Goal: Task Accomplishment & Management: Complete application form

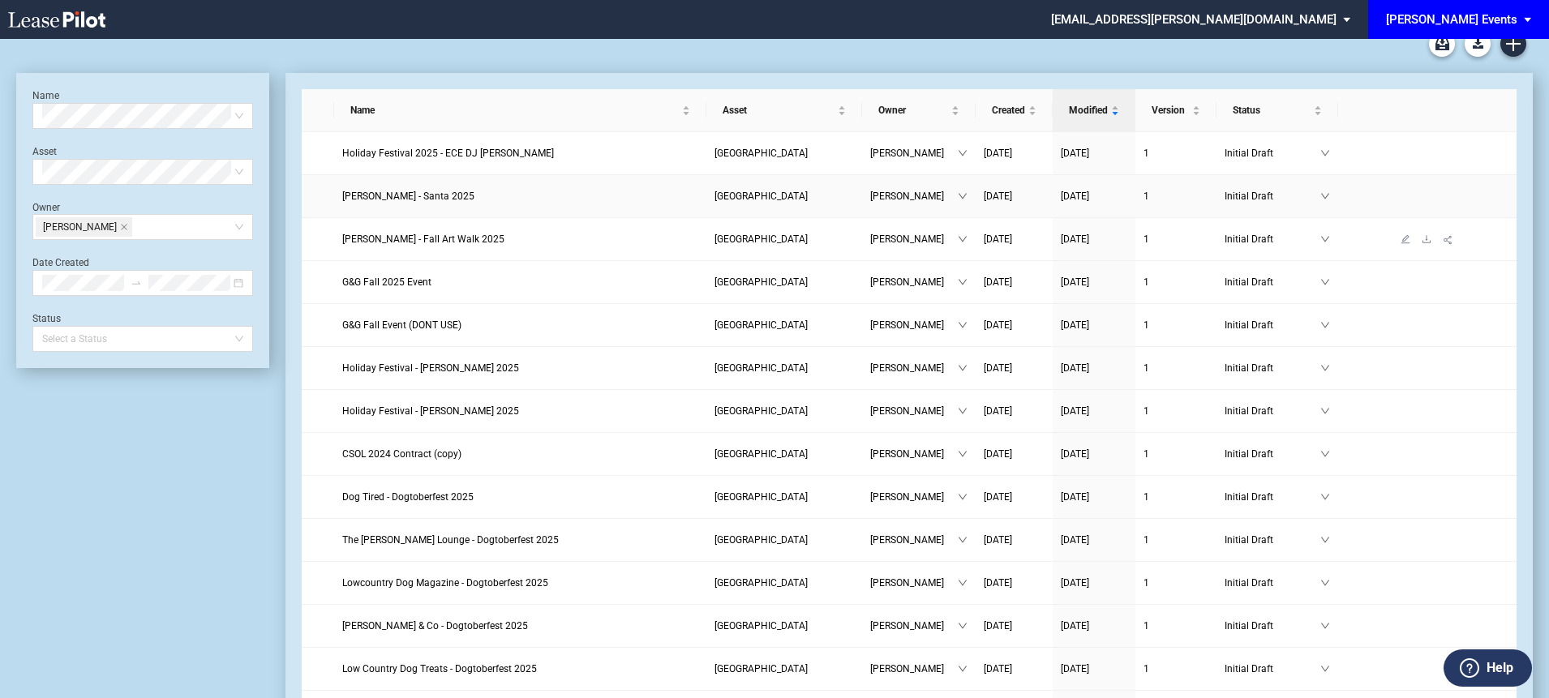
scroll to position [15, 0]
click at [426, 198] on span "Edwin McCora - Santa 2025" at bounding box center [408, 196] width 132 height 11
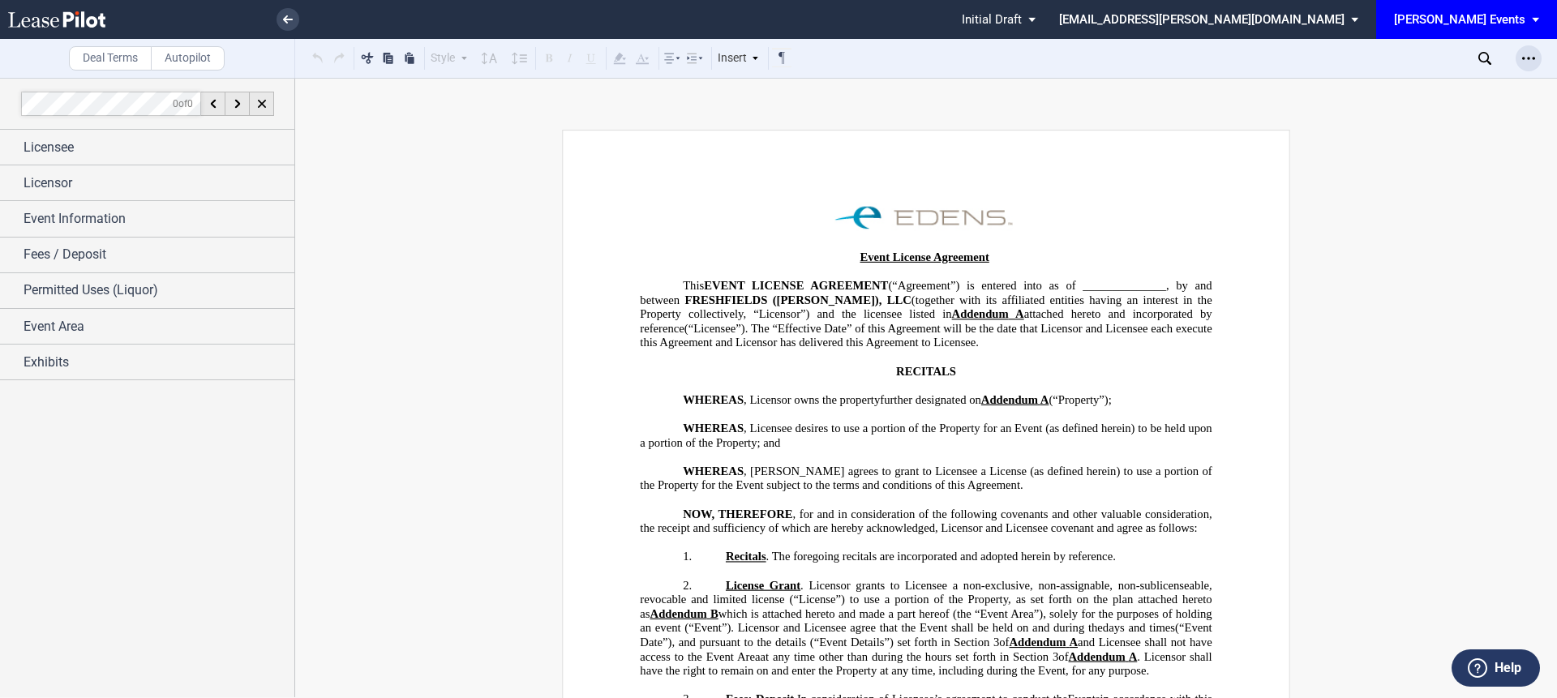
click at [1534, 59] on use "Open Lease options menu" at bounding box center [1528, 58] width 13 height 2
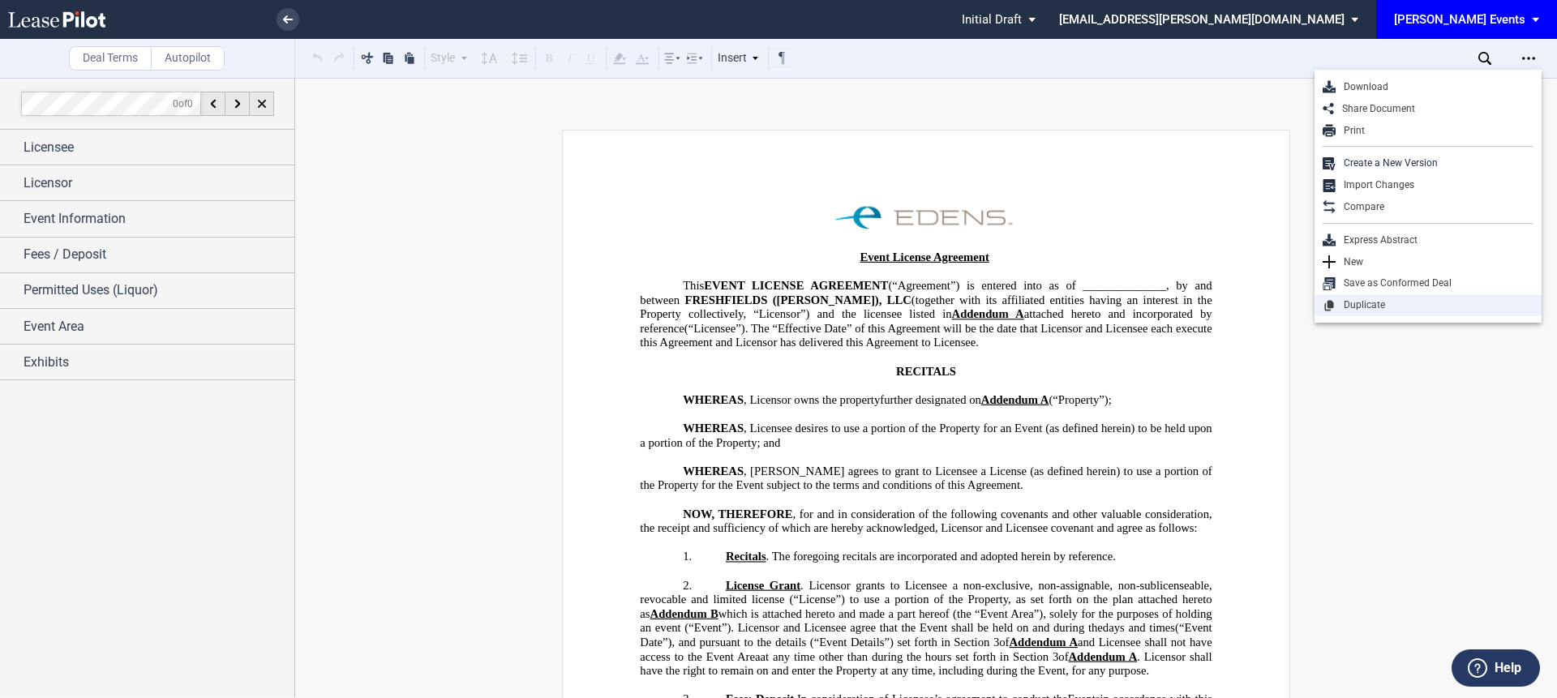
click at [1363, 311] on div "Duplicate" at bounding box center [1435, 305] width 198 height 14
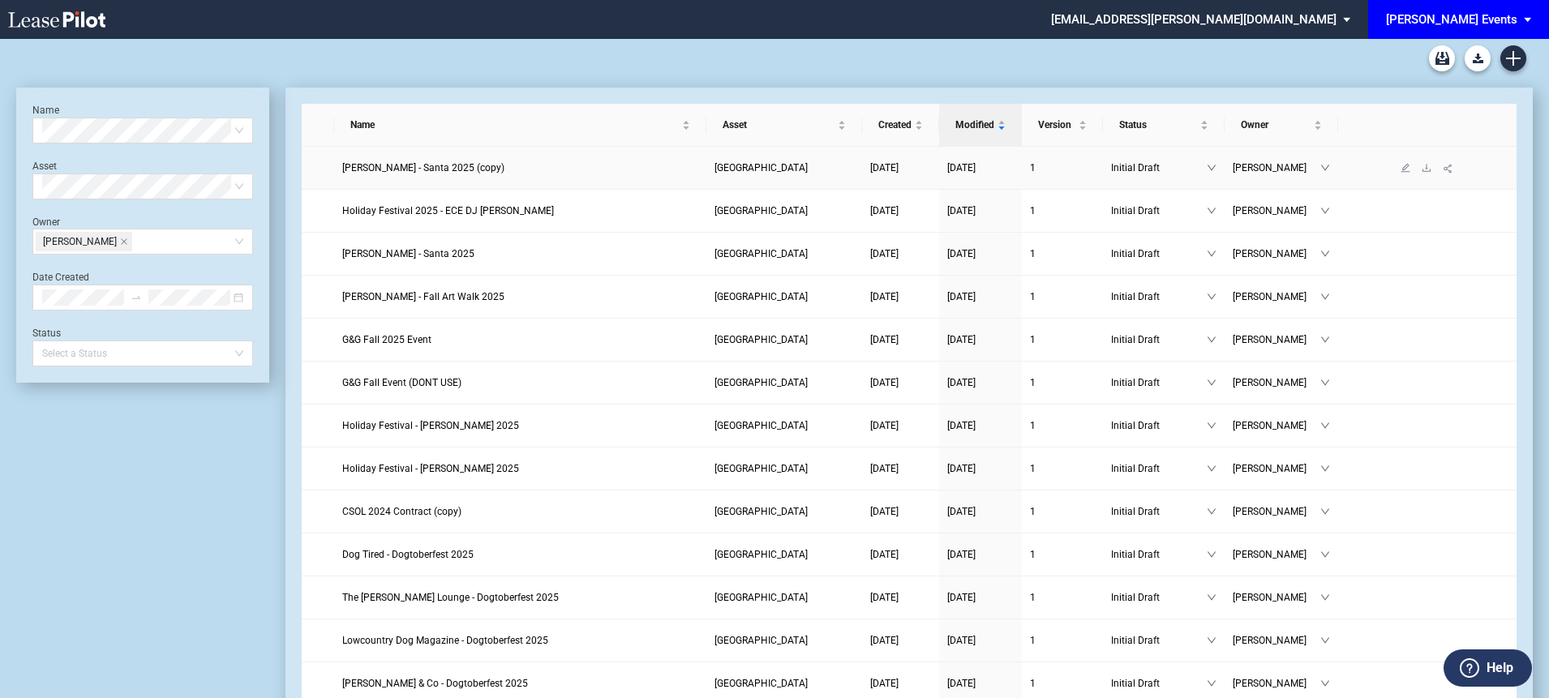
click at [414, 168] on span "Edwin McCora - Santa 2025 (copy)" at bounding box center [423, 167] width 162 height 11
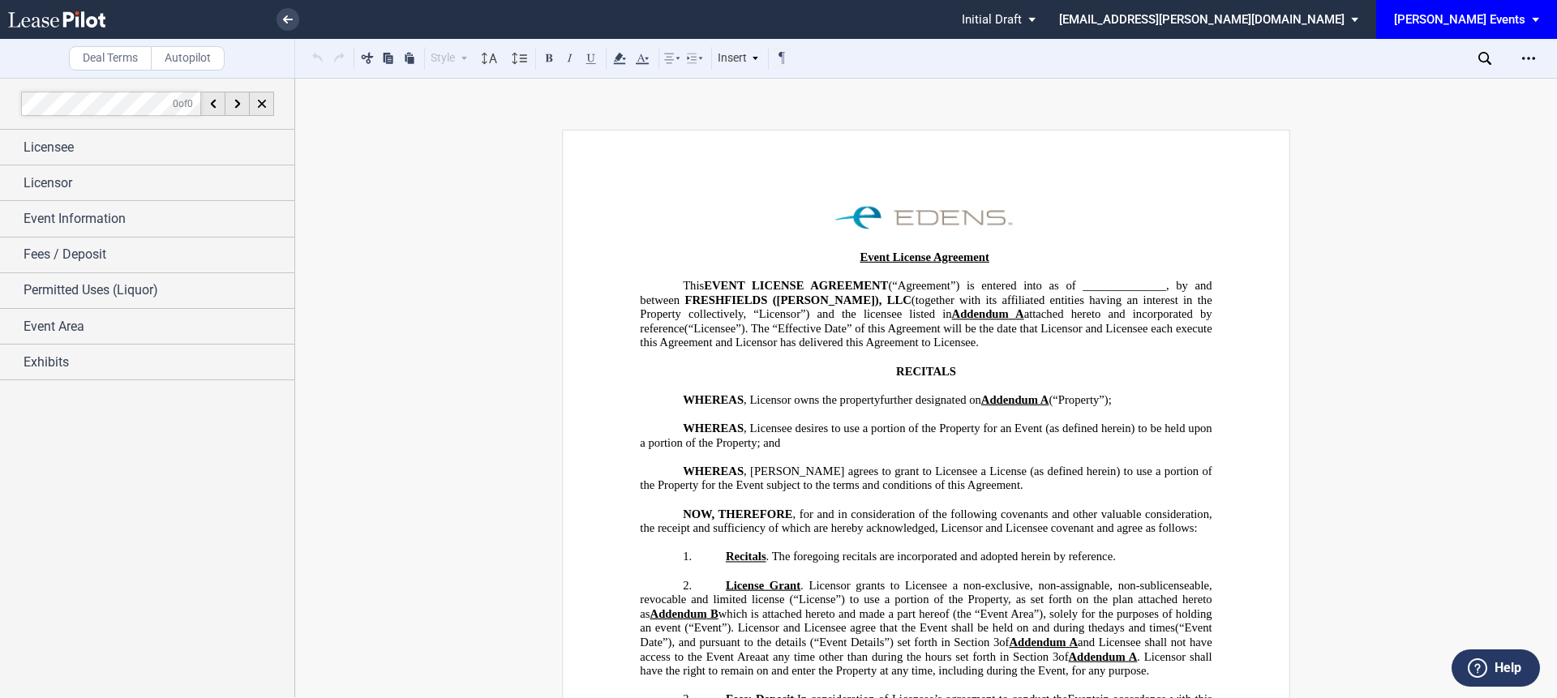
click at [743, 294] on span "FRESHFIELDS ([PERSON_NAME]), LLC" at bounding box center [798, 300] width 226 height 14
click at [170, 140] on div "Licensee" at bounding box center [159, 147] width 271 height 19
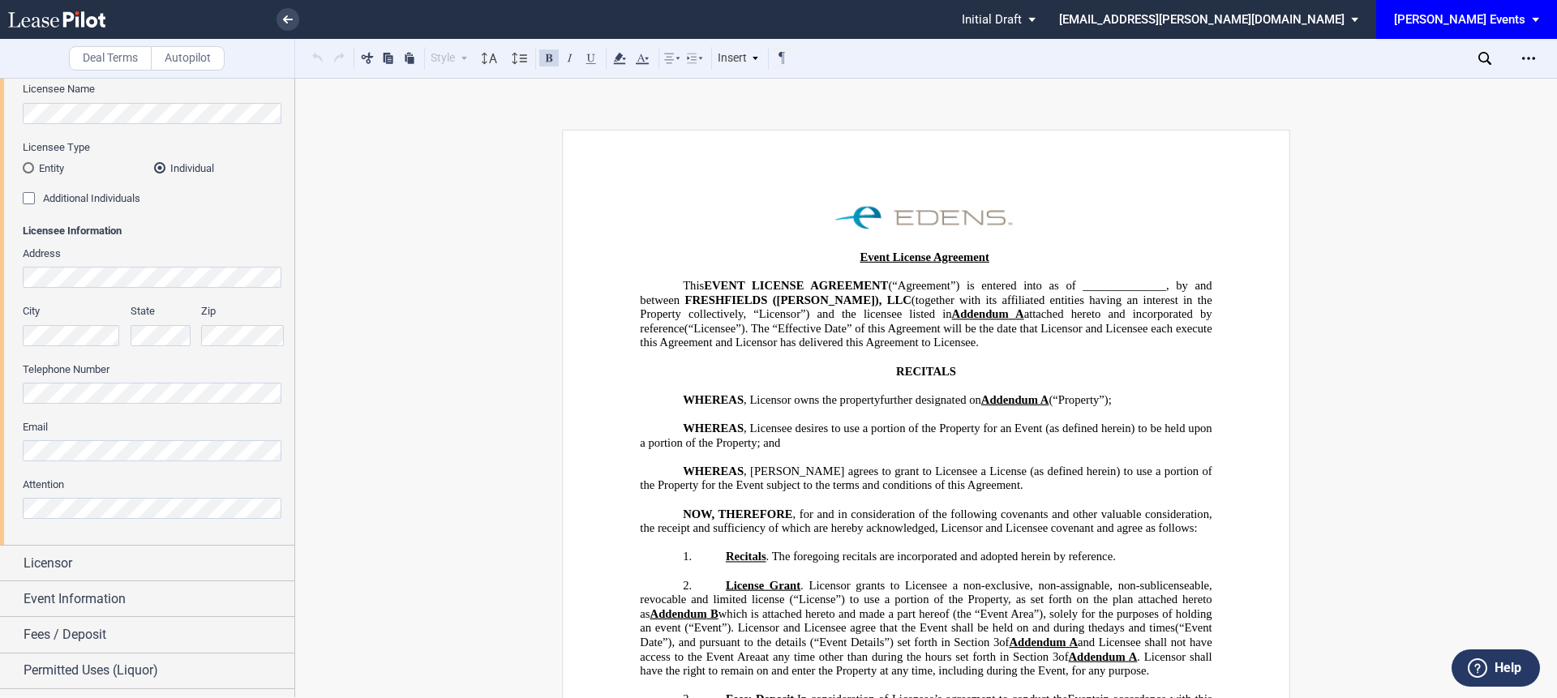
scroll to position [209, 0]
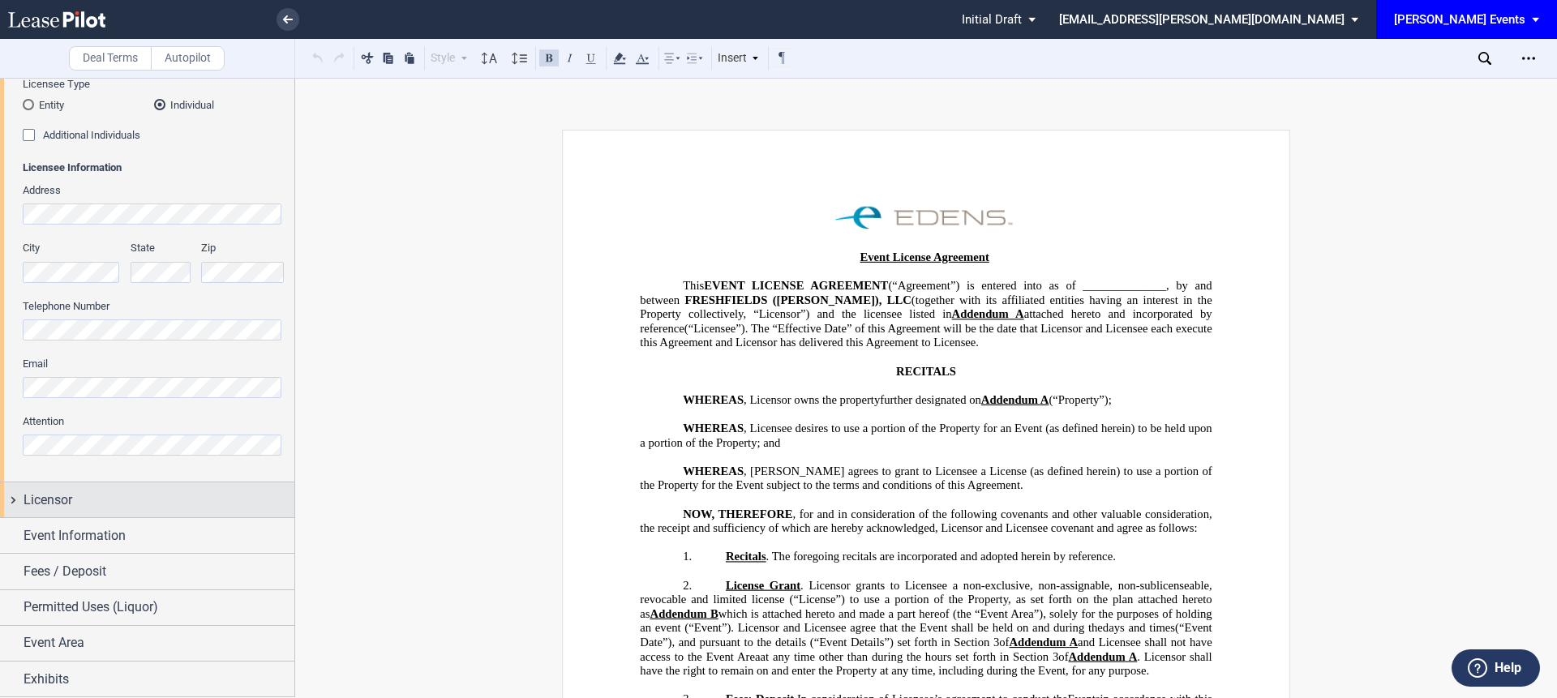
click at [91, 497] on div "Licensor" at bounding box center [159, 500] width 271 height 19
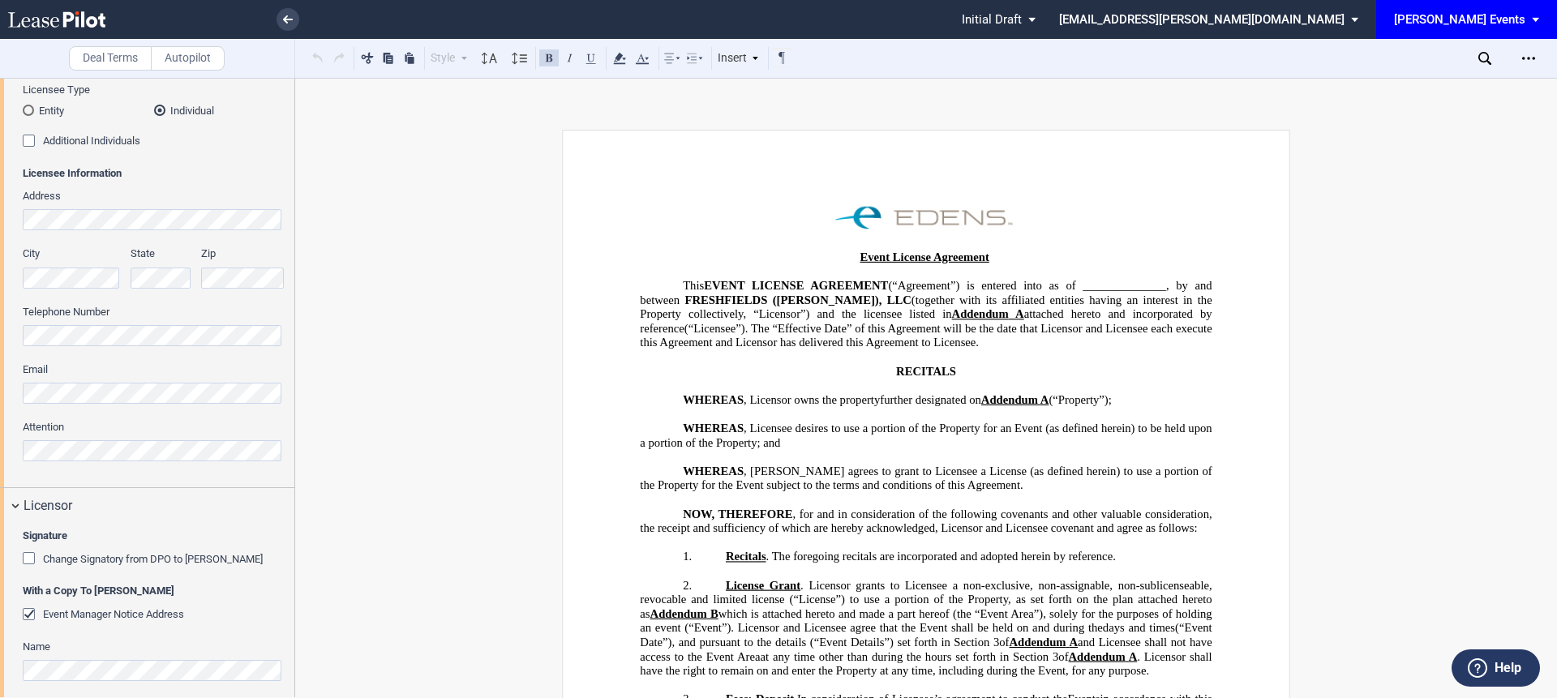
scroll to position [0, 0]
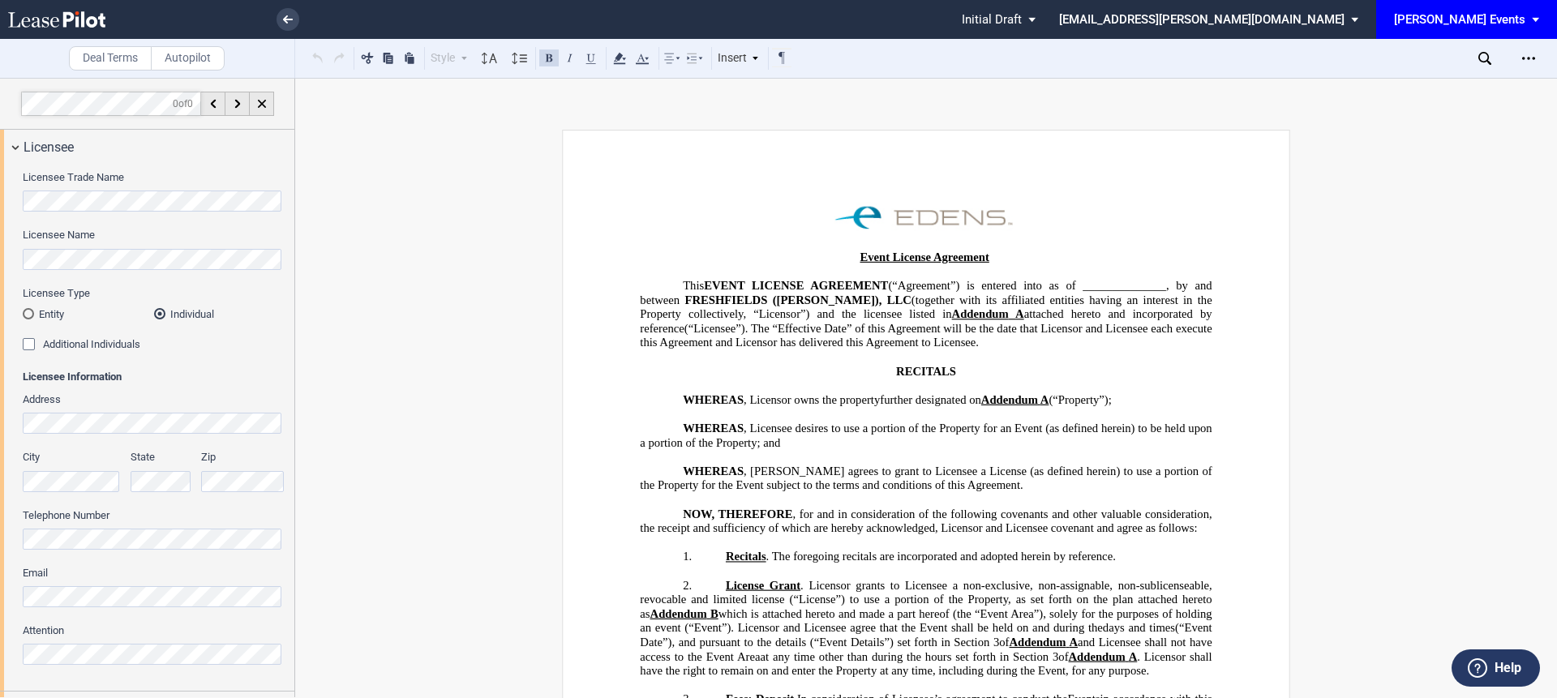
click at [196, 58] on label "Autopilot" at bounding box center [188, 58] width 74 height 24
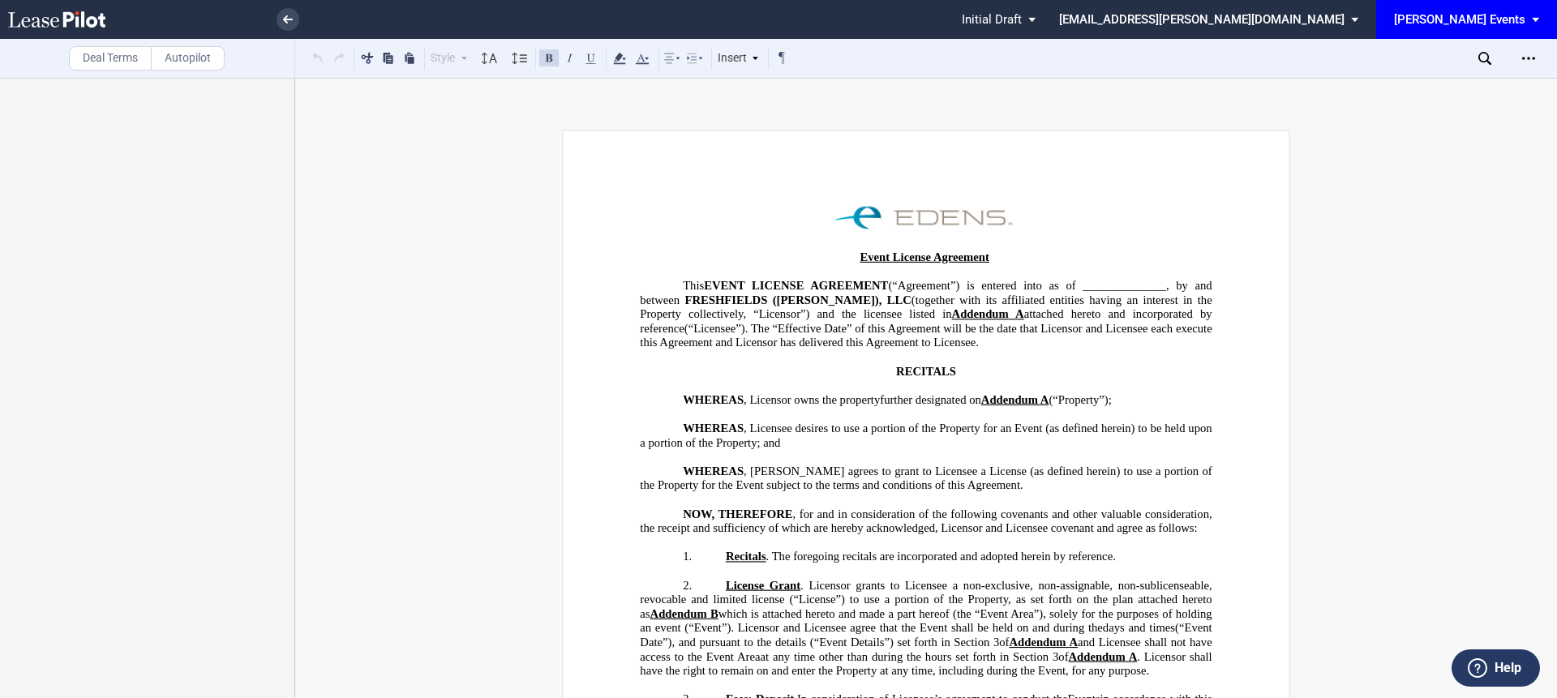
click at [112, 58] on label "Deal Terms" at bounding box center [110, 58] width 83 height 24
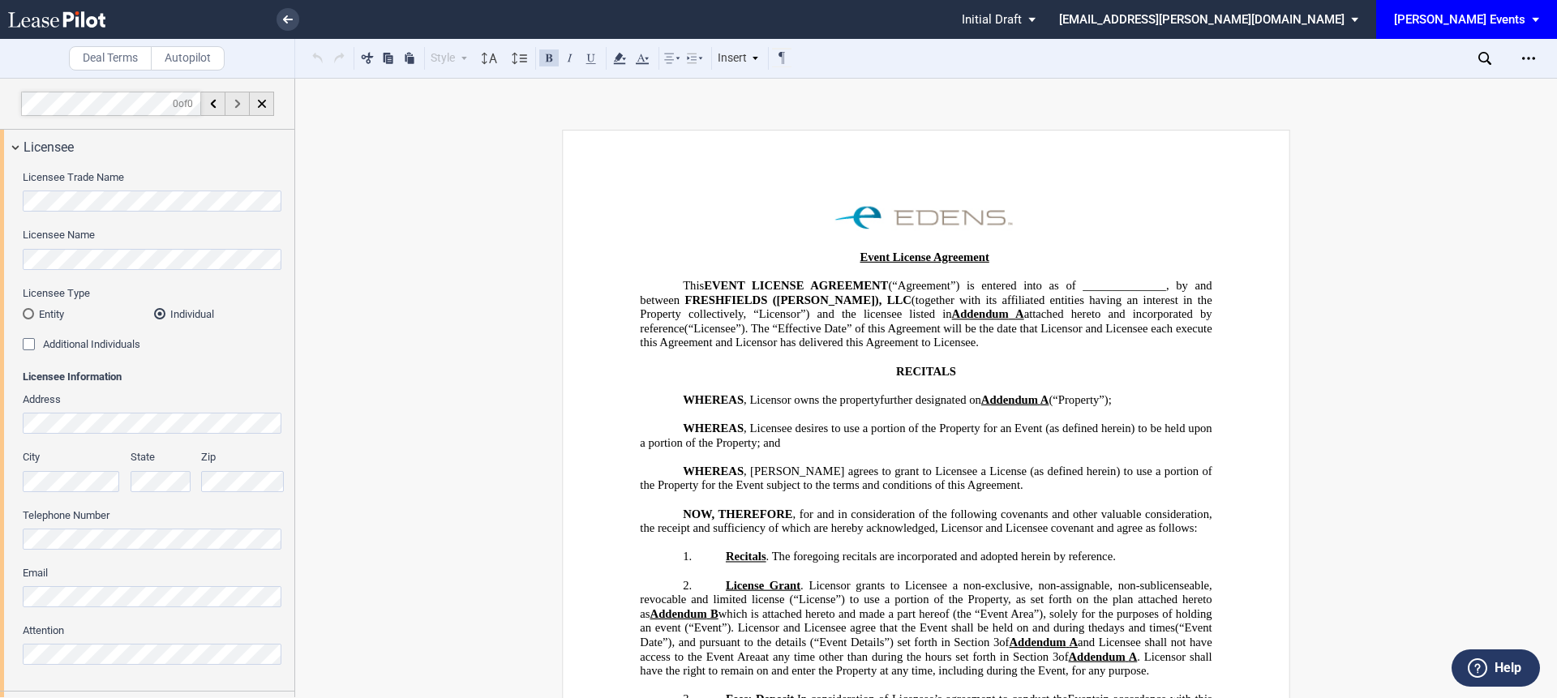
click at [241, 102] on div at bounding box center [237, 104] width 24 height 24
click at [204, 107] on div at bounding box center [213, 104] width 24 height 24
click at [1521, 54] on div "Open Lease options menu" at bounding box center [1529, 58] width 26 height 26
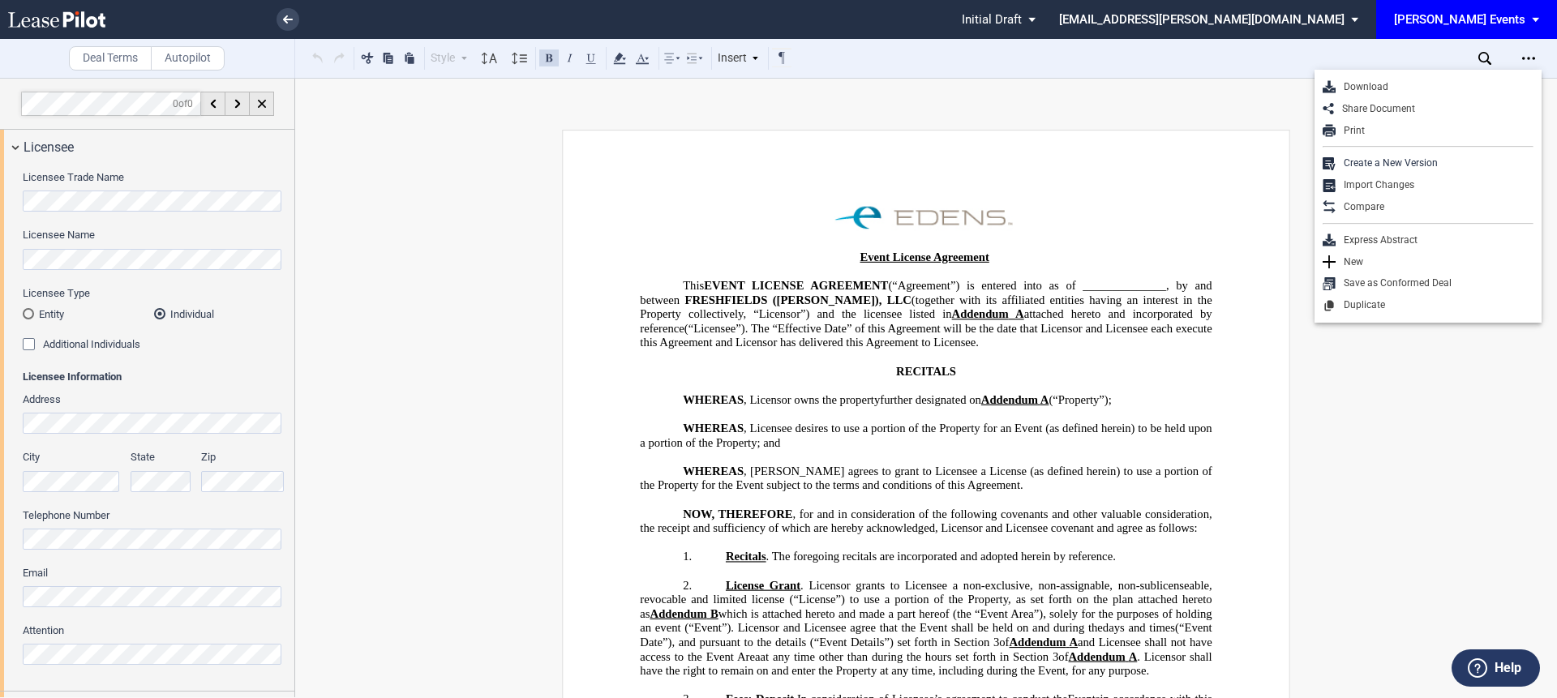
click at [1200, 121] on div "Deal Terms Autopilot Style Normal 8pt 9pt 10pt 10.5pt 11pt 12pt 14pt 16pt Norma…" at bounding box center [778, 388] width 1557 height 620
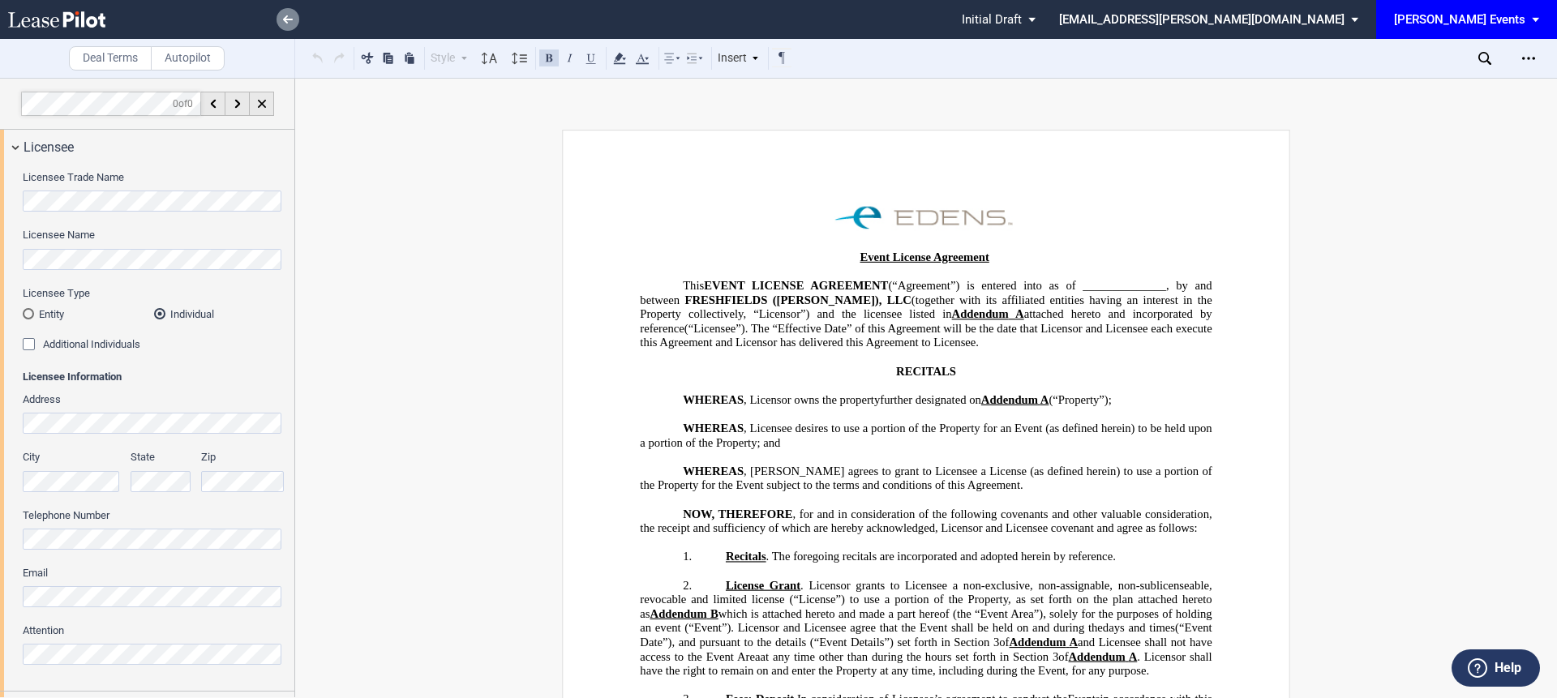
click at [285, 20] on use at bounding box center [288, 19] width 10 height 8
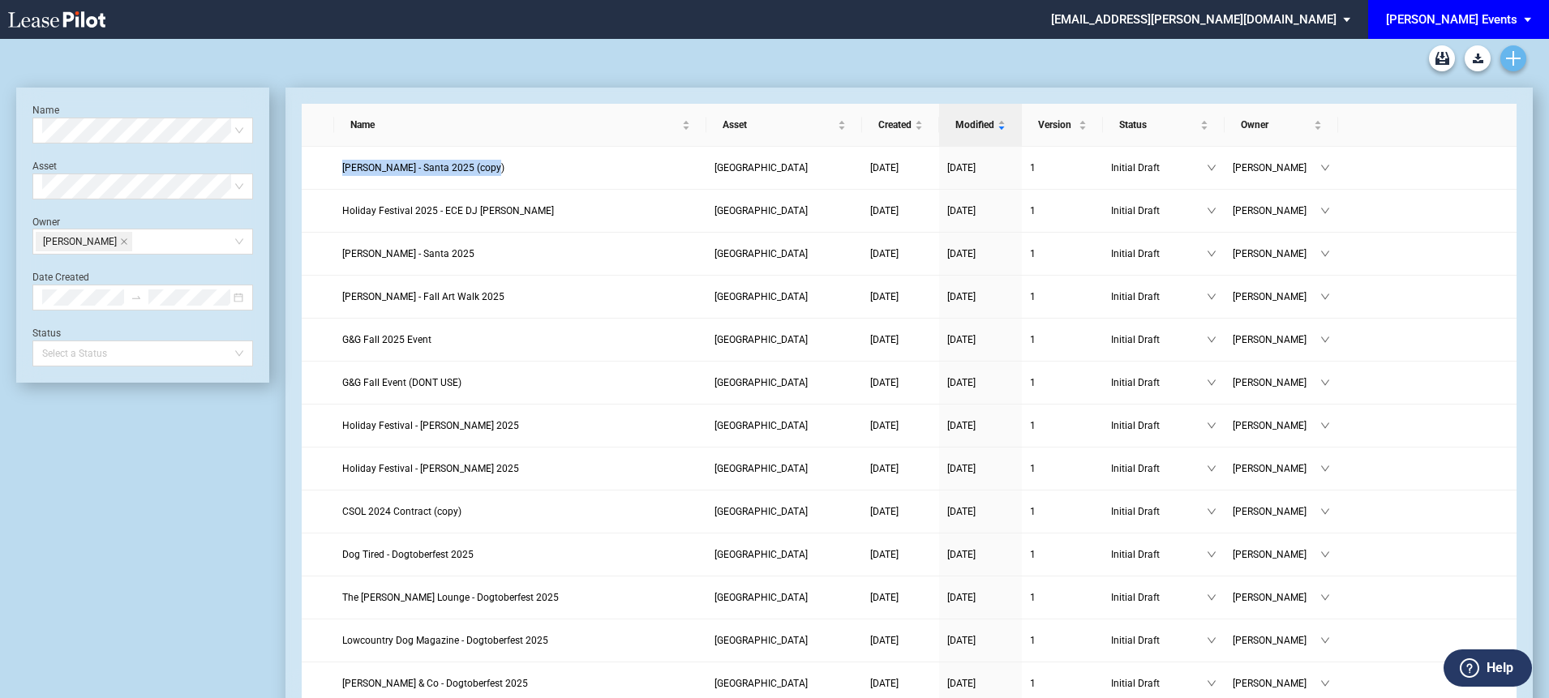
click at [1506, 56] on icon "Create new document" at bounding box center [1513, 58] width 15 height 15
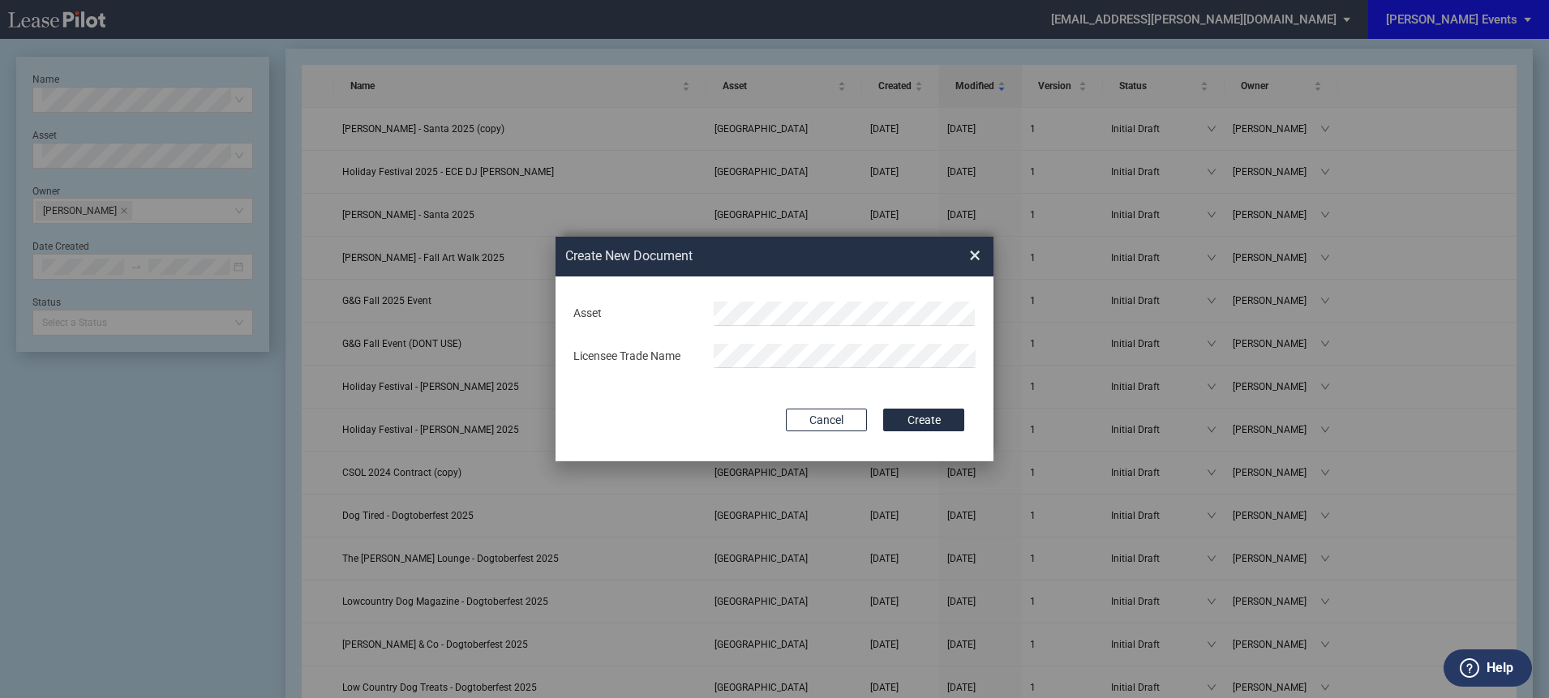
click at [709, 312] on div "Create New ..." at bounding box center [844, 314] width 281 height 24
click at [742, 328] on div "Asset Licensee Trade Name" at bounding box center [775, 335] width 406 height 85
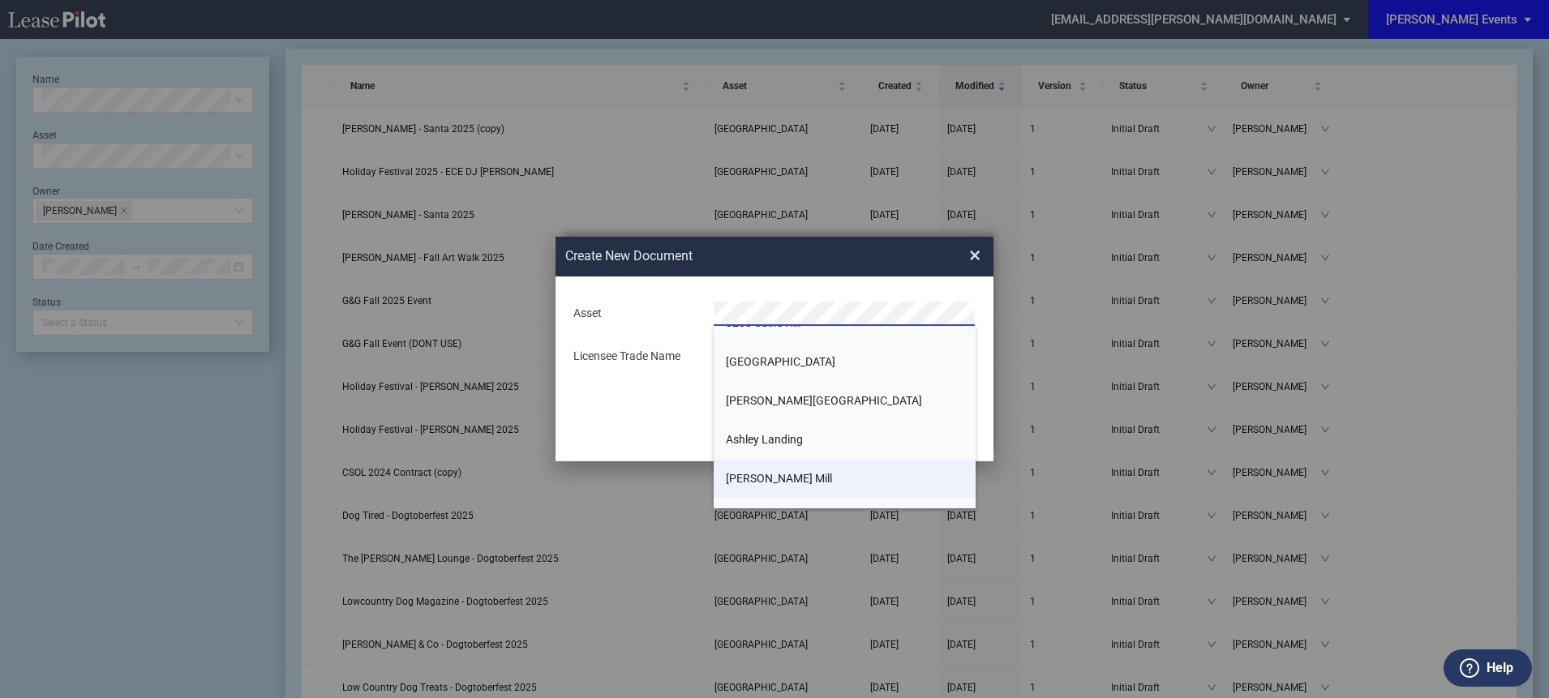
scroll to position [31, 0]
click at [746, 459] on li "[PERSON_NAME] Mill" at bounding box center [845, 470] width 262 height 39
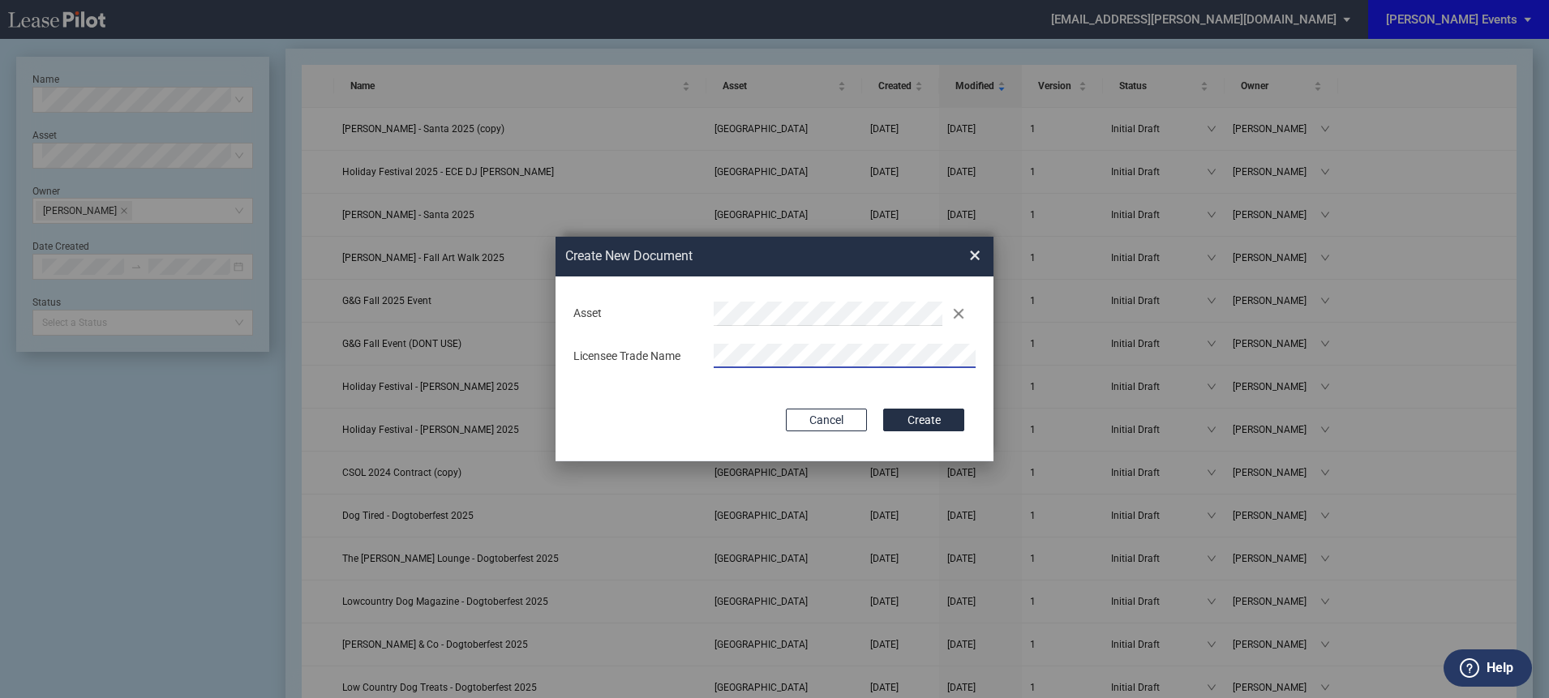
click at [883, 409] on button "Create" at bounding box center [923, 420] width 81 height 23
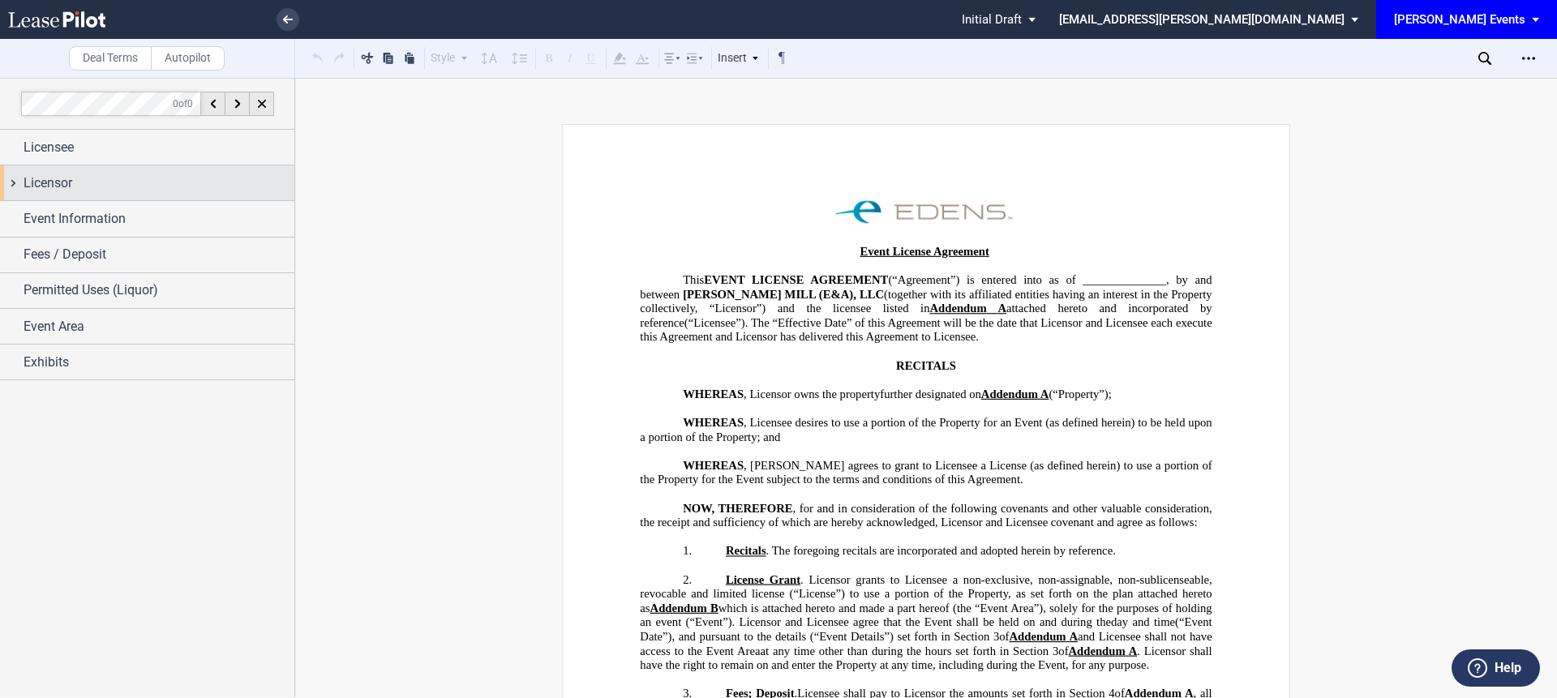
scroll to position [6, 0]
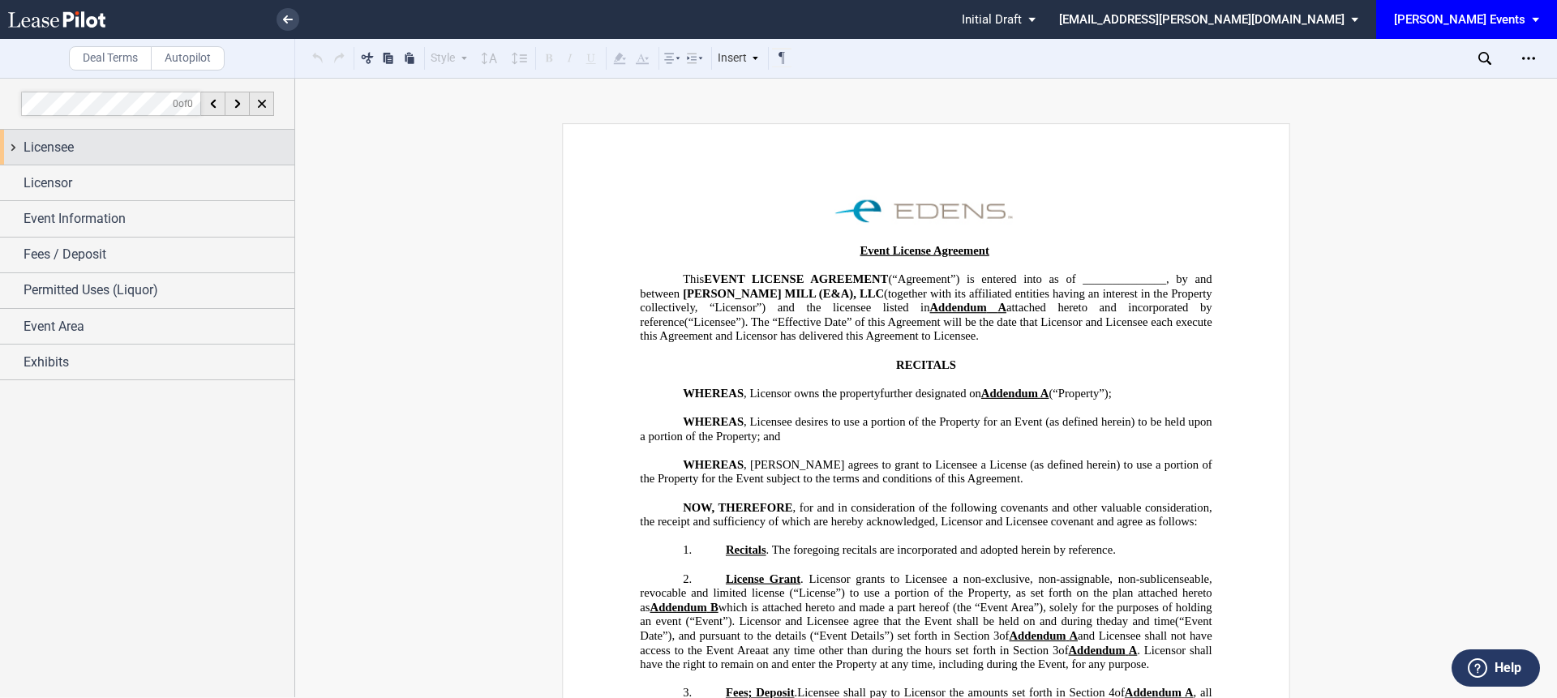
click at [153, 155] on div "Licensee" at bounding box center [159, 147] width 271 height 19
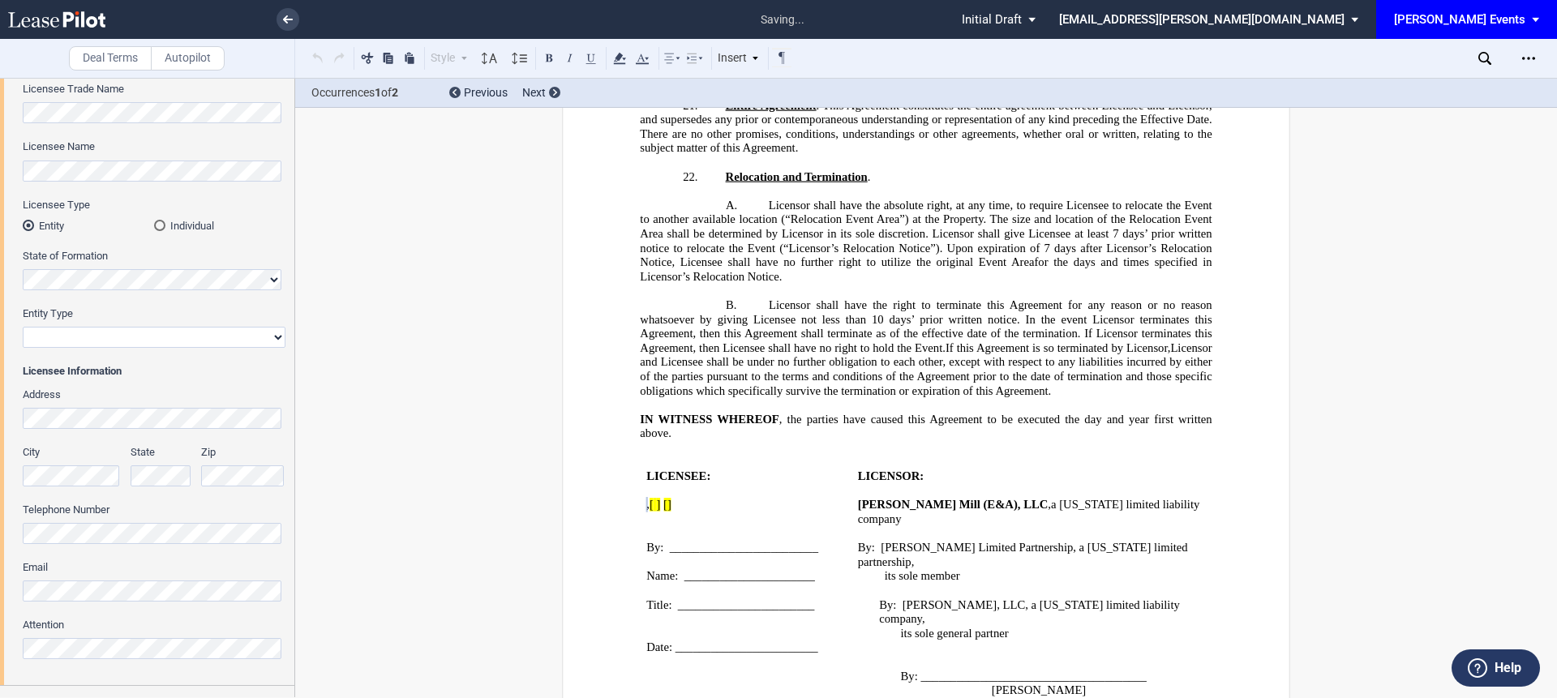
scroll to position [2490, 0]
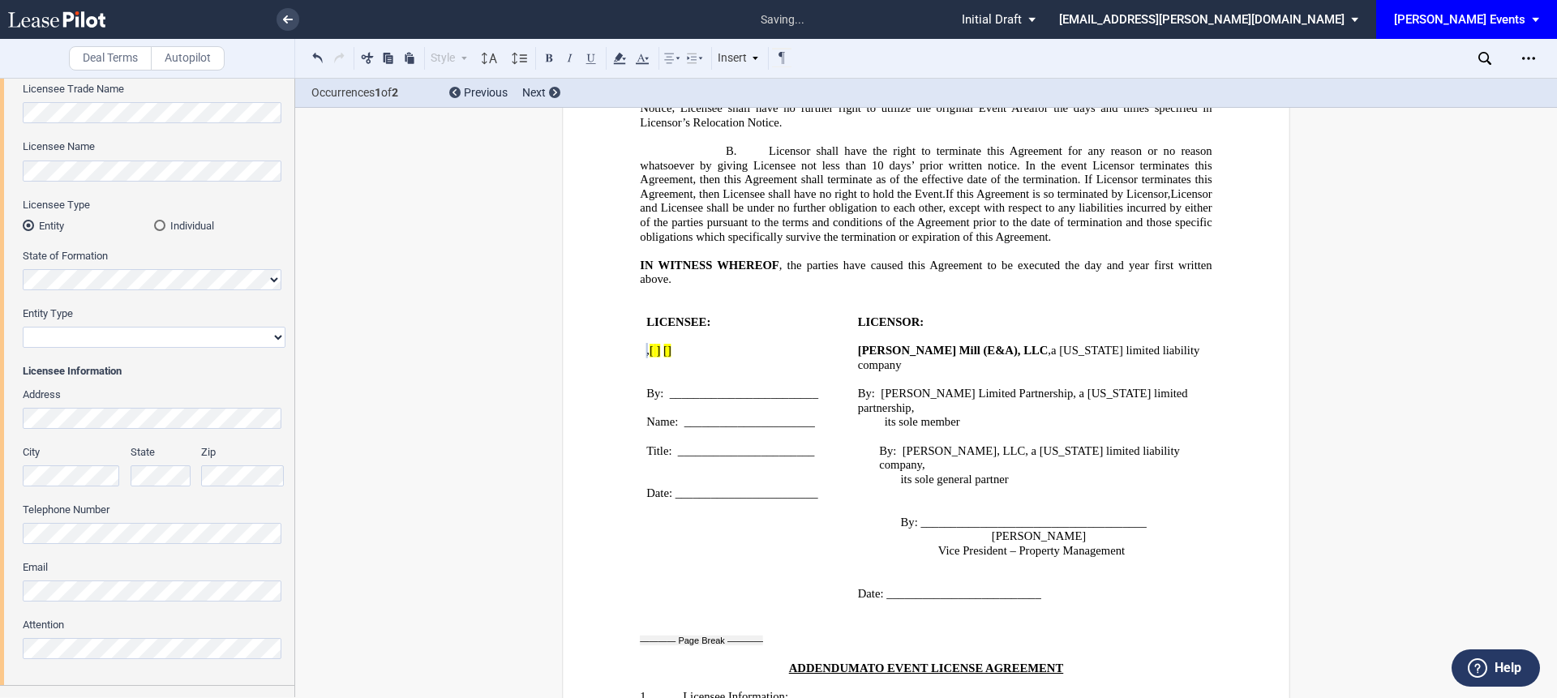
click at [178, 227] on md-radio-button "Individual" at bounding box center [219, 225] width 131 height 15
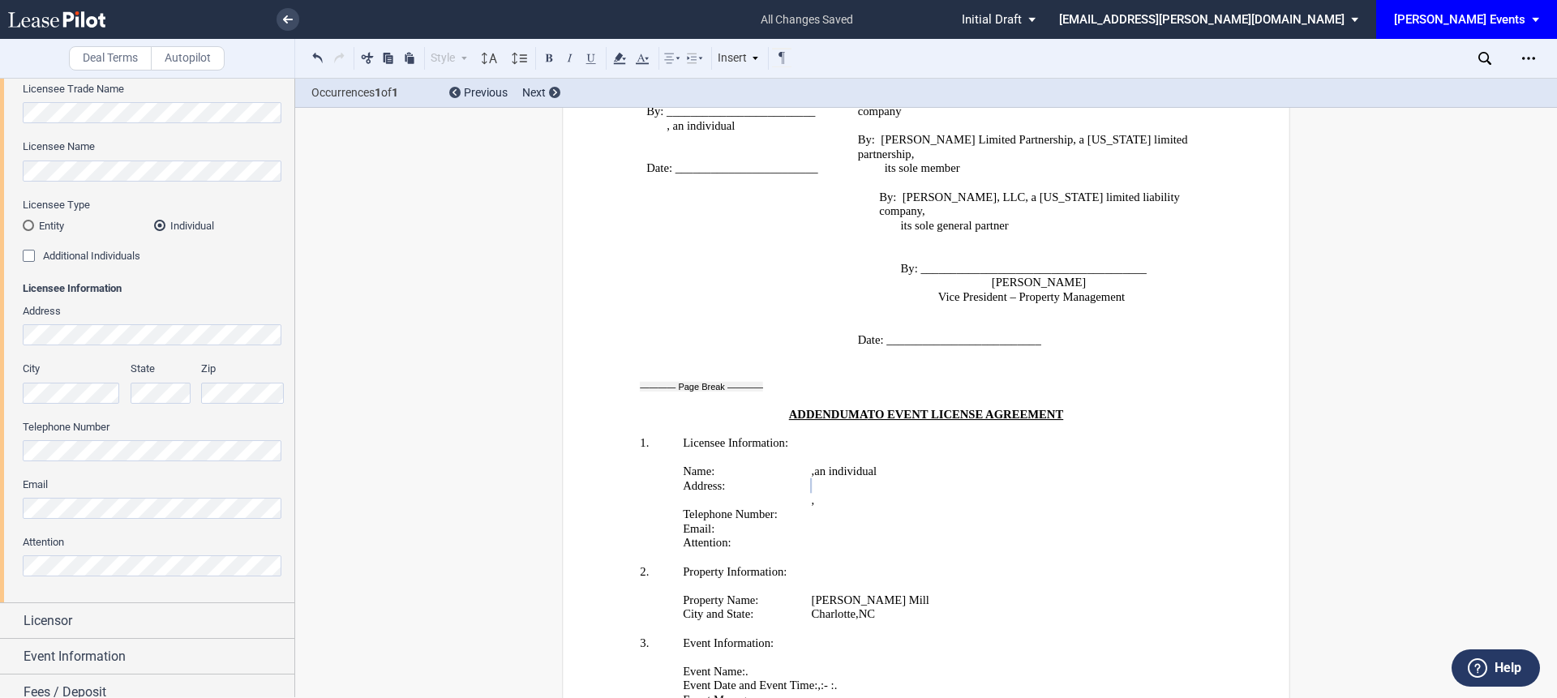
scroll to position [2836, 0]
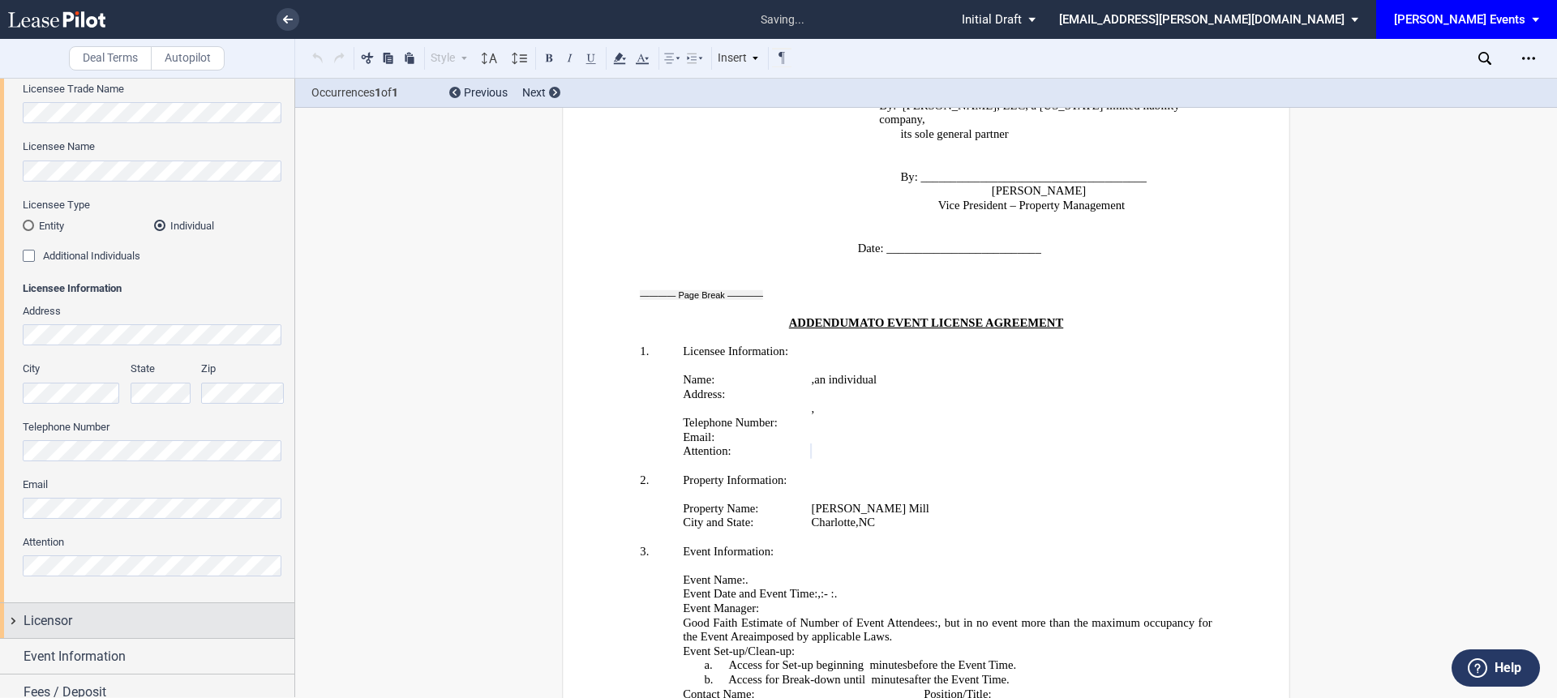
click at [54, 608] on div "Licensor" at bounding box center [147, 620] width 294 height 35
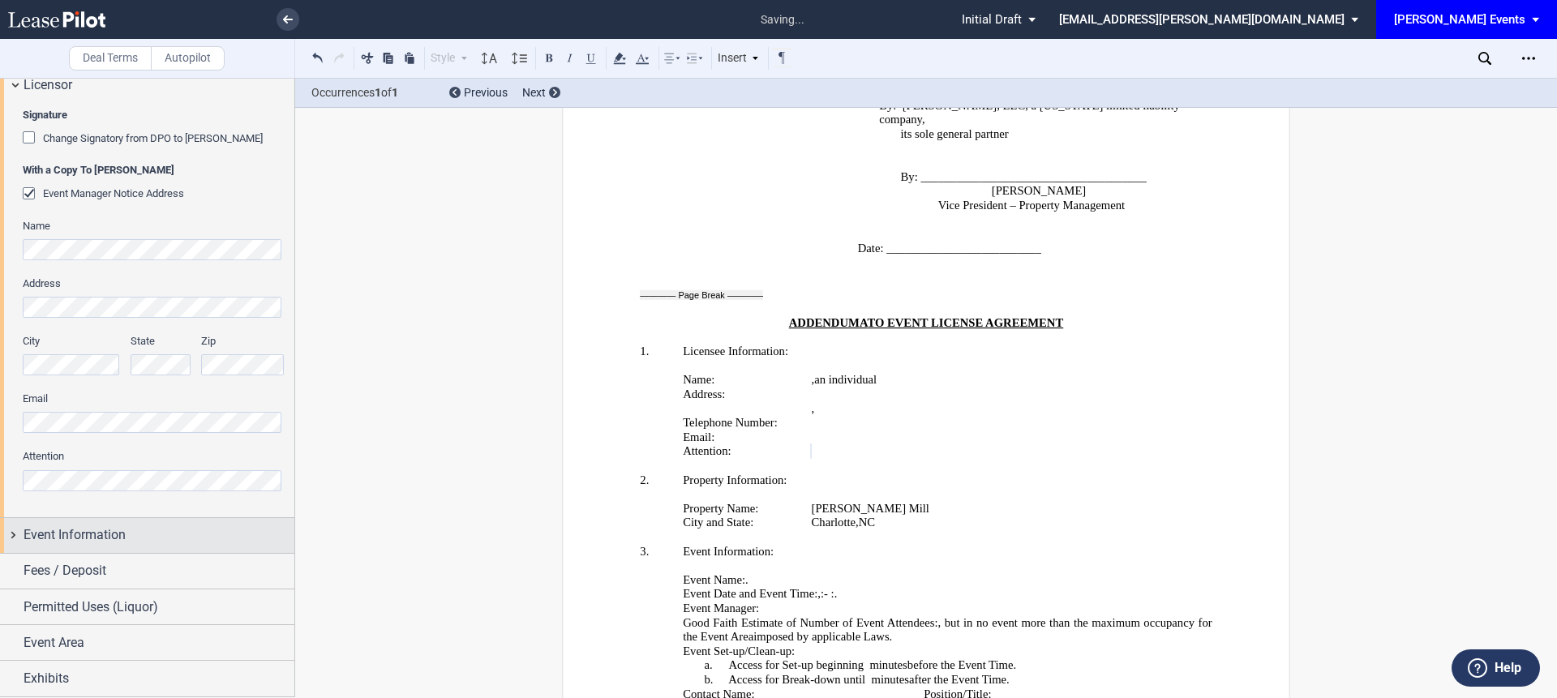
click at [69, 545] on div "Event Information" at bounding box center [147, 535] width 294 height 35
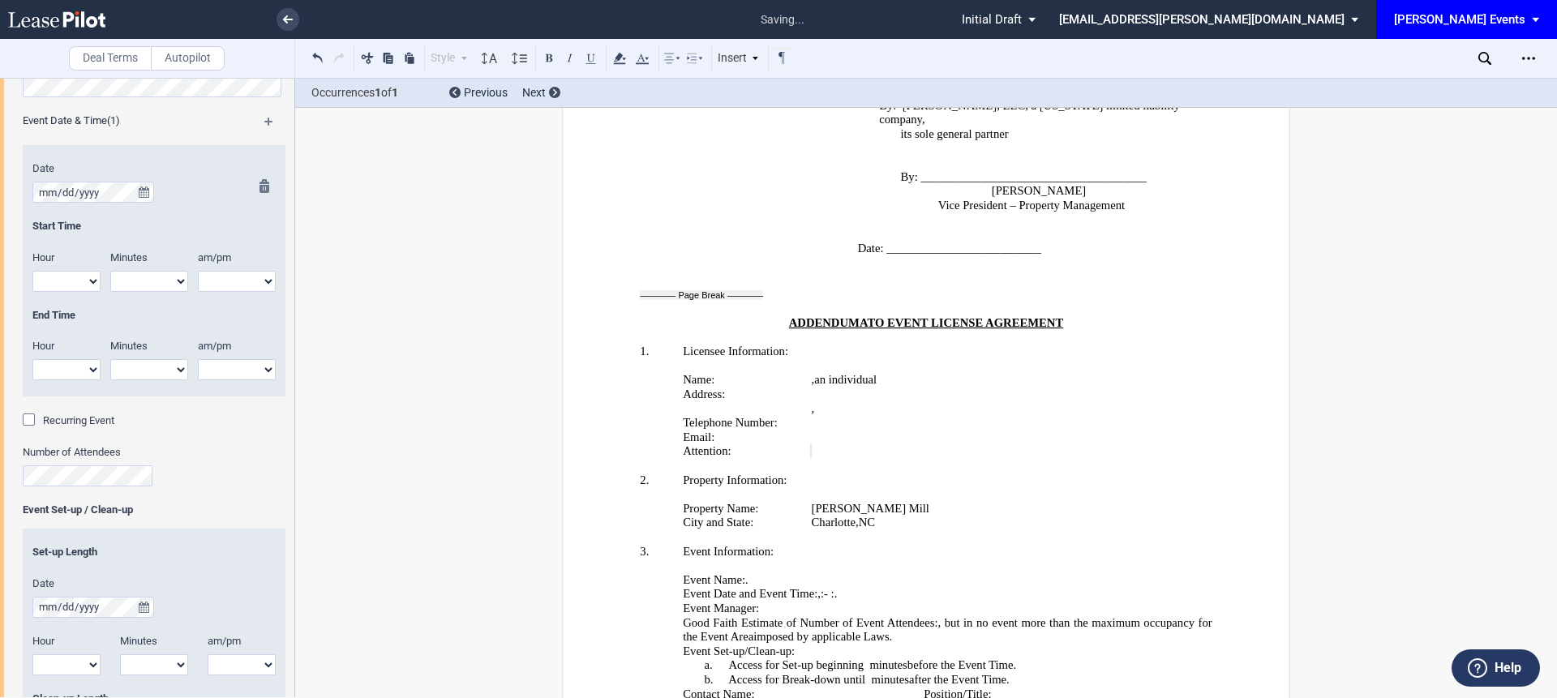
scroll to position [982, 0]
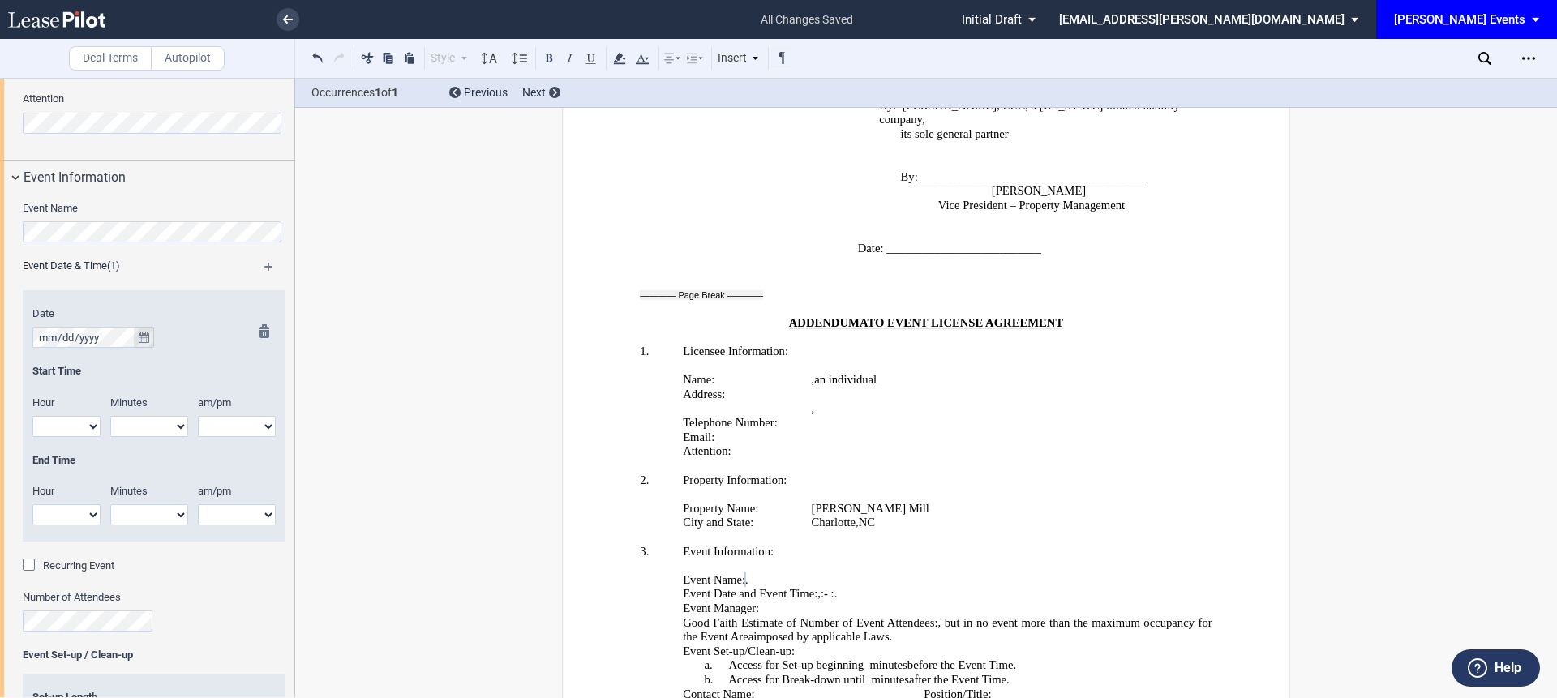
click at [140, 333] on icon "true" at bounding box center [144, 337] width 11 height 11
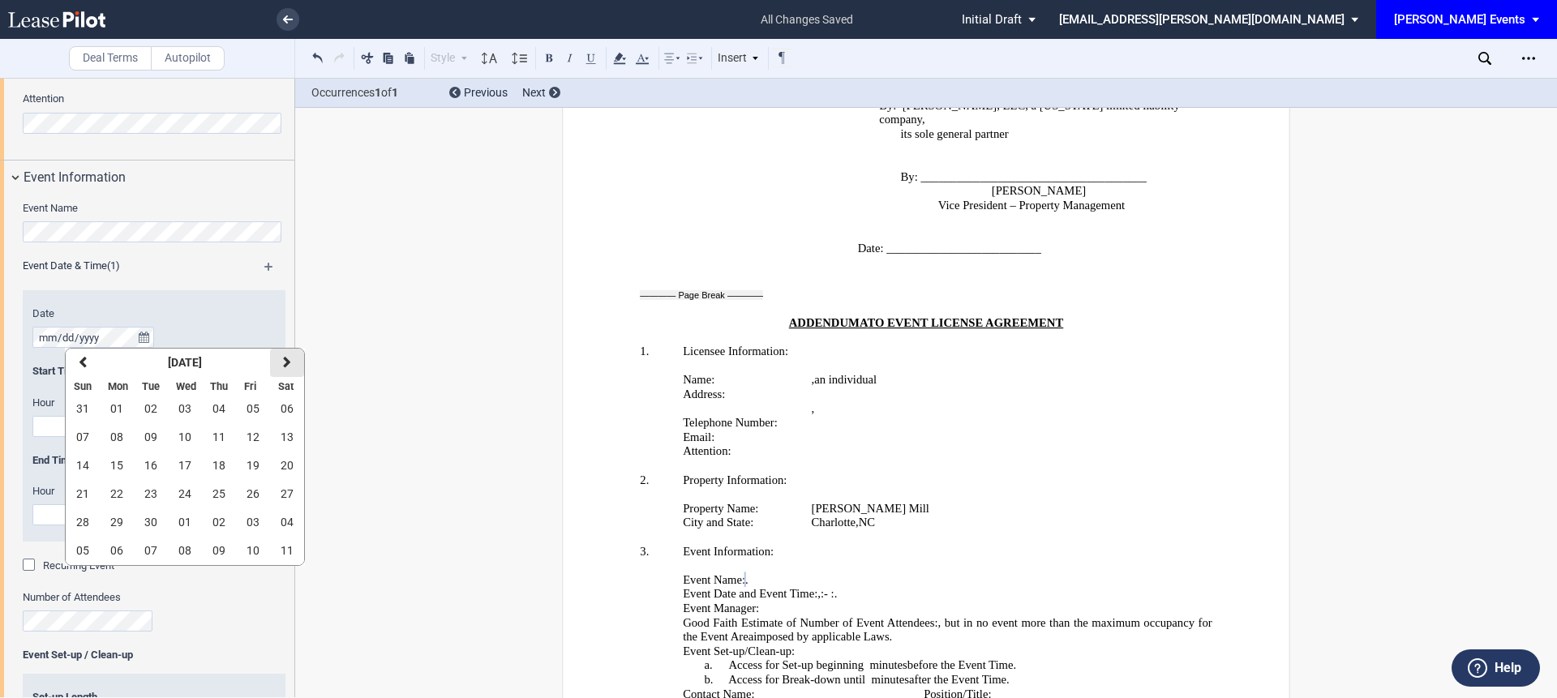
click at [283, 368] on icon "button" at bounding box center [287, 362] width 8 height 13
click at [283, 408] on span "06" at bounding box center [287, 408] width 13 height 13
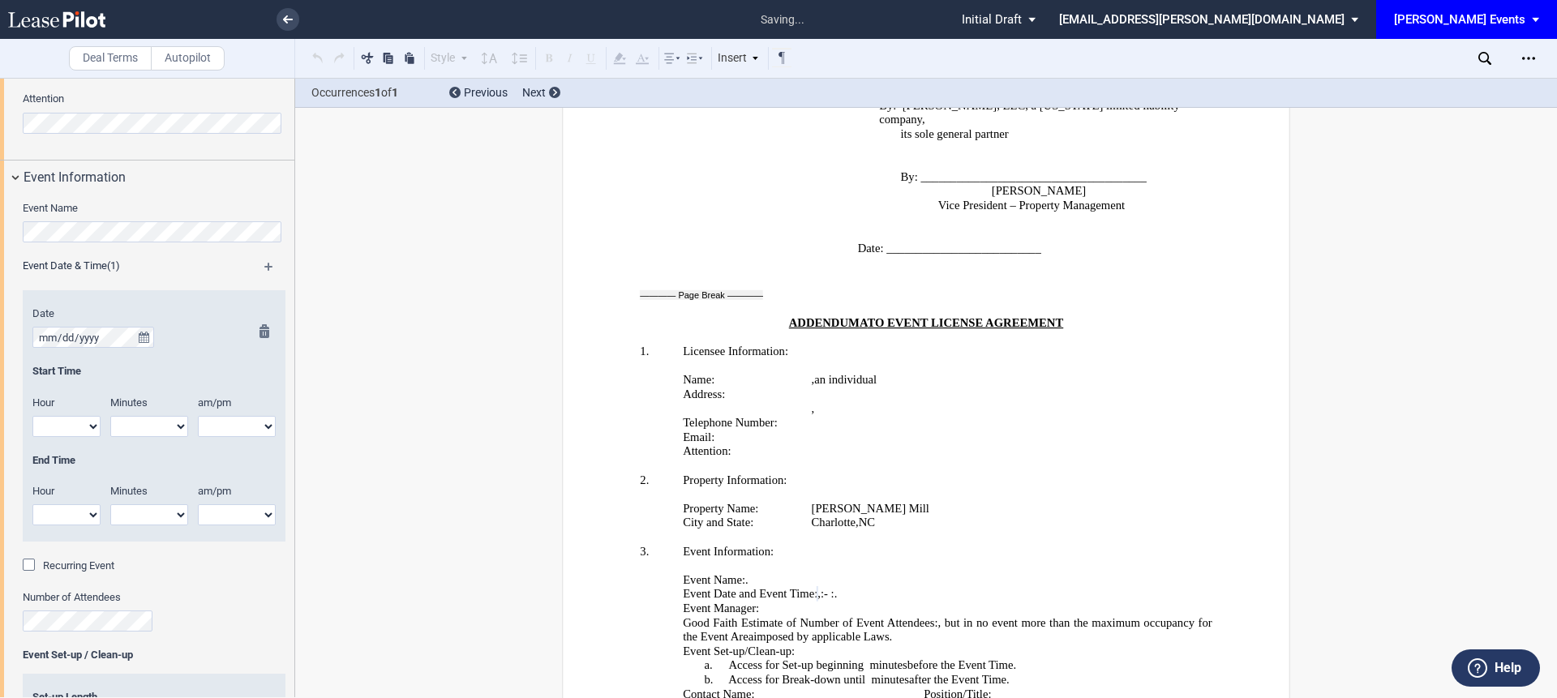
click at [65, 414] on div "Hour" at bounding box center [67, 406] width 88 height 20
click at [56, 424] on select "1 2 3 4 5 6 7 8 9 10 11 12" at bounding box center [66, 426] width 68 height 21
select select "11"
click at [32, 416] on select "1 2 3 4 5 6 7 8 9 10 11 12" at bounding box center [66, 426] width 68 height 21
click at [143, 424] on select "00 05 10 15 20 25 30 35 40 45 50 55" at bounding box center [149, 426] width 78 height 21
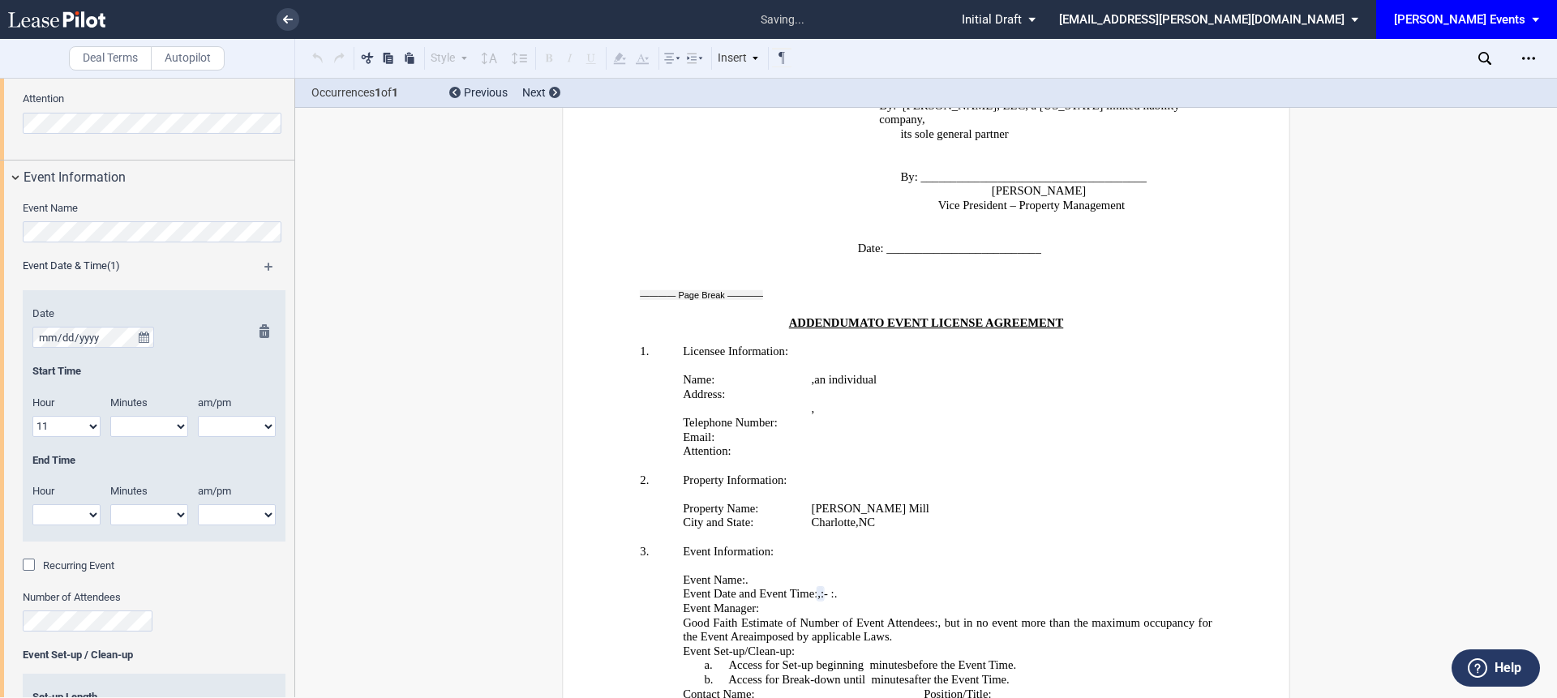
select select "00"
click at [110, 416] on select "00 05 10 15 20 25 30 35 40 45 50 55" at bounding box center [149, 426] width 78 height 21
click at [209, 427] on select "am pm" at bounding box center [237, 426] width 78 height 21
select select "am"
click at [198, 416] on select "am pm" at bounding box center [237, 426] width 78 height 21
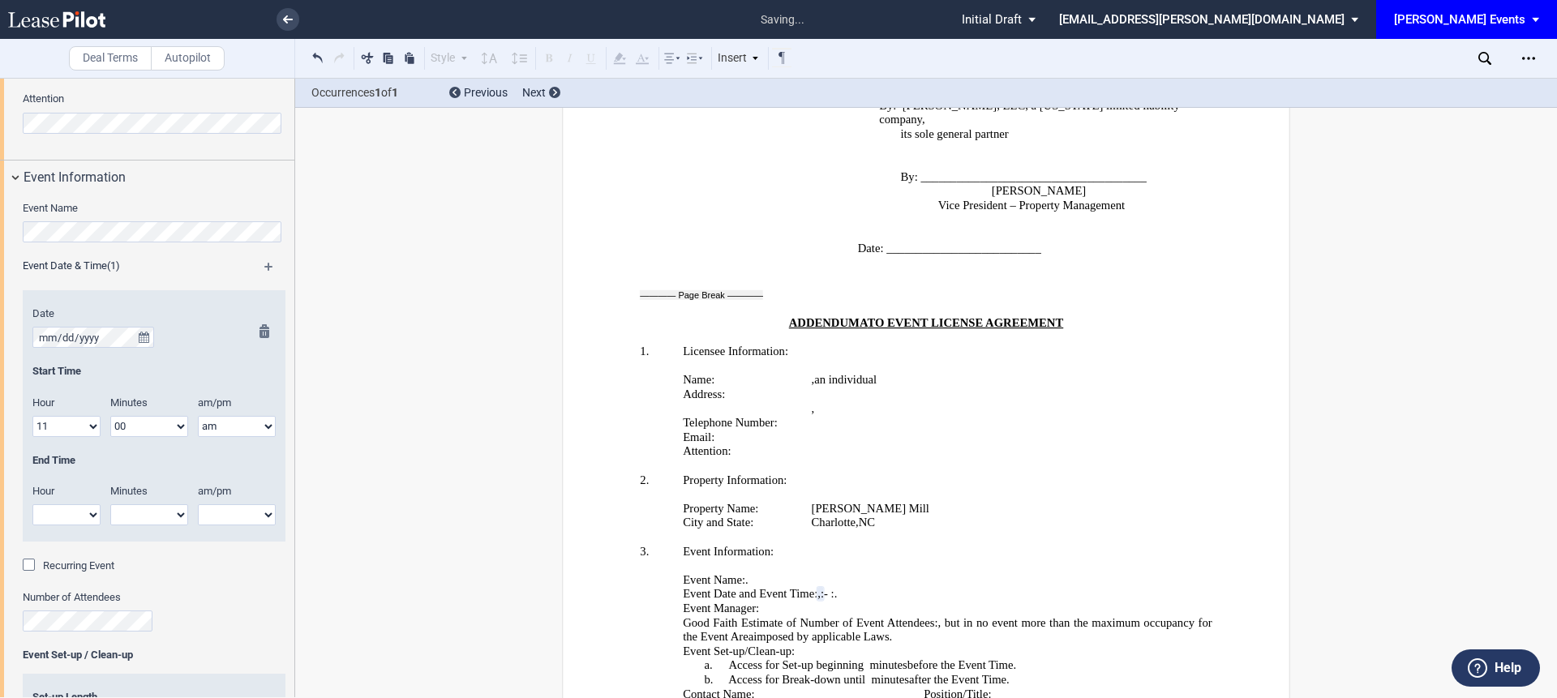
click at [84, 514] on select "1 2 3 4 5 6 7 8 9 10 11 12" at bounding box center [66, 515] width 68 height 21
select select "2"
click at [32, 505] on select "1 2 3 4 5 6 7 8 9 10 11 12" at bounding box center [66, 515] width 68 height 21
click at [148, 509] on select "00 05 10 15 20 25 30 35 40 45 50 55" at bounding box center [149, 515] width 78 height 21
select select "00"
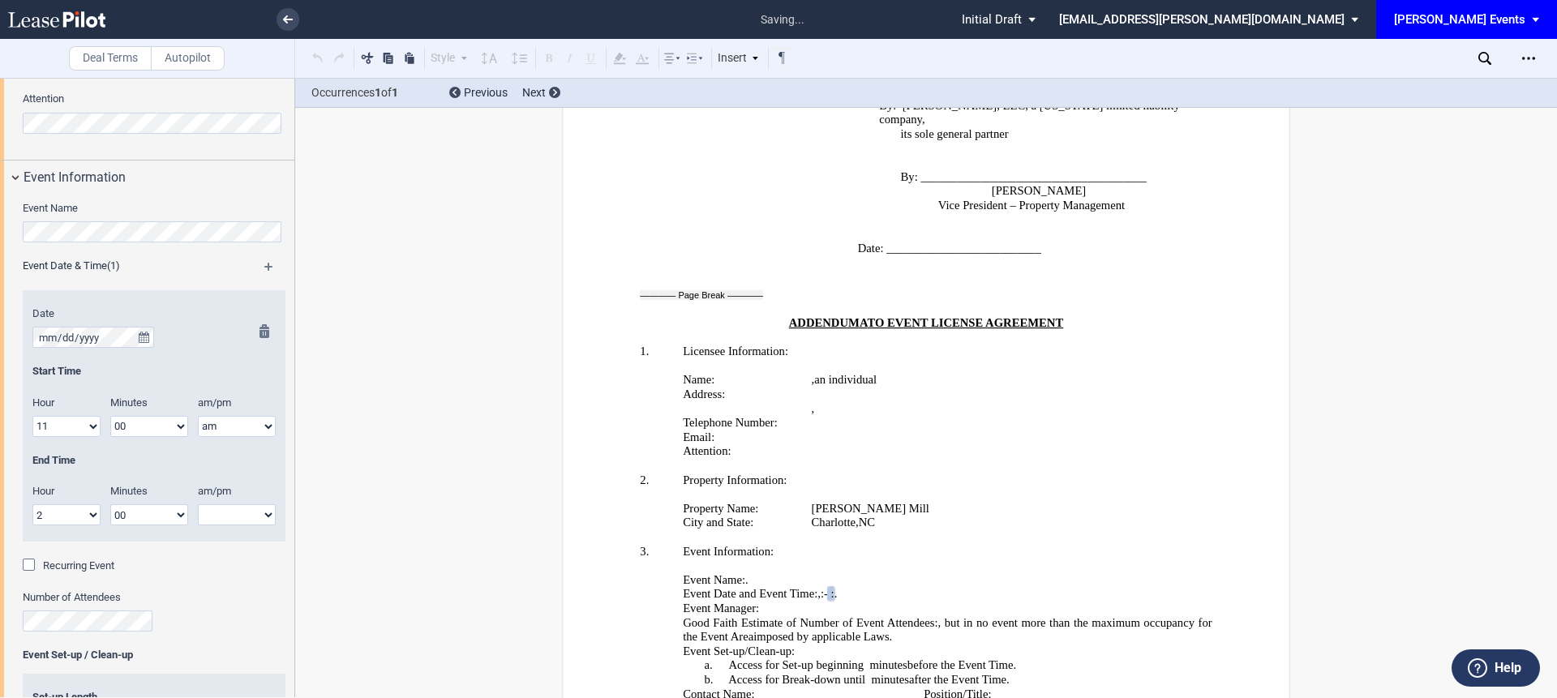
click at [110, 505] on select "00 05 10 15 20 25 30 35 40 45 50 55" at bounding box center [149, 515] width 78 height 21
click at [241, 494] on label "am/pm" at bounding box center [228, 491] width 81 height 15
click at [228, 508] on select "am pm" at bounding box center [237, 515] width 78 height 21
select select "pm"
click at [198, 505] on select "am pm" at bounding box center [237, 515] width 78 height 21
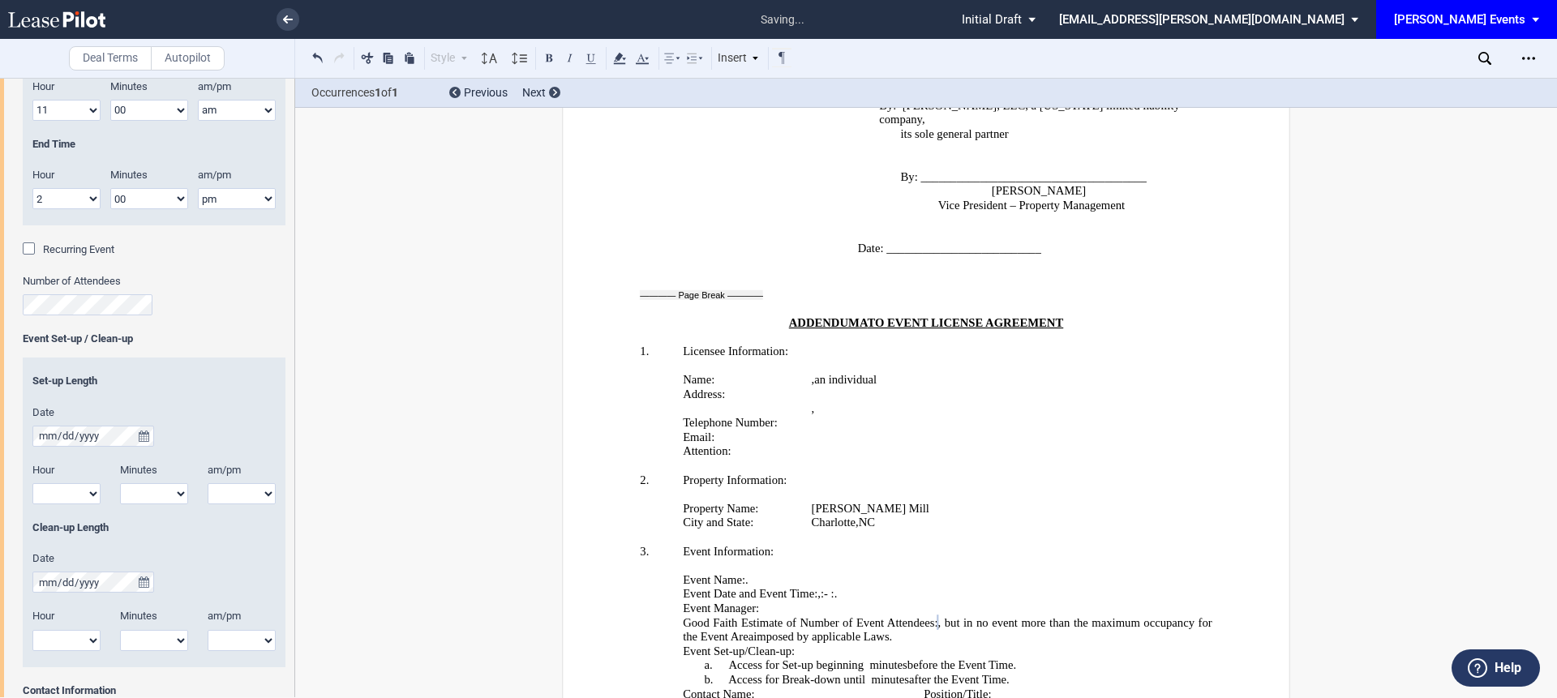
scroll to position [1445, 0]
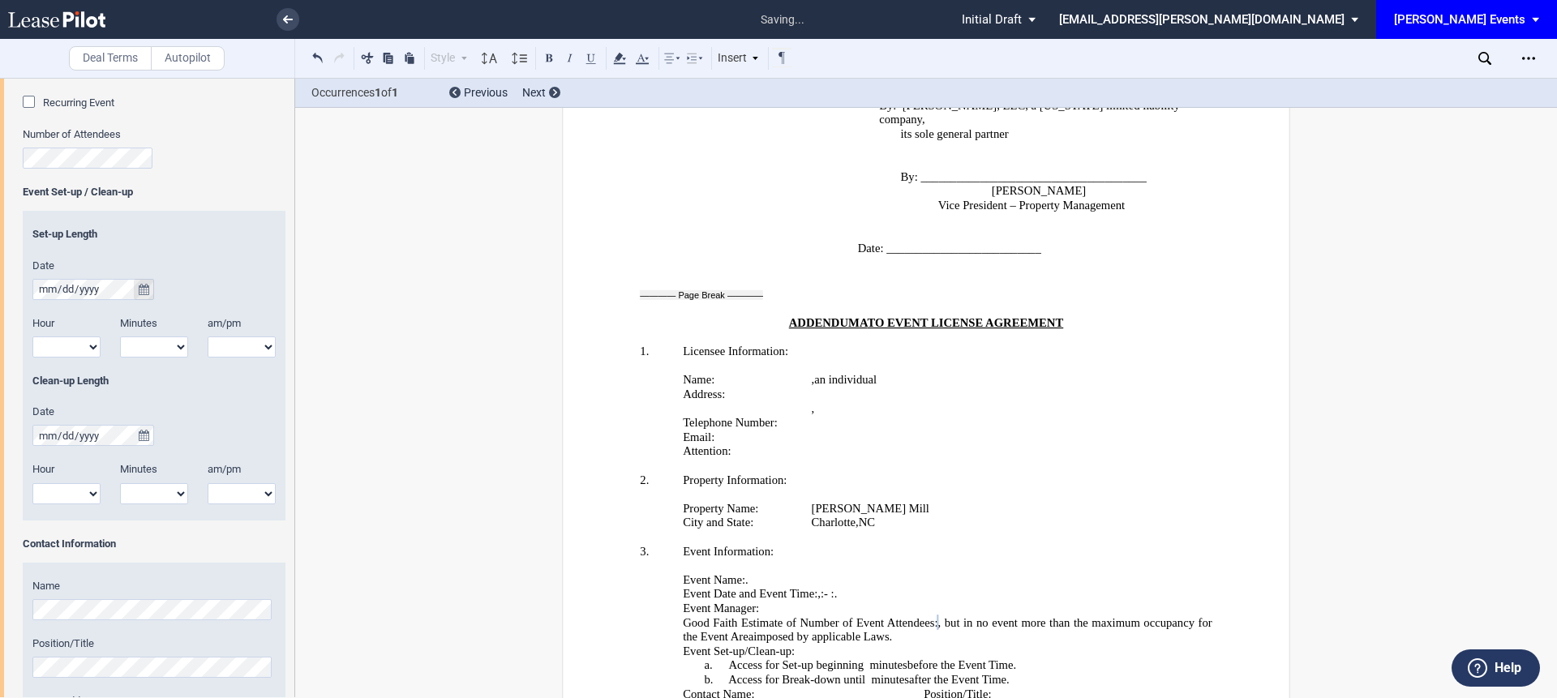
click at [144, 292] on icon "true" at bounding box center [144, 289] width 11 height 11
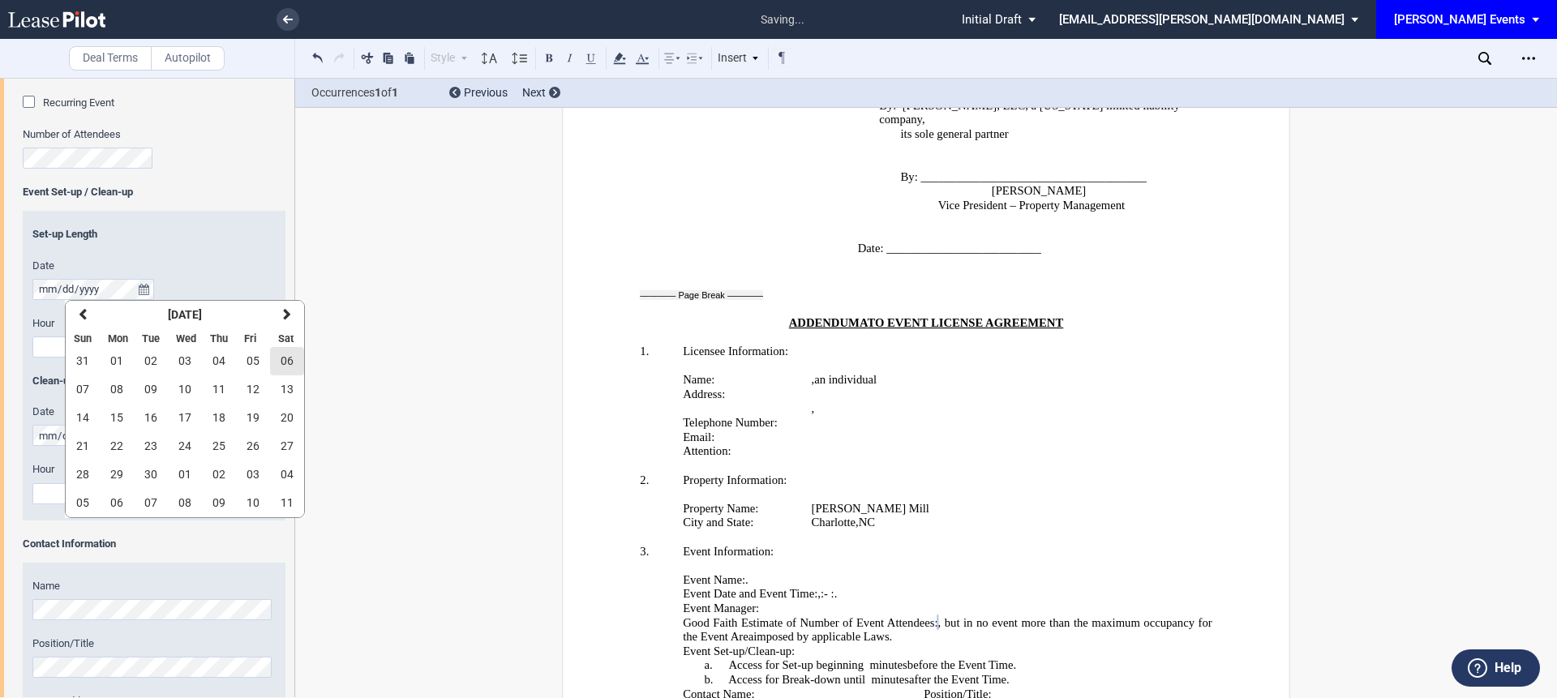
click at [281, 364] on span "06" at bounding box center [287, 360] width 13 height 13
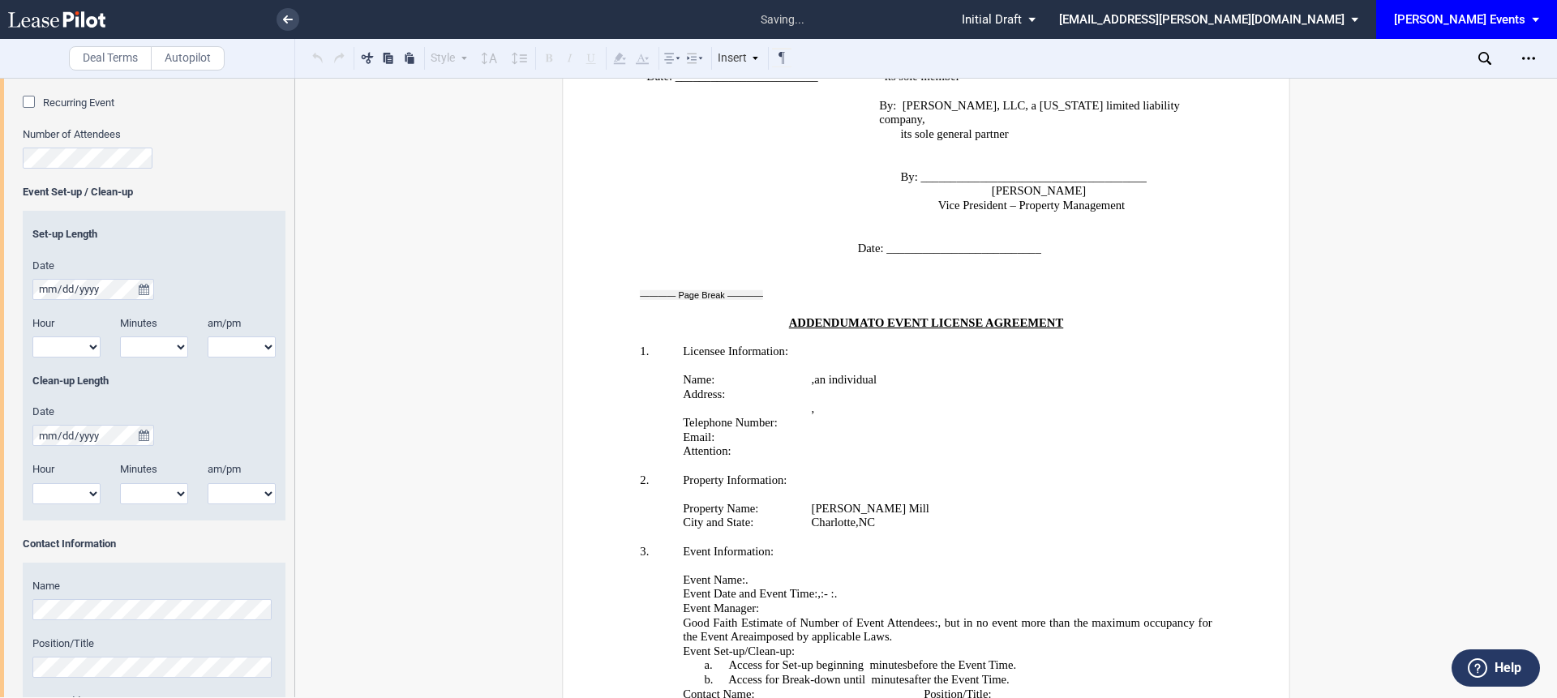
click at [82, 347] on select "1 2 3 4 5 6 7 8 9 10 11 12" at bounding box center [66, 347] width 68 height 21
select select "1"
click at [32, 337] on select "1 2 3 4 5 6 7 8 9 10 11 12" at bounding box center [66, 347] width 68 height 21
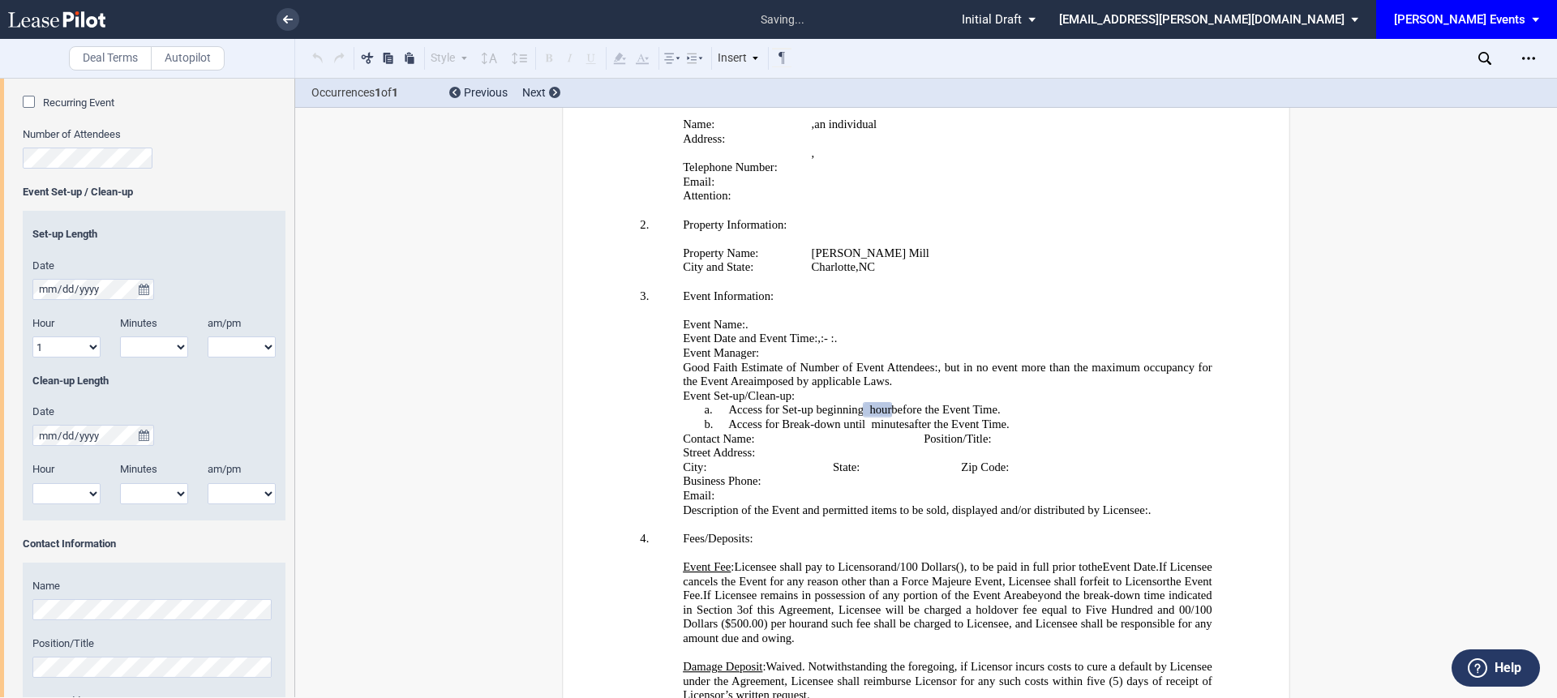
scroll to position [3107, 0]
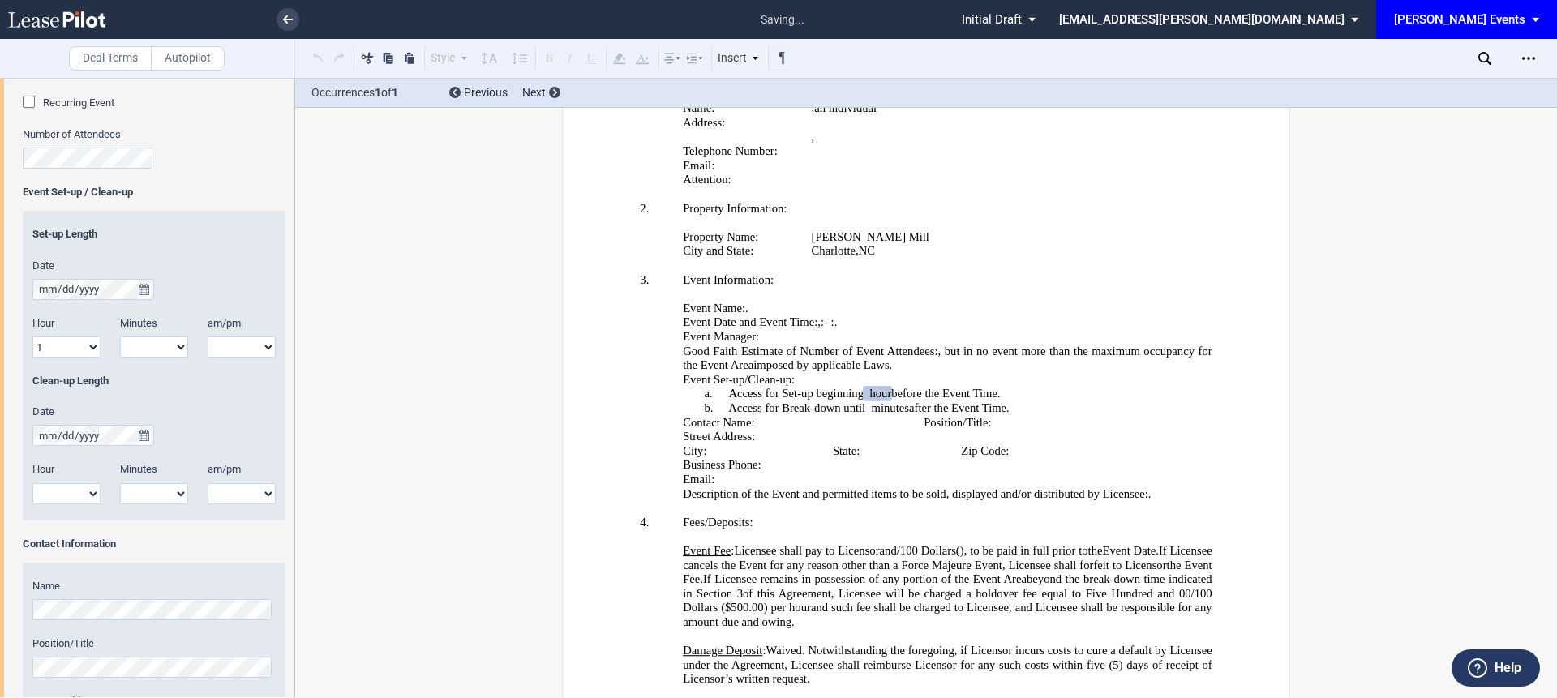
click at [152, 340] on select "00 05 10 15 20 25 30 35 40 45 50 55" at bounding box center [154, 347] width 68 height 21
select select "00"
click at [120, 337] on select "00 05 10 15 20 25 30 35 40 45 50 55" at bounding box center [154, 347] width 68 height 21
click at [235, 346] on select "am pm" at bounding box center [242, 347] width 68 height 21
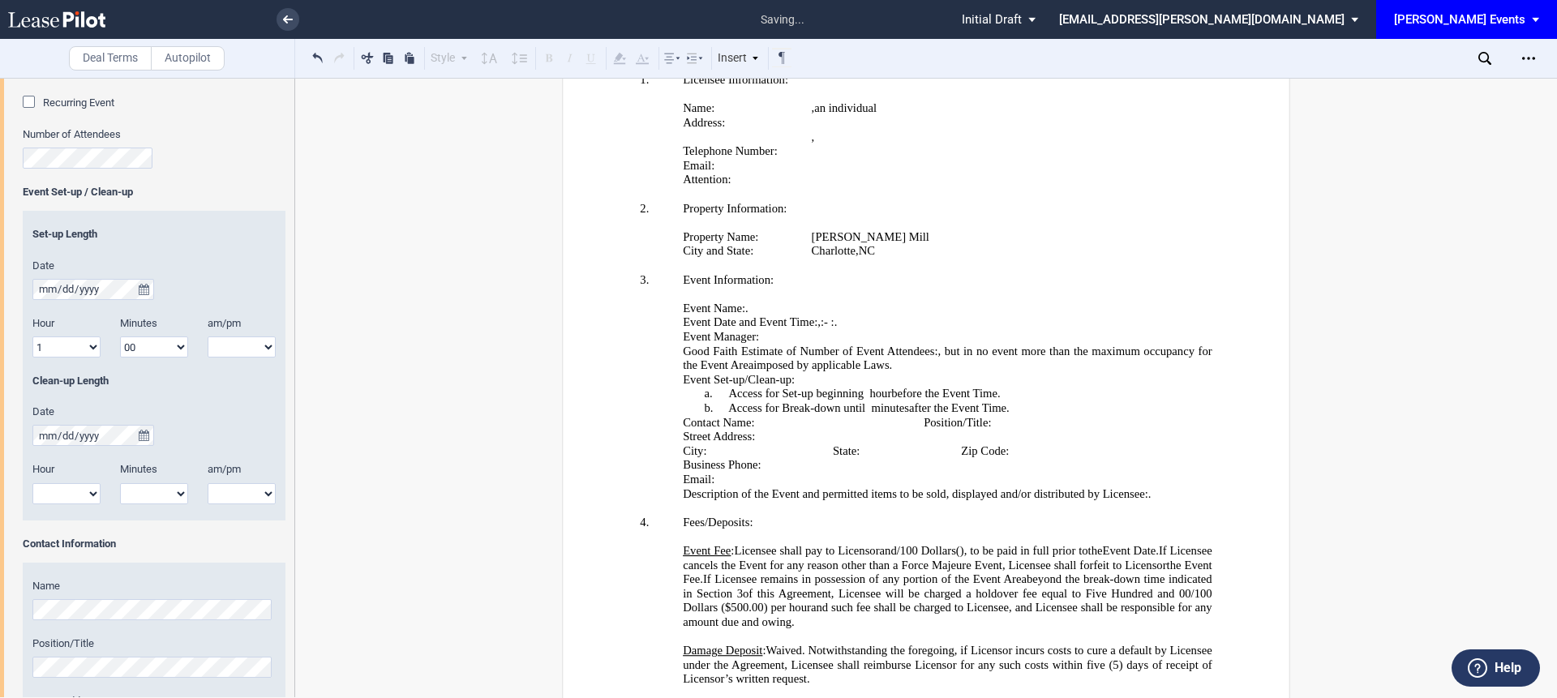
click at [74, 349] on select "1 2 3 4 5 6 7 8 9 10 11 12" at bounding box center [66, 347] width 68 height 21
select select "10"
click at [32, 337] on select "1 2 3 4 5 6 7 8 9 10 11 12" at bounding box center [66, 347] width 68 height 21
click at [219, 337] on select "am pm" at bounding box center [242, 347] width 68 height 21
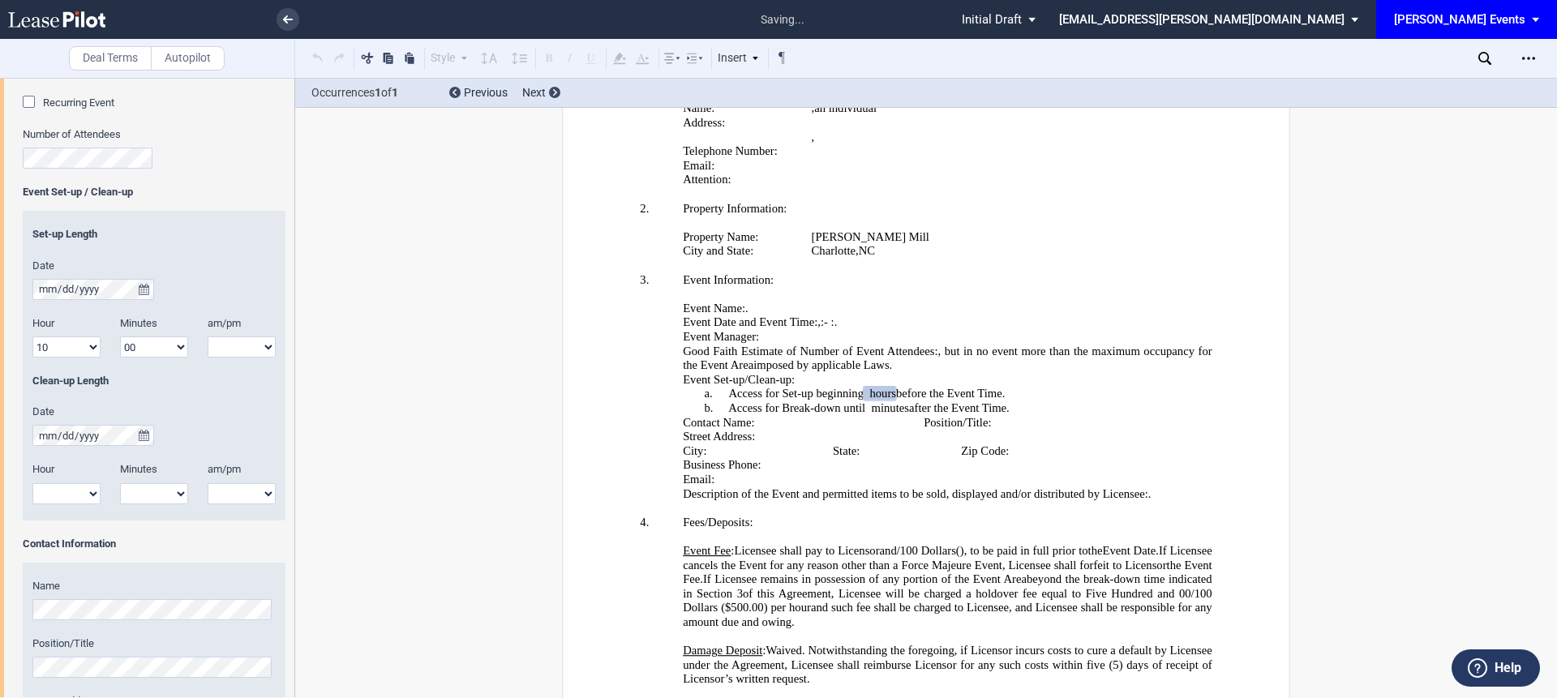
select select "am"
click at [208, 337] on select "am pm" at bounding box center [242, 347] width 68 height 21
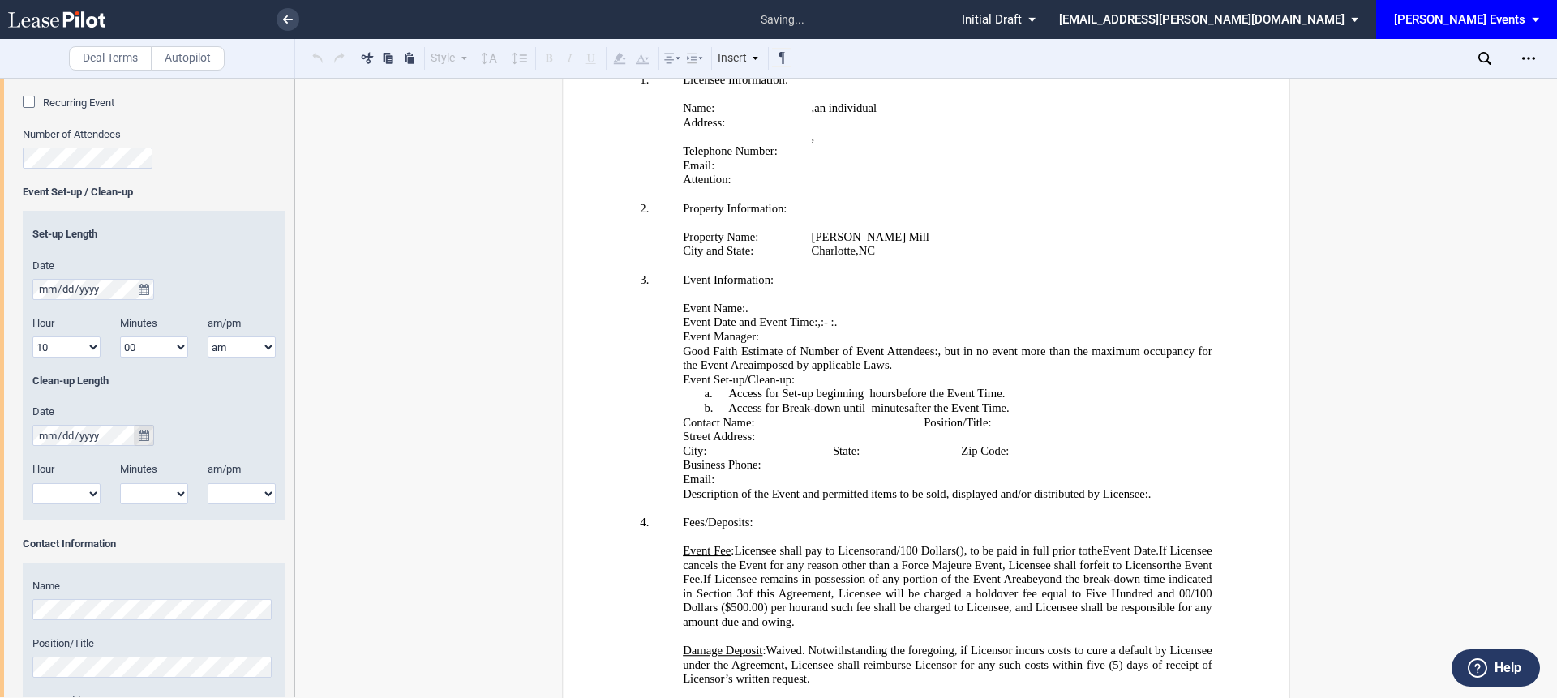
click at [152, 435] on button "true" at bounding box center [144, 435] width 20 height 21
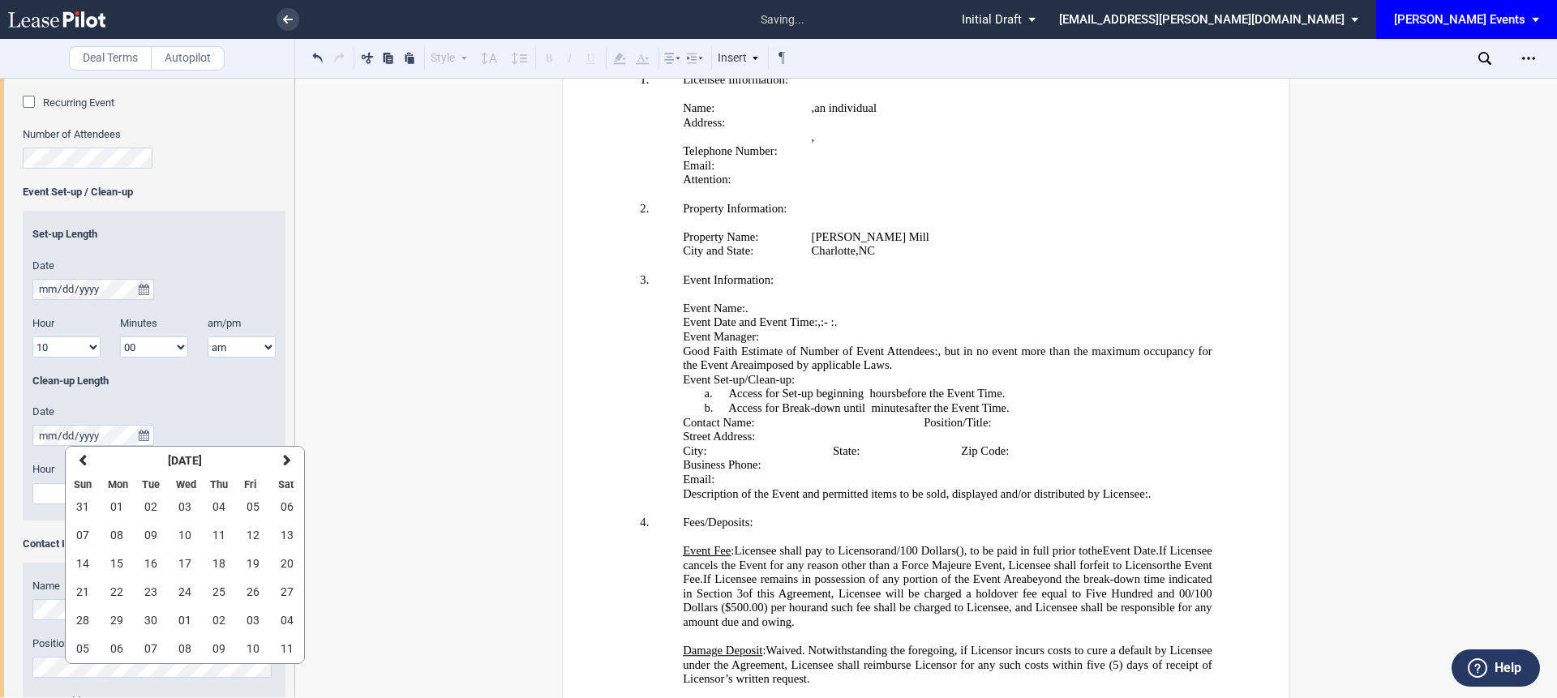
drag, startPoint x: 286, startPoint y: 505, endPoint x: 272, endPoint y: 505, distance: 14.6
click at [286, 505] on span "06" at bounding box center [287, 506] width 13 height 13
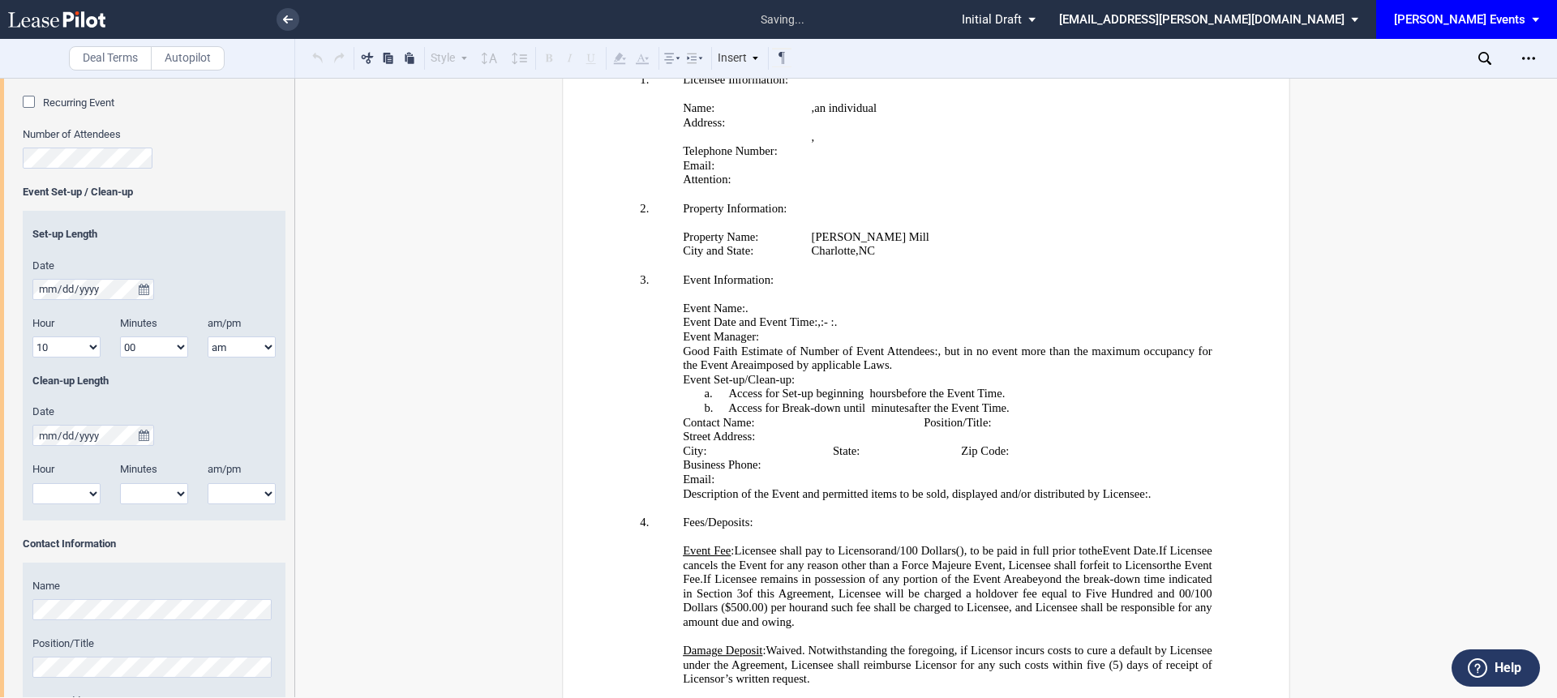
click at [53, 487] on select "1 2 3 4 5 6 7 8 9 10 11 12" at bounding box center [66, 493] width 68 height 21
click at [32, 483] on select "1 2 3 4 5 6 7 8 9 10 11 12" at bounding box center [66, 493] width 68 height 21
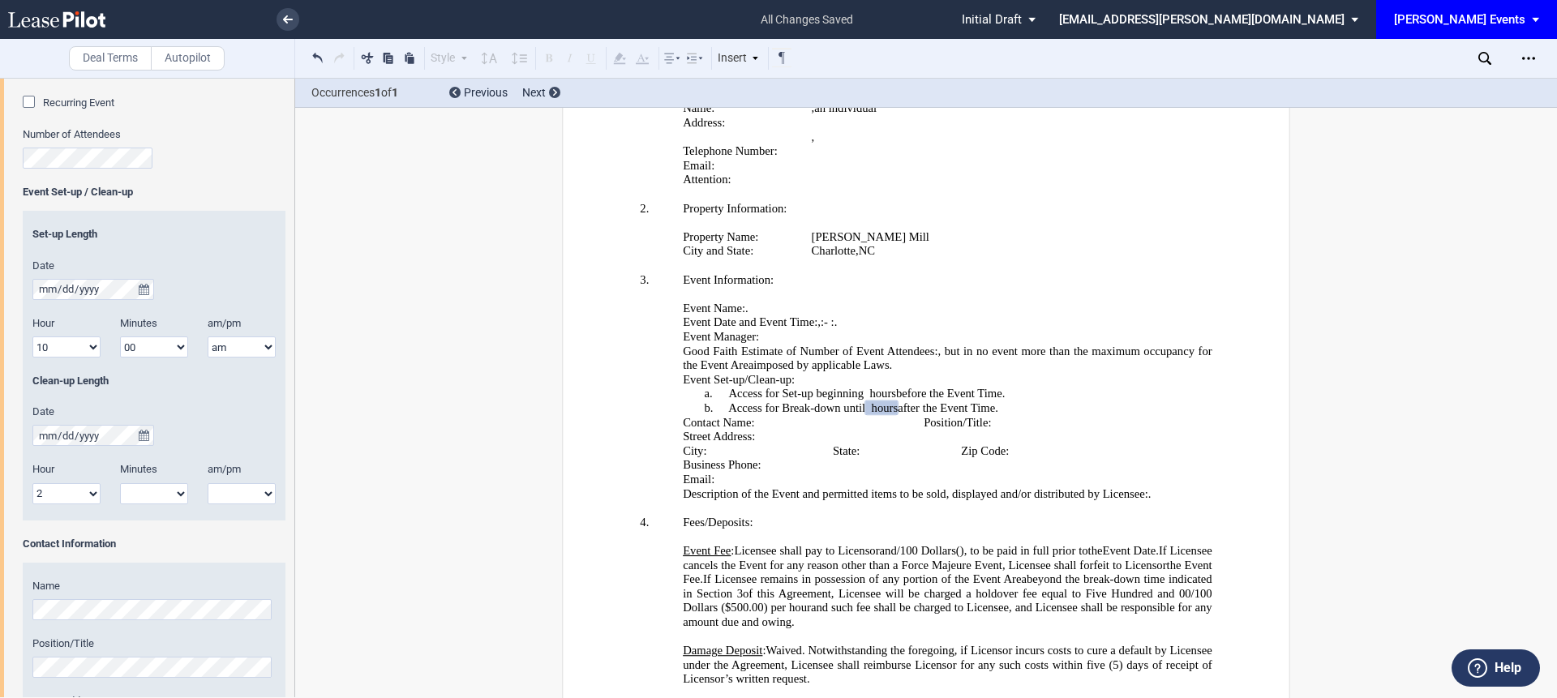
click at [62, 500] on select "1 2 3 4 5 6 7 8 9 10 11 12" at bounding box center [66, 493] width 68 height 21
select select "3"
click at [32, 483] on select "1 2 3 4 5 6 7 8 9 10 11 12" at bounding box center [66, 493] width 68 height 21
click at [132, 496] on select "00 05 10 15 20 25 30 35 40 45 50 55" at bounding box center [154, 493] width 68 height 21
select select "00"
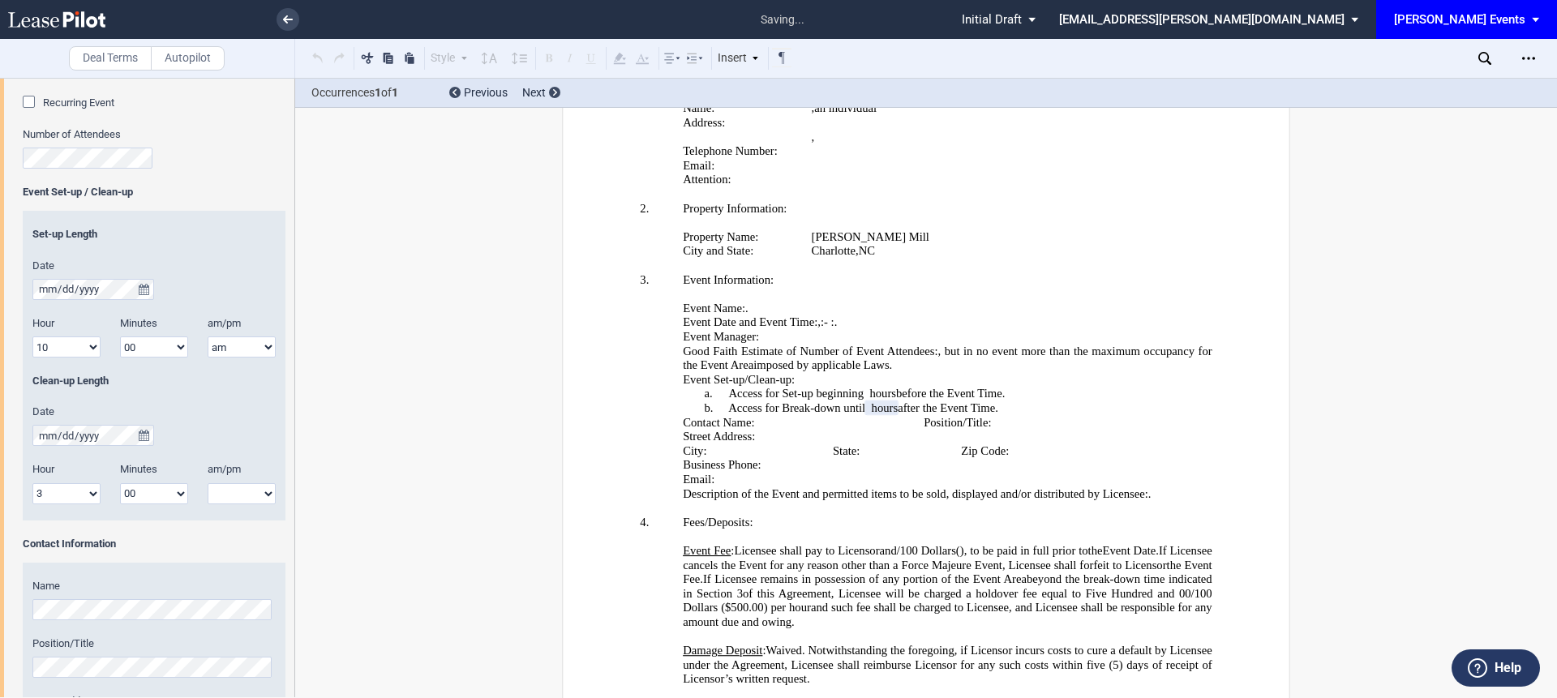
click at [120, 483] on select "00 05 10 15 20 25 30 35 40 45 50 55" at bounding box center [154, 493] width 68 height 21
click at [231, 500] on select "am pm" at bounding box center [242, 493] width 68 height 21
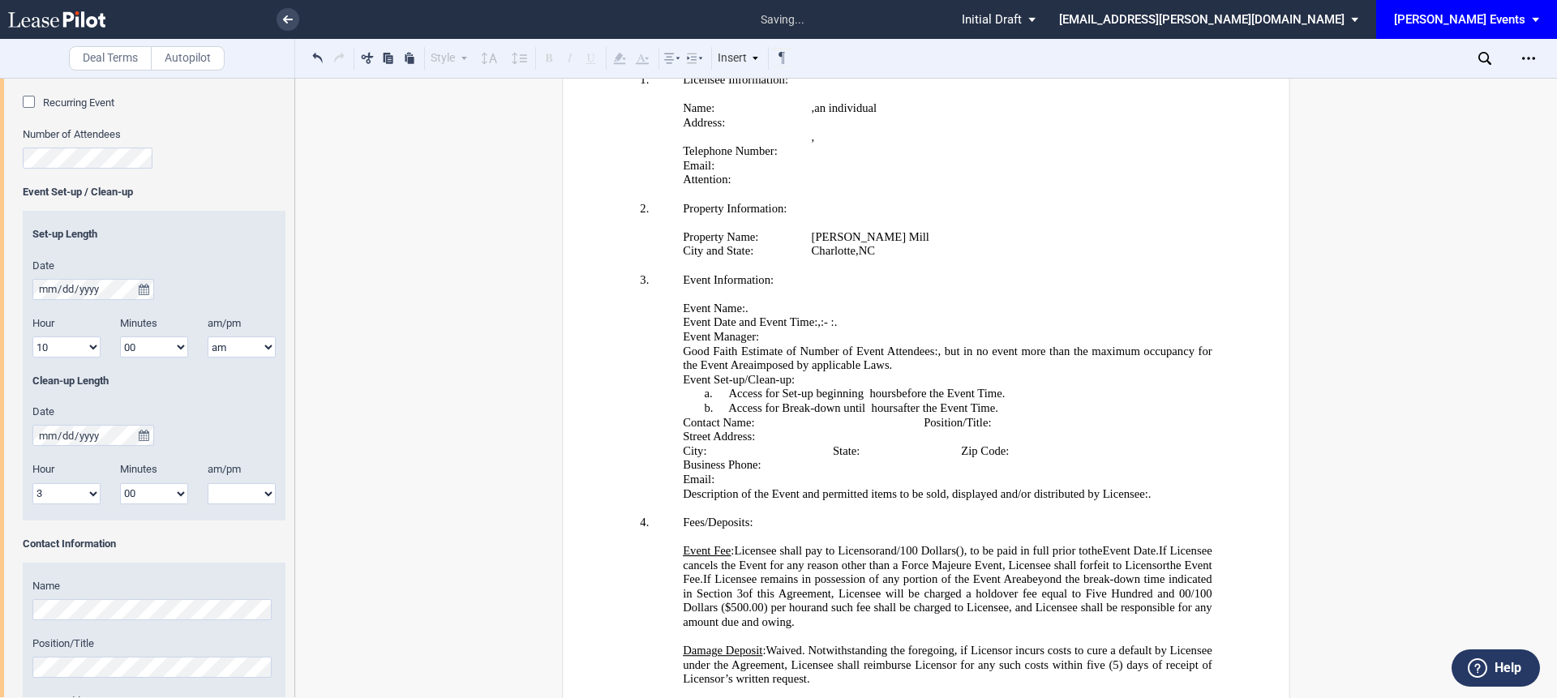
select select "pm"
click at [208, 483] on select "am pm" at bounding box center [242, 493] width 68 height 21
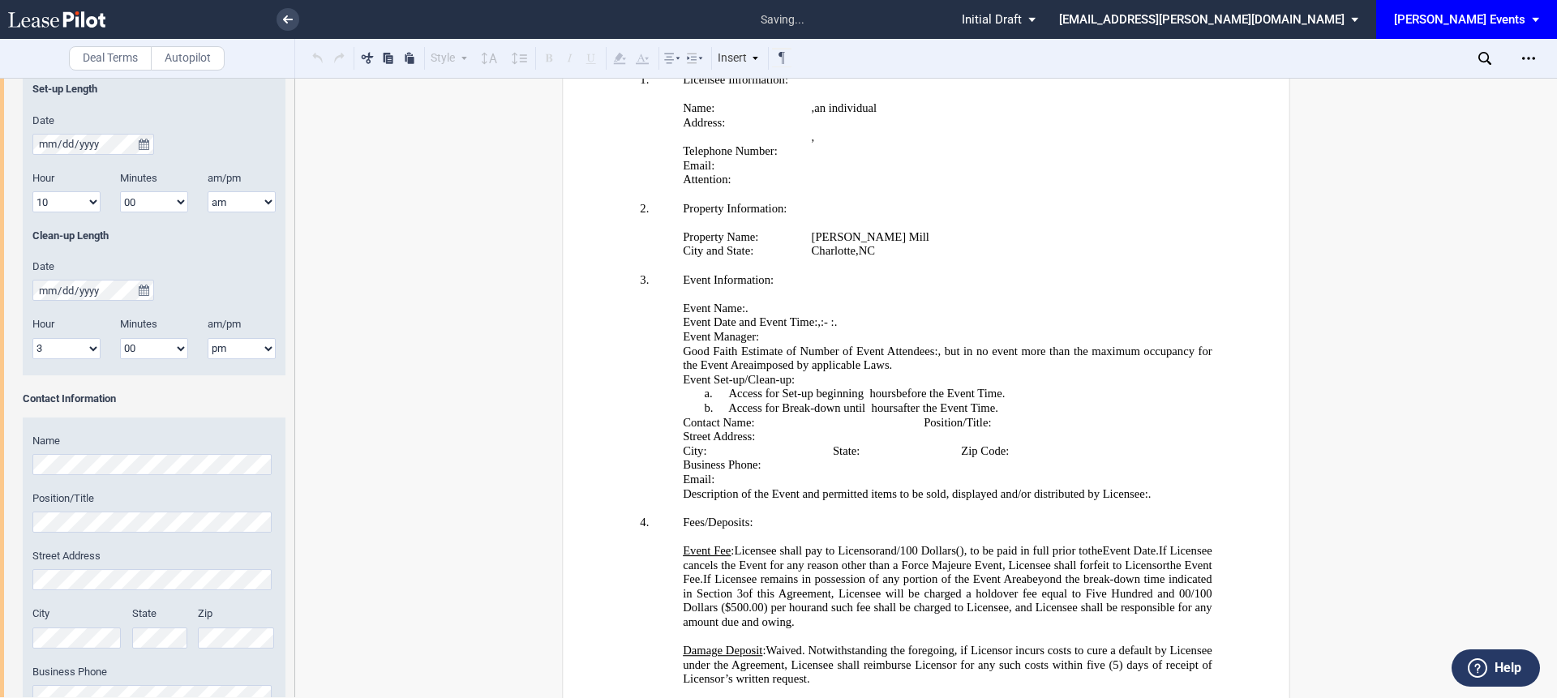
scroll to position [1599, 0]
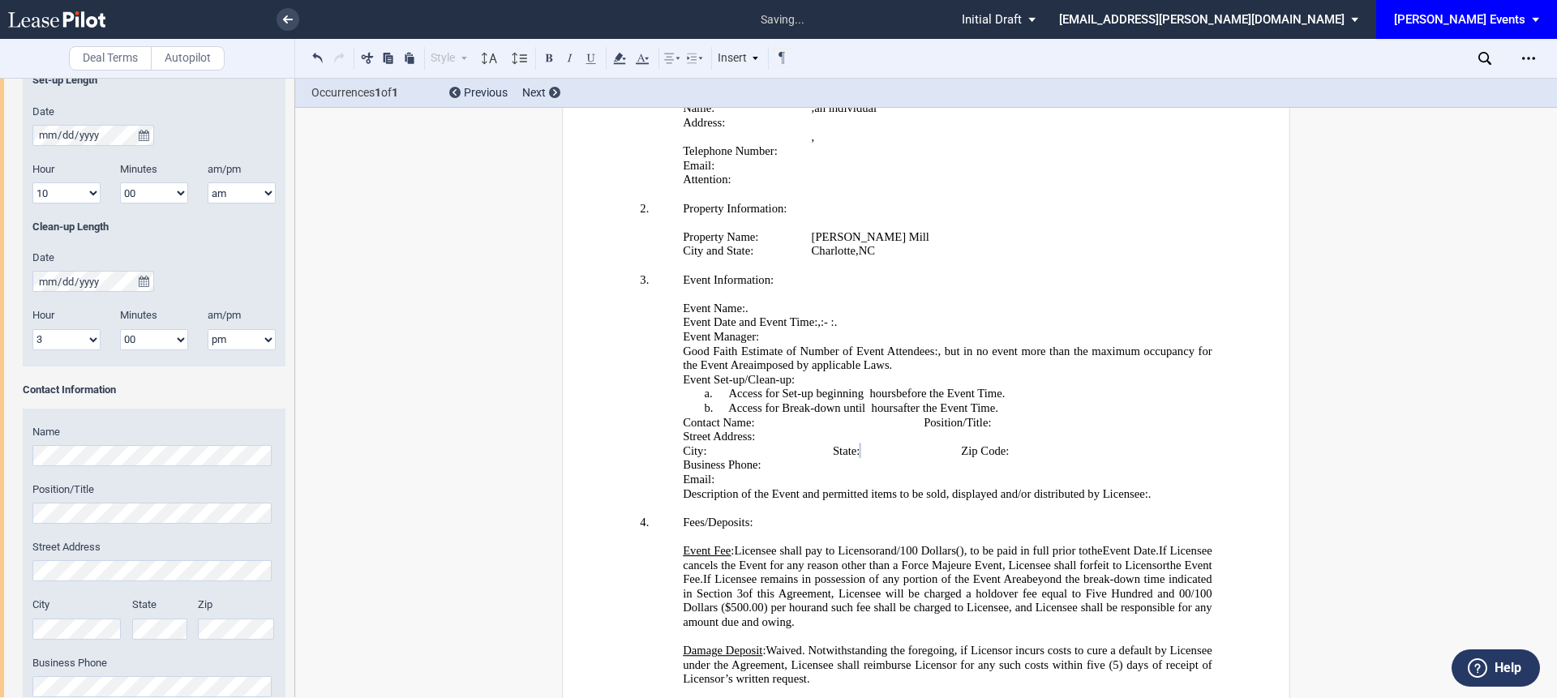
click at [56, 618] on div "City State Zip" at bounding box center [154, 627] width 263 height 58
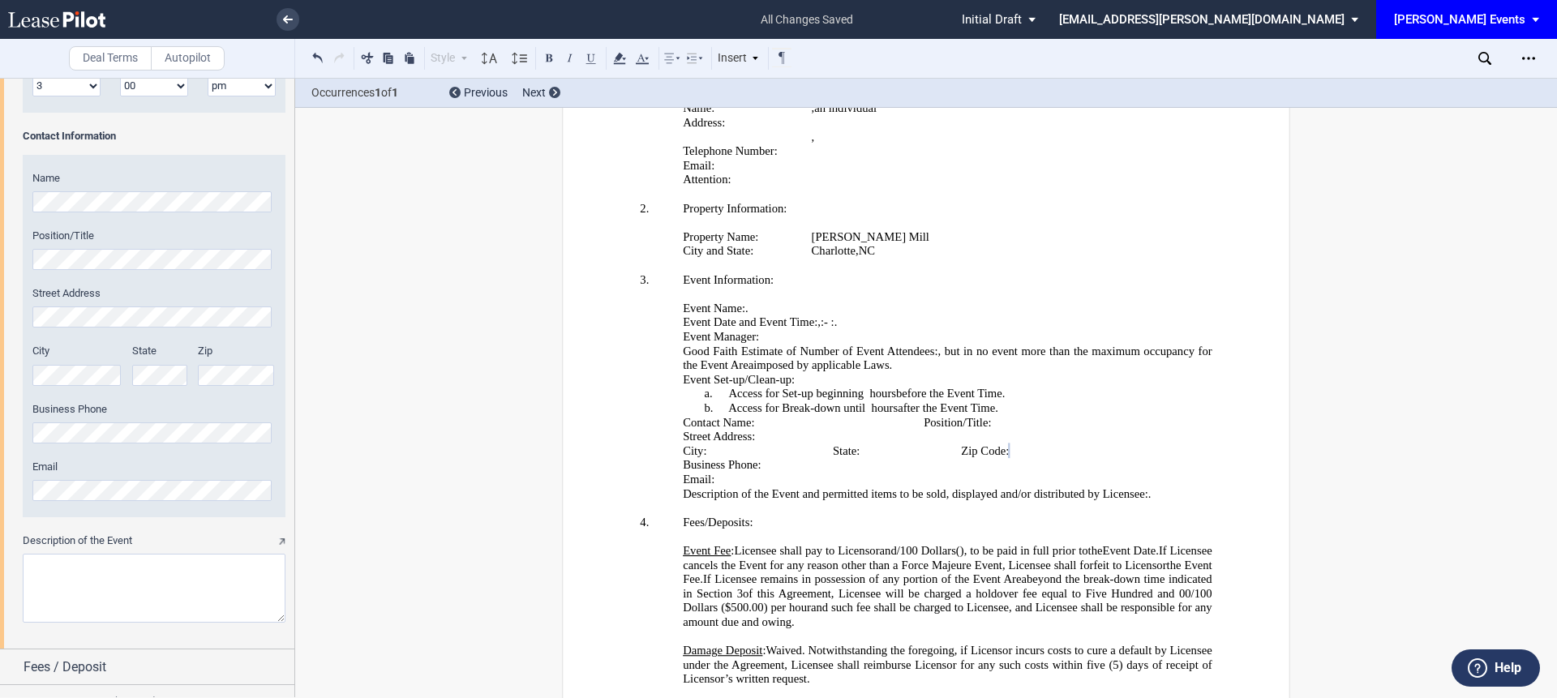
scroll to position [1866, 0]
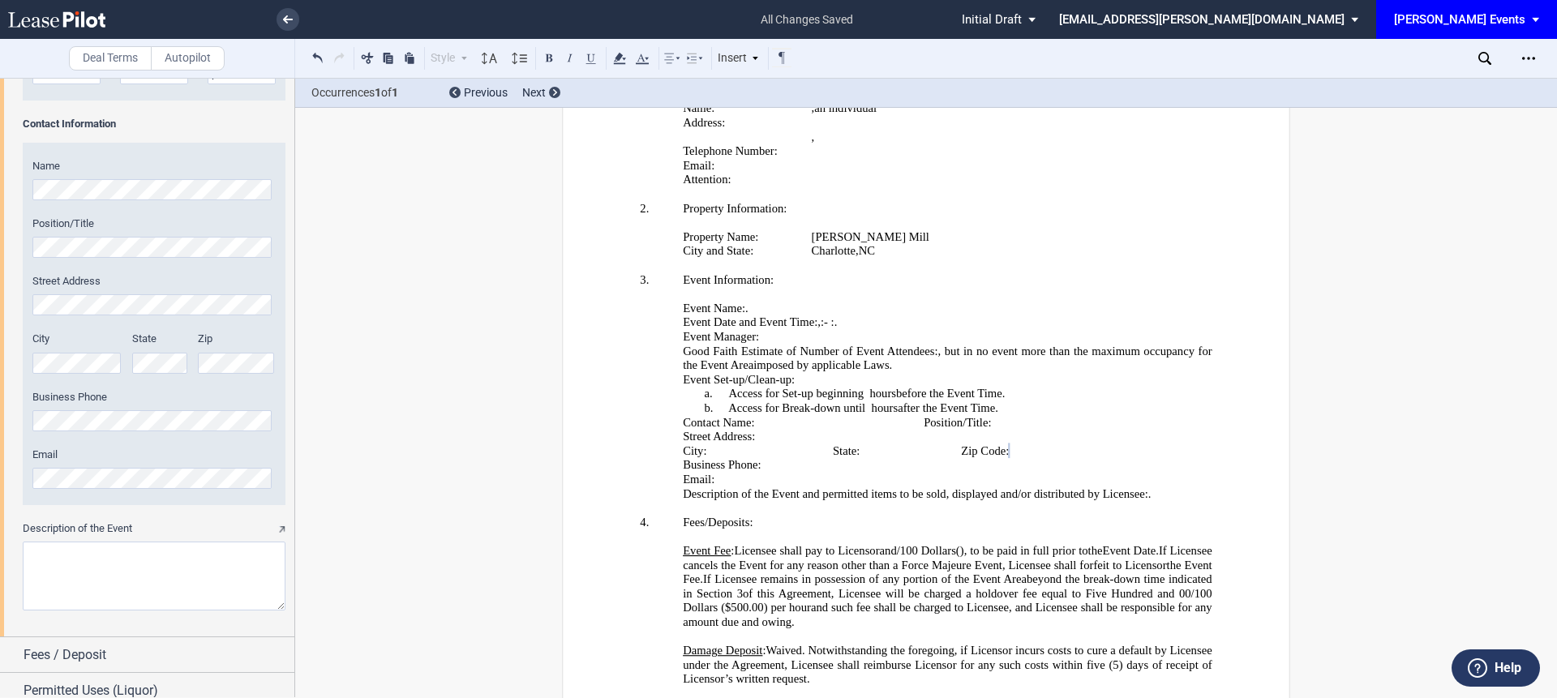
click at [44, 555] on textarea "Description of the Event" at bounding box center [154, 576] width 263 height 69
paste textarea "Licensee will be Santa Claus for Holiday Festival Weekend – Services Provided: …"
click at [30, 602] on textarea "Description of the Event" at bounding box center [154, 576] width 263 height 69
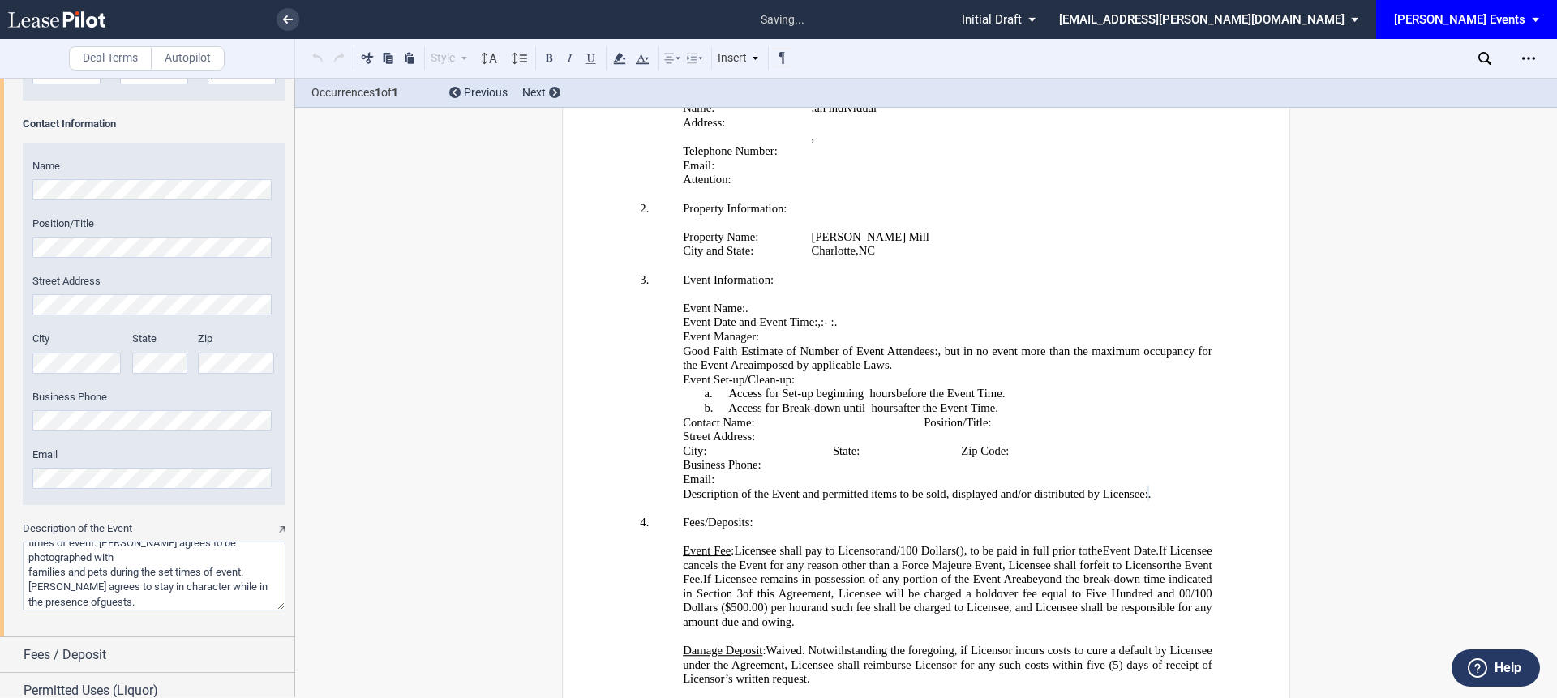
scroll to position [66, 0]
click at [30, 569] on textarea "Description of the Event" at bounding box center [154, 576] width 263 height 69
click at [27, 563] on textarea "Description of the Event" at bounding box center [154, 576] width 263 height 69
click at [32, 590] on textarea "Description of the Event" at bounding box center [154, 576] width 263 height 69
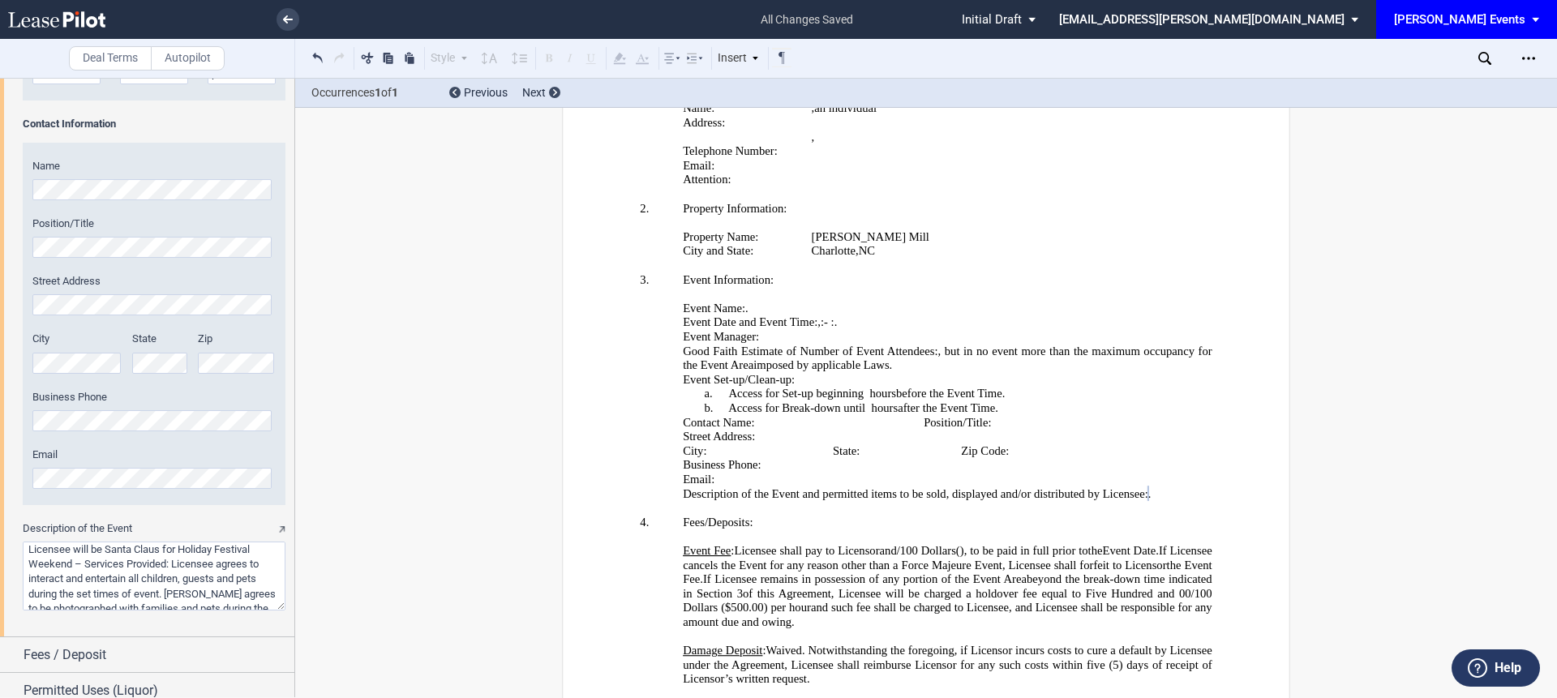
drag, startPoint x: 178, startPoint y: 548, endPoint x: 71, endPoint y: 560, distance: 107.8
click at [71, 560] on textarea "Description of the Event" at bounding box center [154, 576] width 263 height 69
click at [234, 600] on textarea "Description of the Event" at bounding box center [154, 576] width 263 height 69
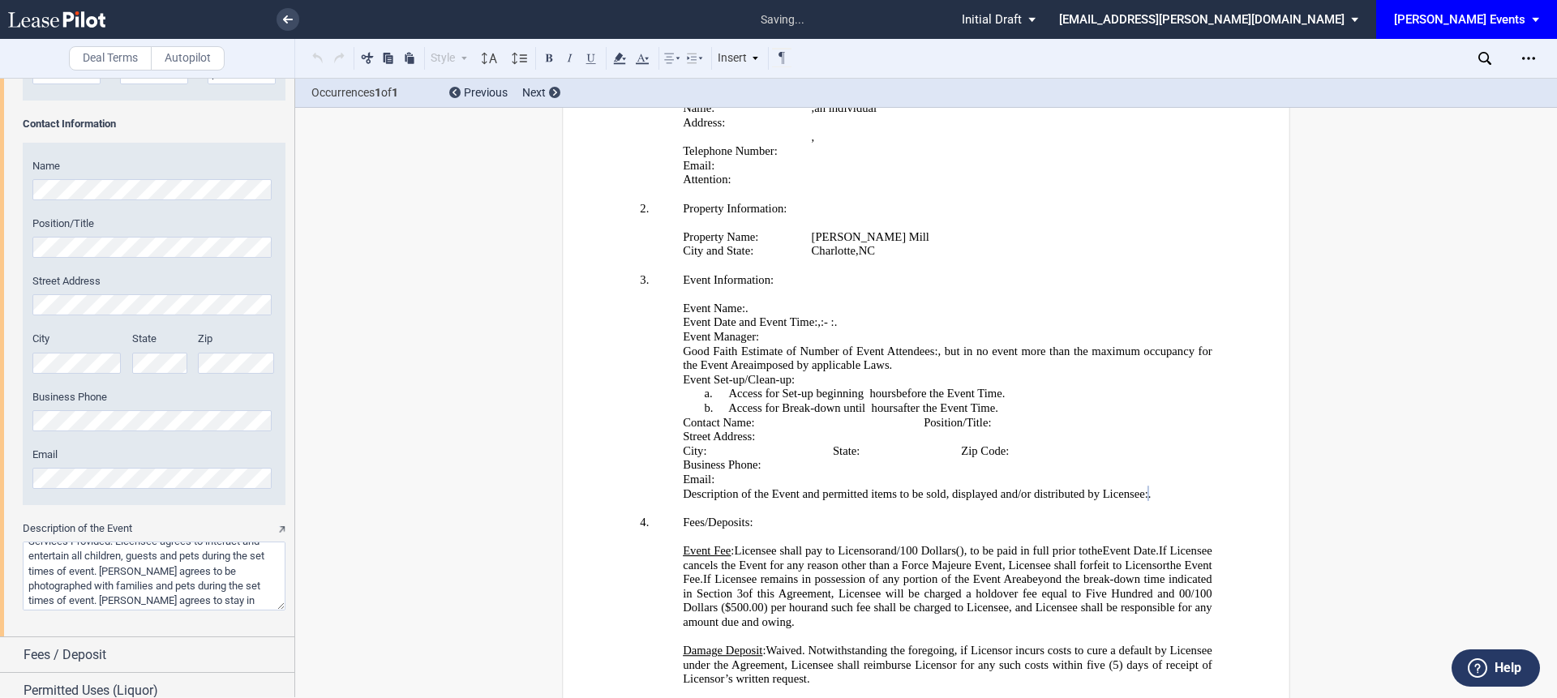
type textarea "Licensee will be Santa Claus at [PERSON_NAME] – Services Provided: Licensee agr…"
click at [75, 651] on span "Fees / Deposit" at bounding box center [65, 655] width 83 height 19
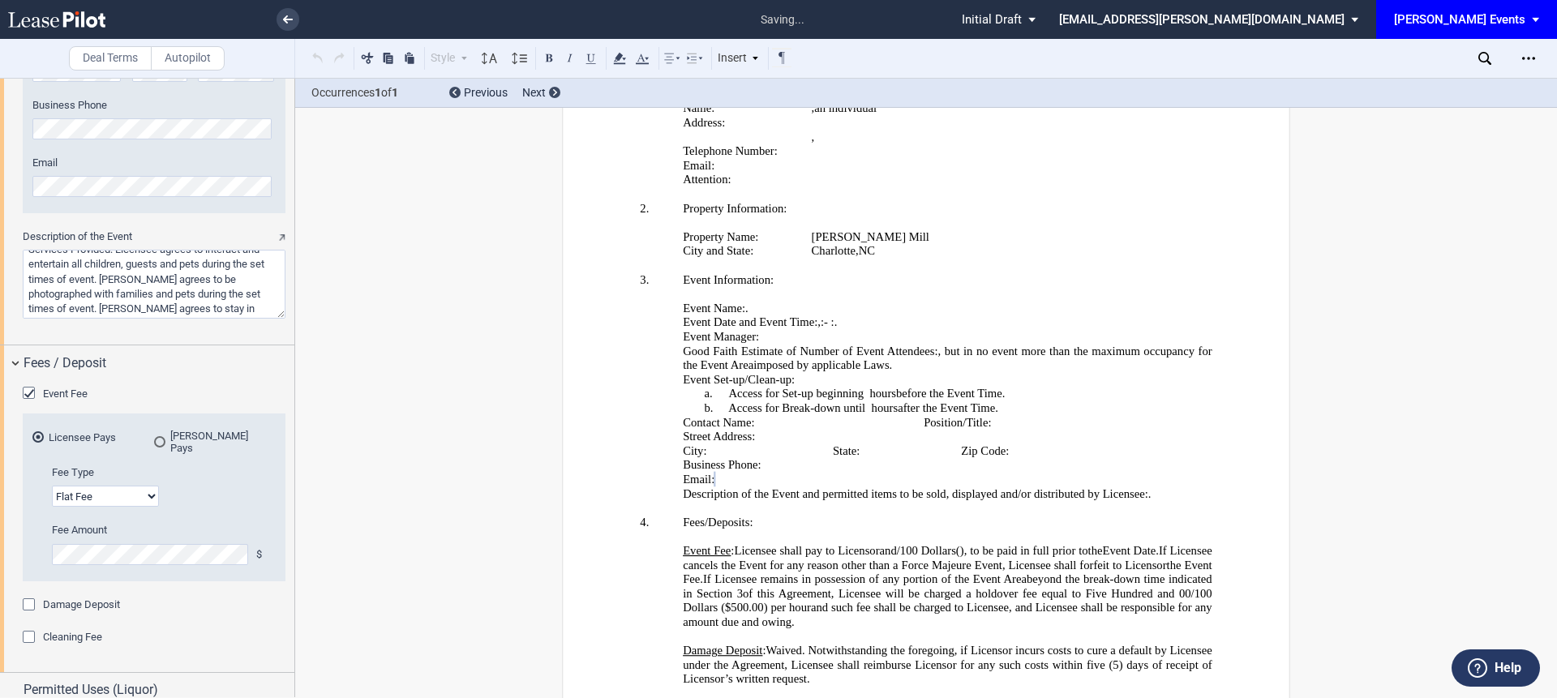
scroll to position [2167, 0]
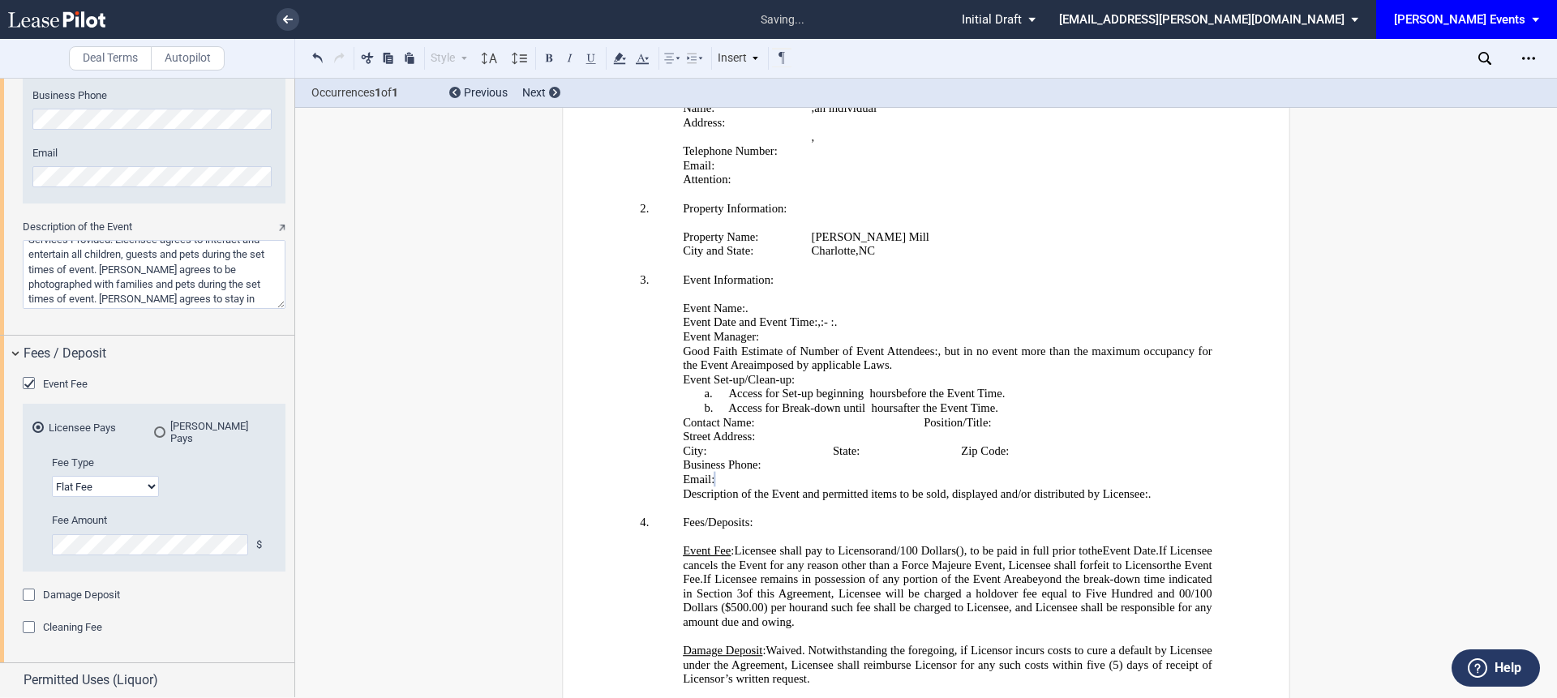
click at [177, 427] on md-radio-button "[PERSON_NAME] Pays" at bounding box center [215, 432] width 122 height 24
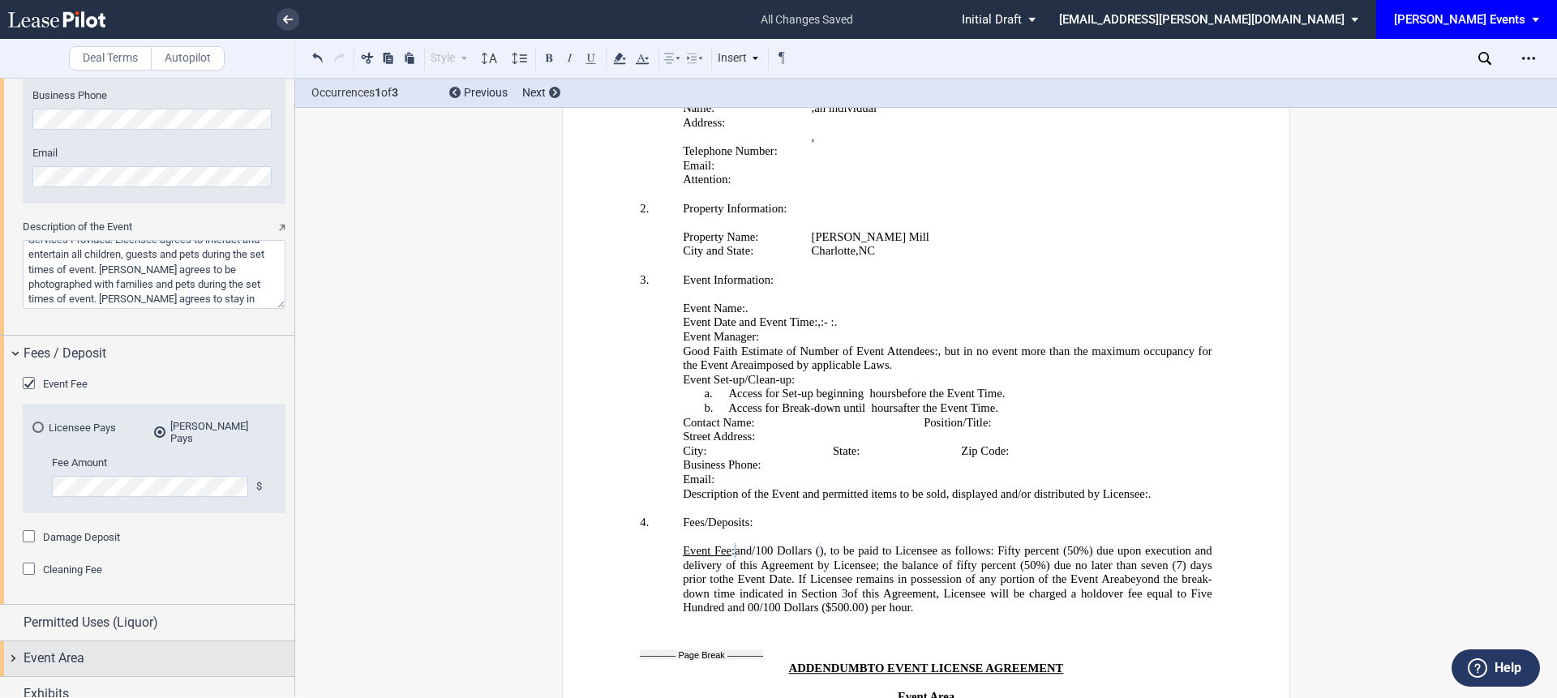
click at [78, 649] on span "Event Area" at bounding box center [54, 658] width 61 height 19
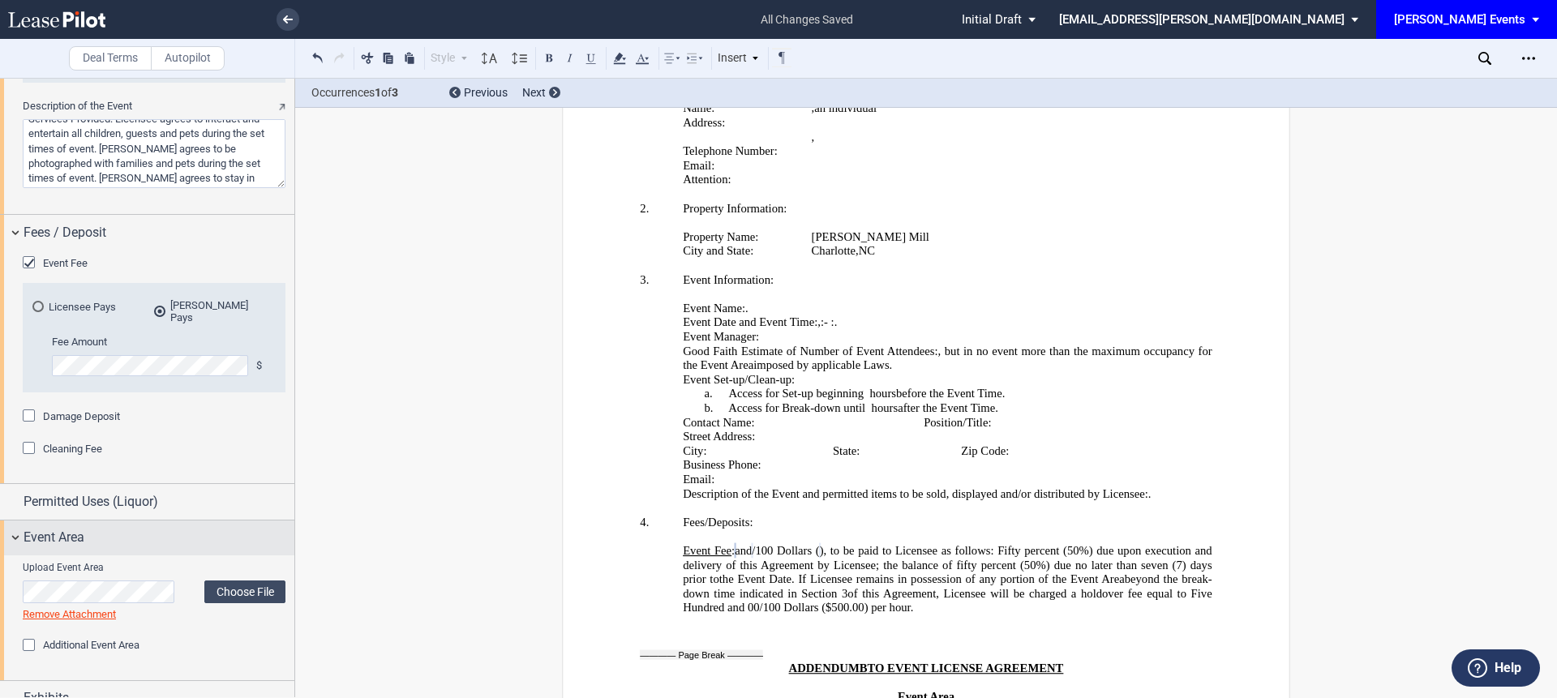
scroll to position [2298, 0]
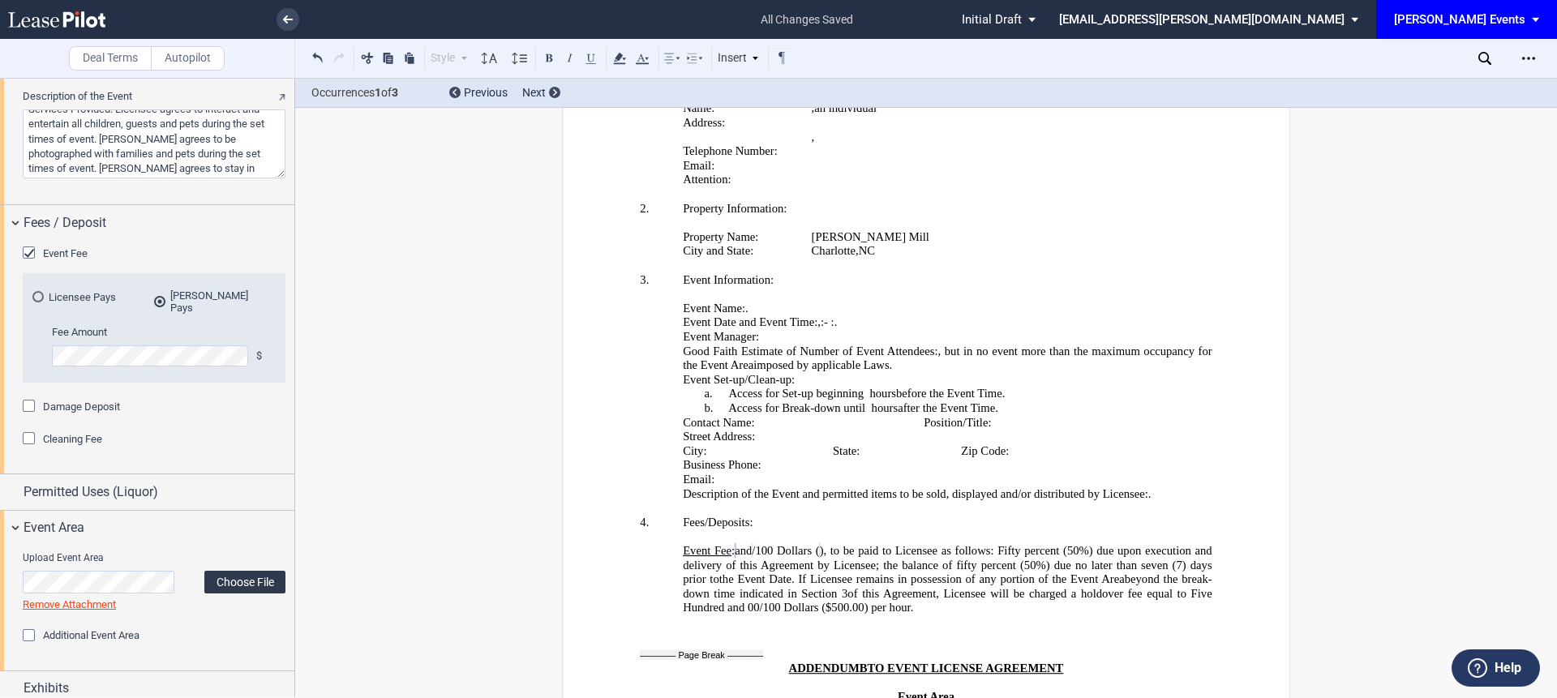
click at [225, 576] on label "Choose File" at bounding box center [244, 582] width 81 height 23
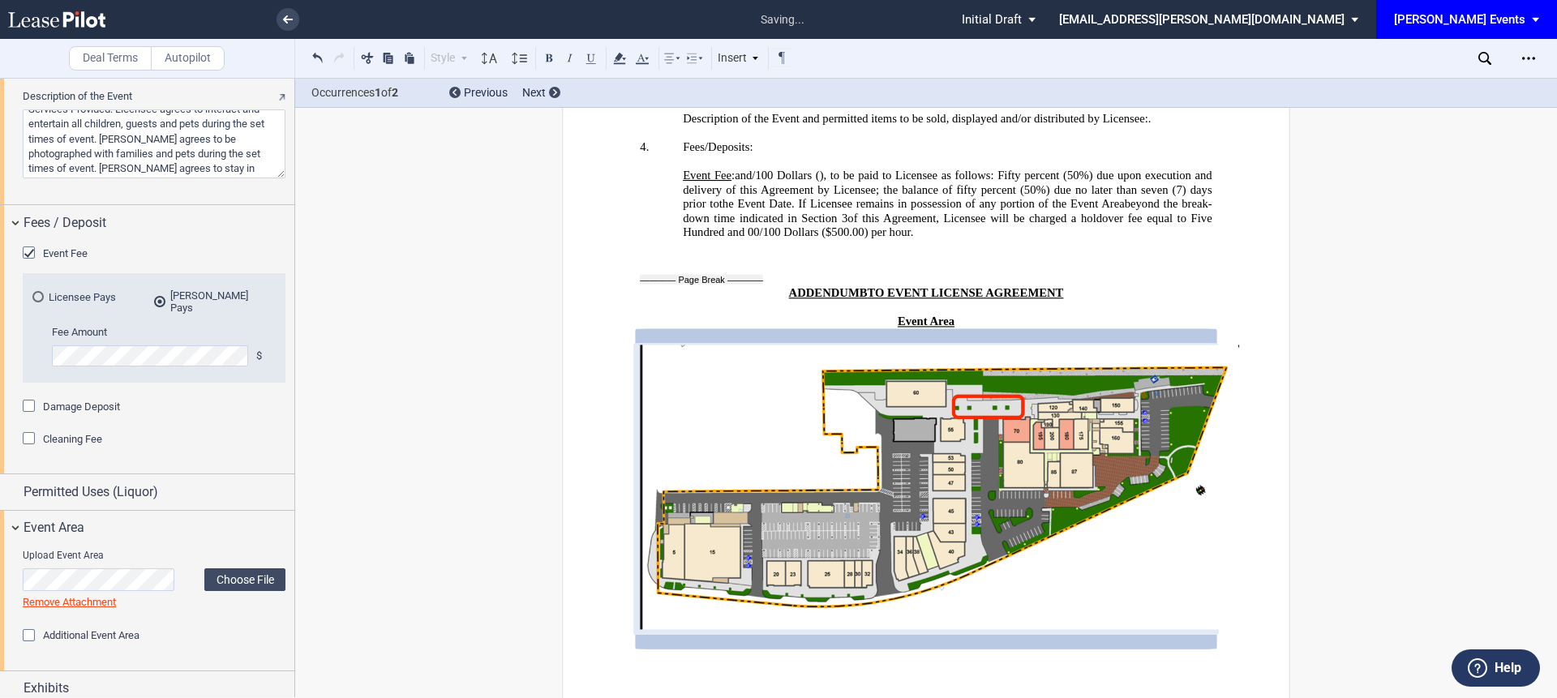
scroll to position [3452, 0]
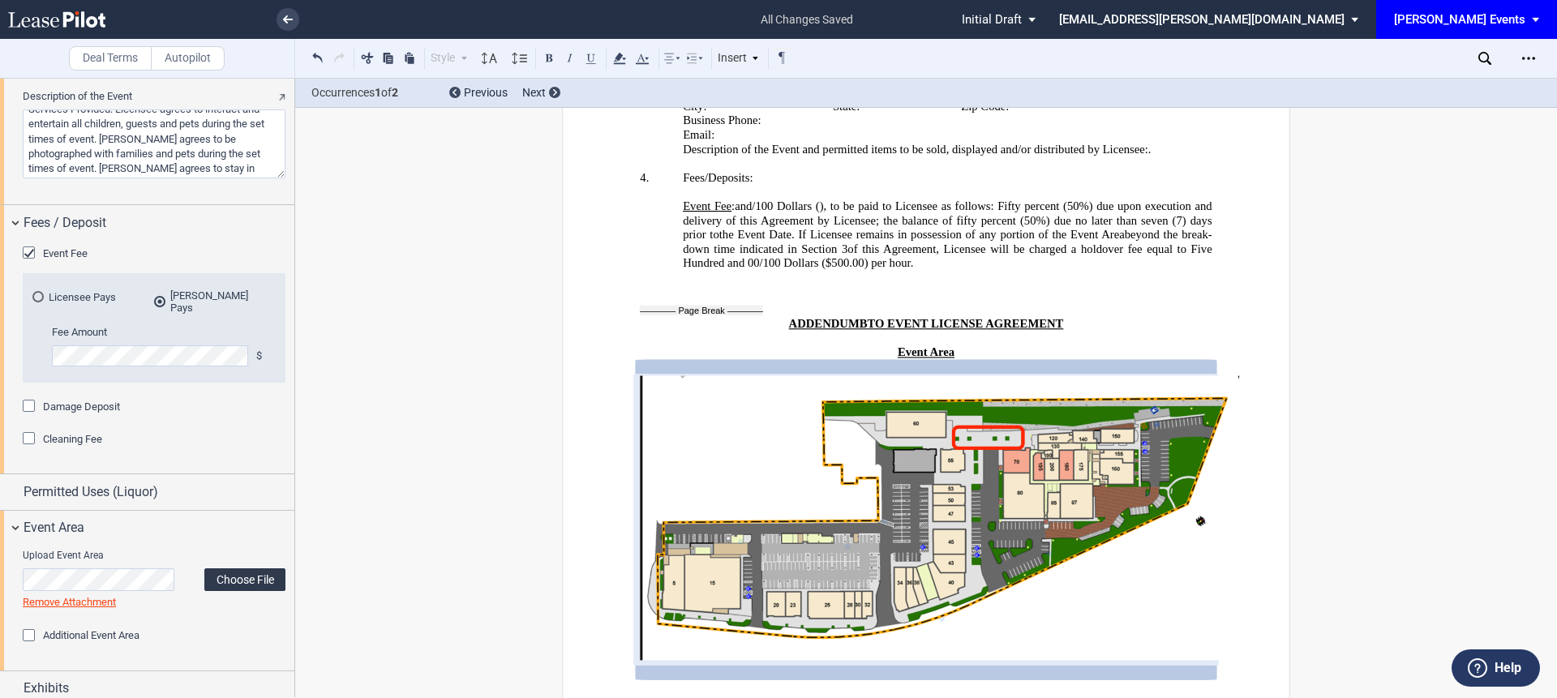
click at [243, 569] on label "Choose File" at bounding box center [244, 580] width 81 height 23
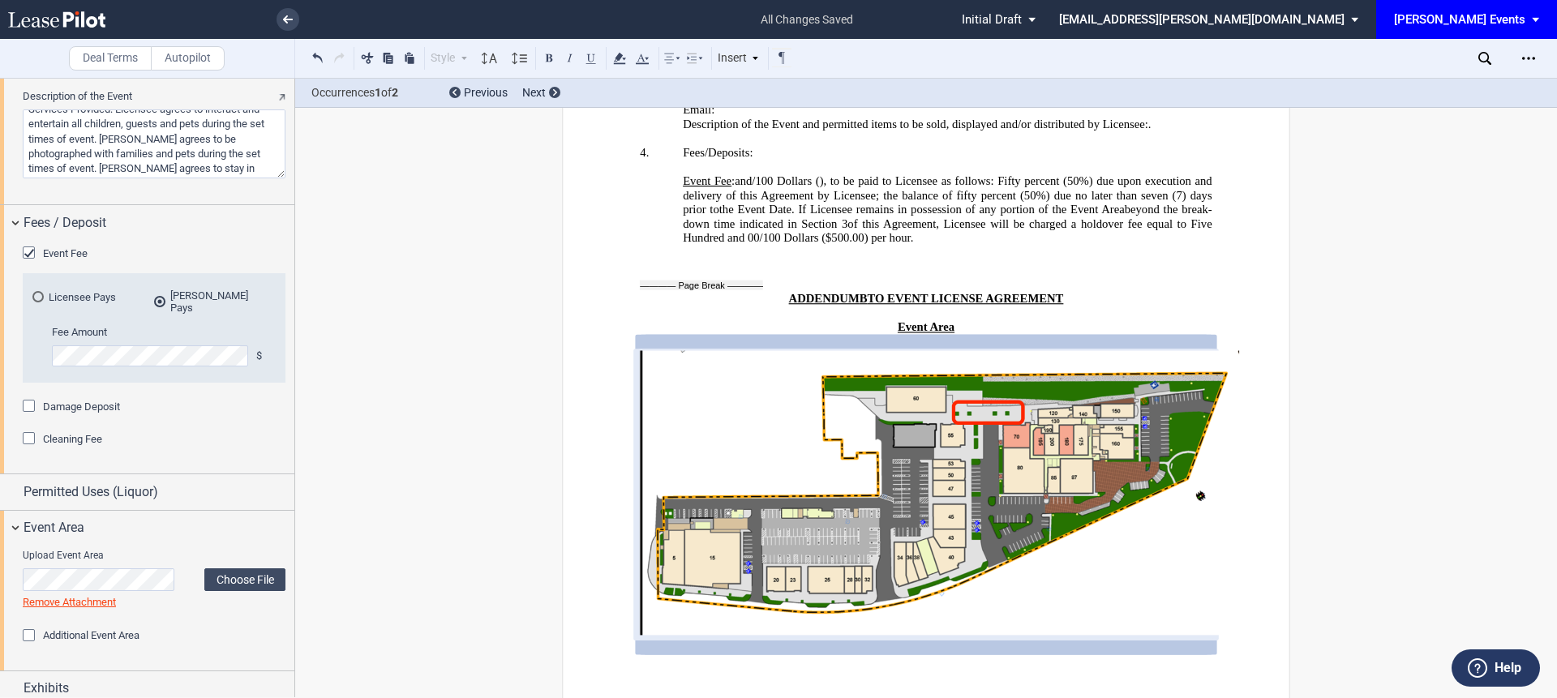
scroll to position [3493, 0]
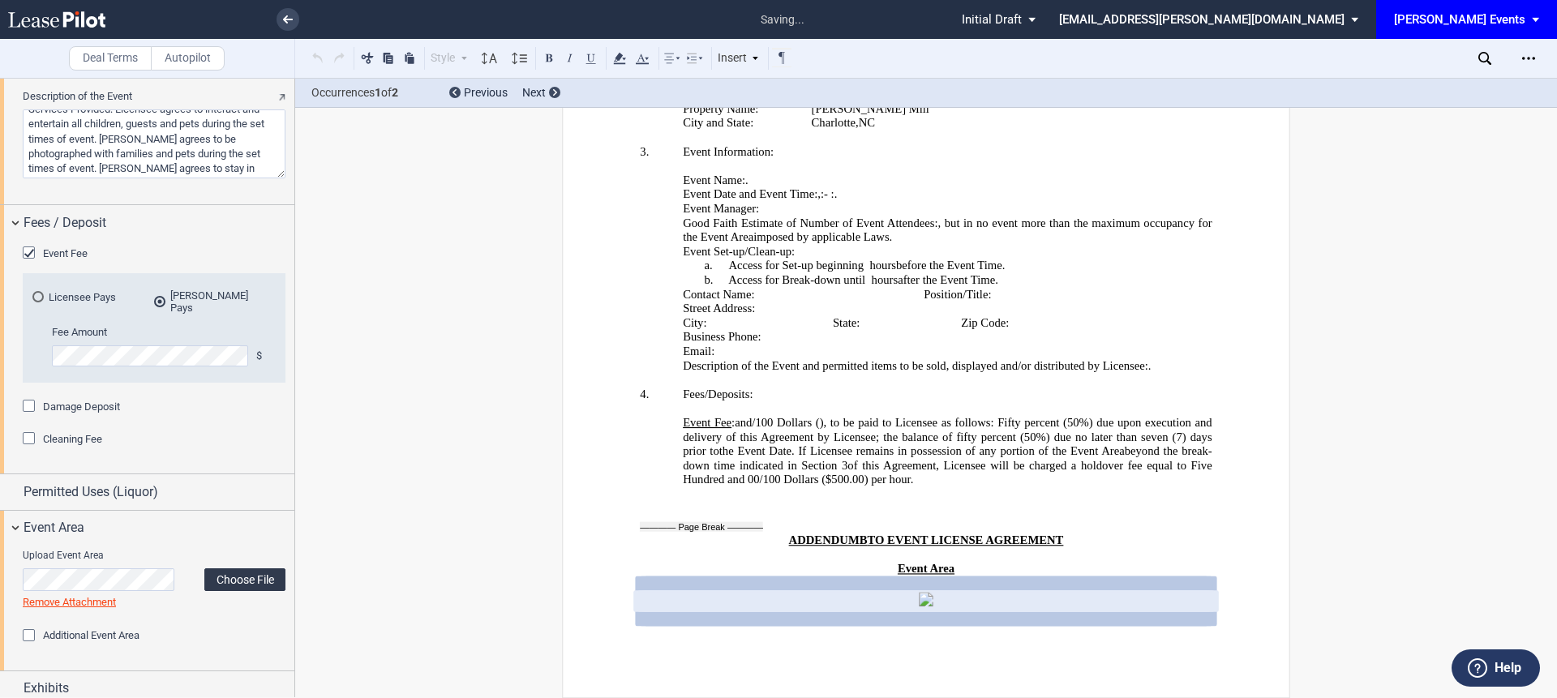
click at [207, 573] on label "Choose File" at bounding box center [244, 580] width 81 height 23
click at [92, 596] on link "Remove Attachment" at bounding box center [69, 602] width 93 height 12
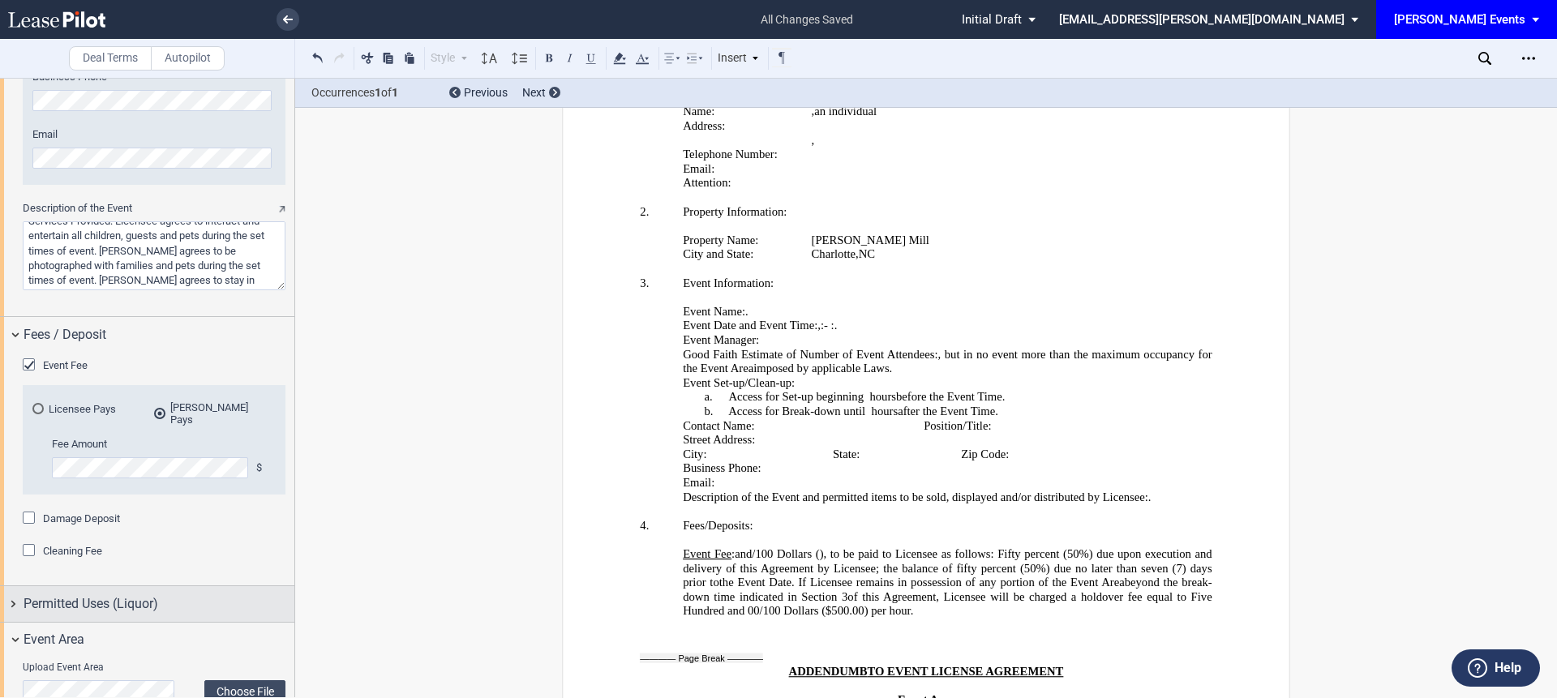
scroll to position [2298, 0]
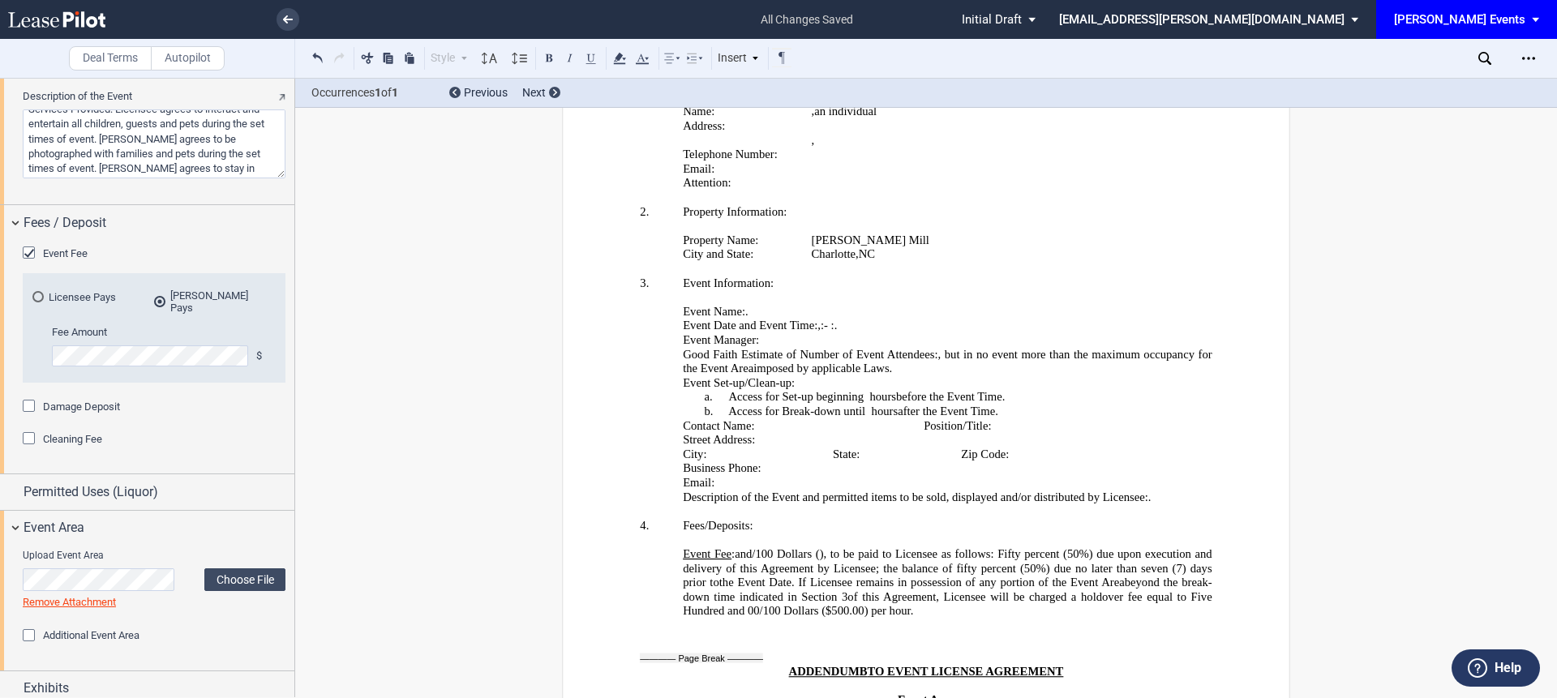
click at [219, 553] on div "Upload Event Area Choose File Loading Remove Attachment" at bounding box center [154, 579] width 263 height 61
click at [222, 569] on label "Choose File" at bounding box center [244, 580] width 81 height 23
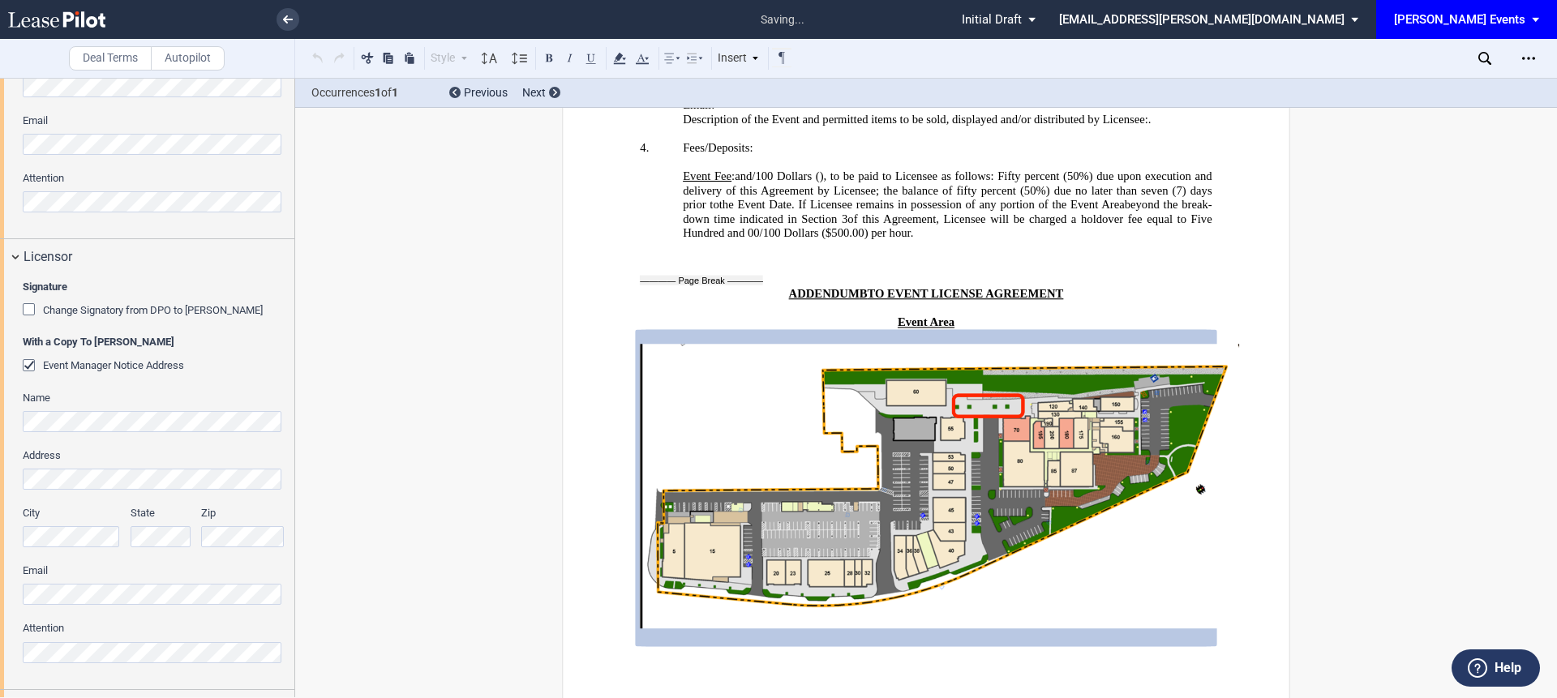
scroll to position [0, 0]
